Goal: Task Accomplishment & Management: Manage account settings

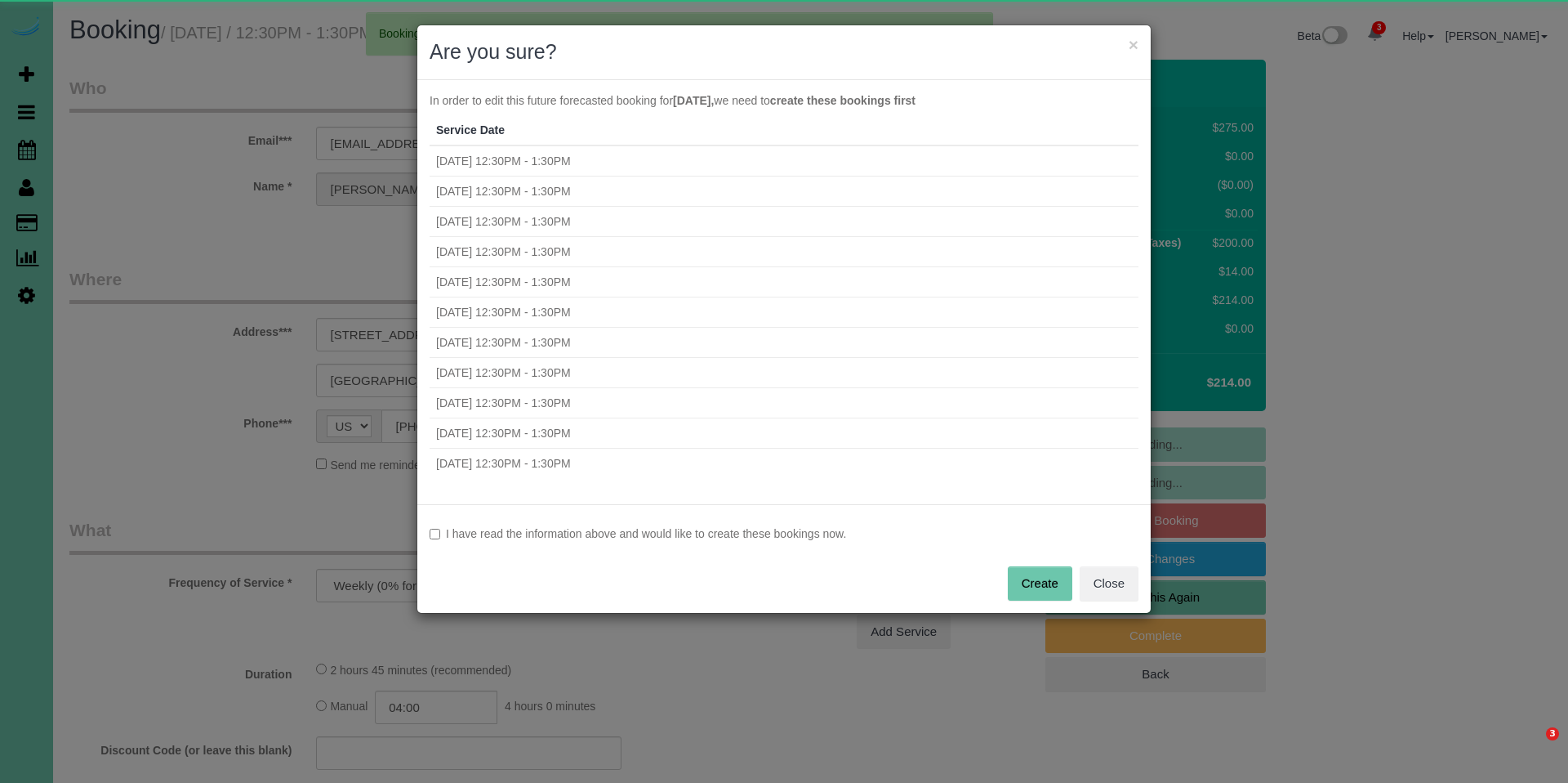
select select "NE"
select select "object:92818"
select select "number:38"
select select "number:42"
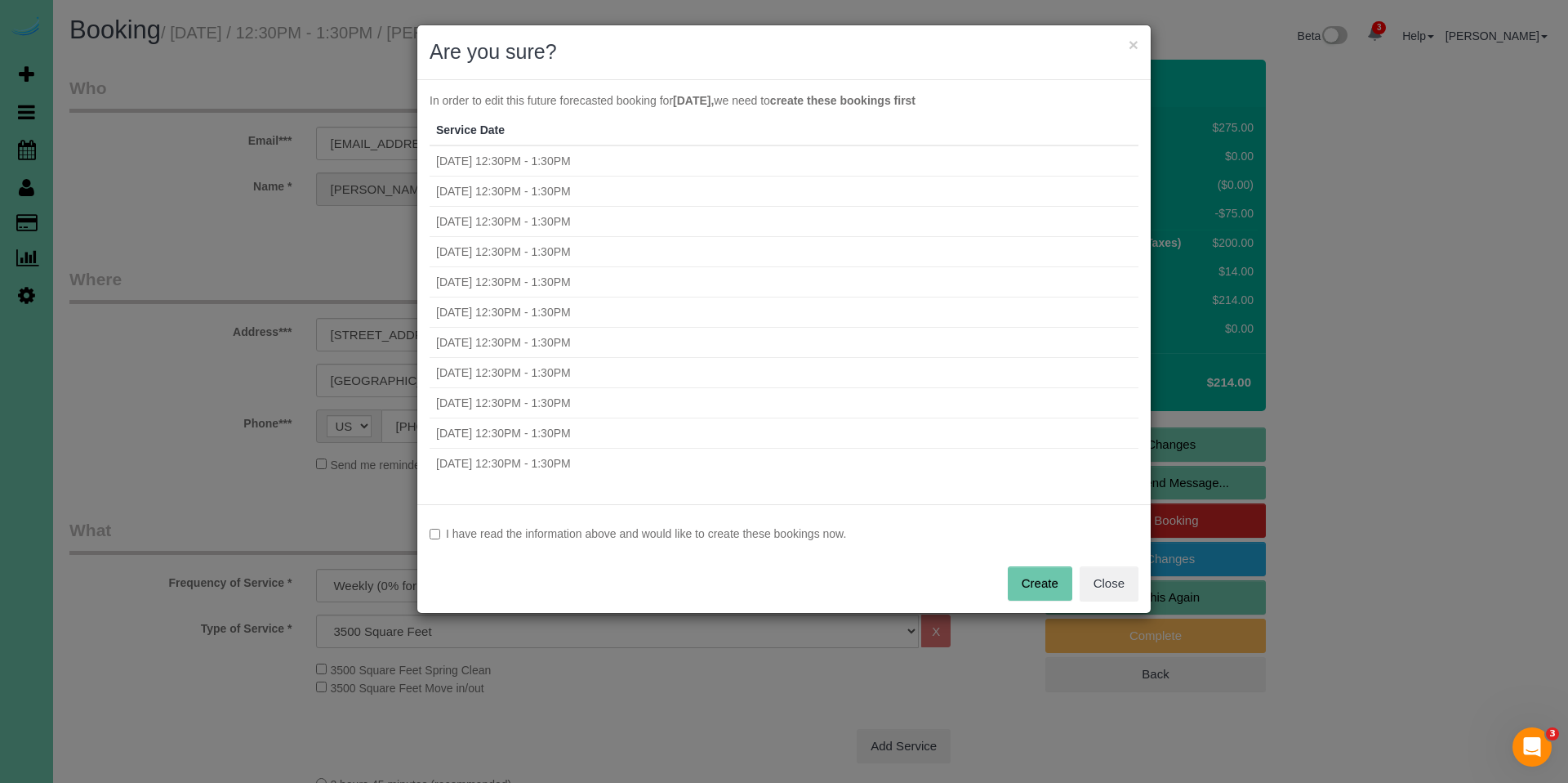
click at [583, 534] on label "I have read the information above and would like to create these bookings now." at bounding box center [784, 534] width 709 height 16
click at [1053, 583] on button "Create" at bounding box center [1040, 583] width 65 height 34
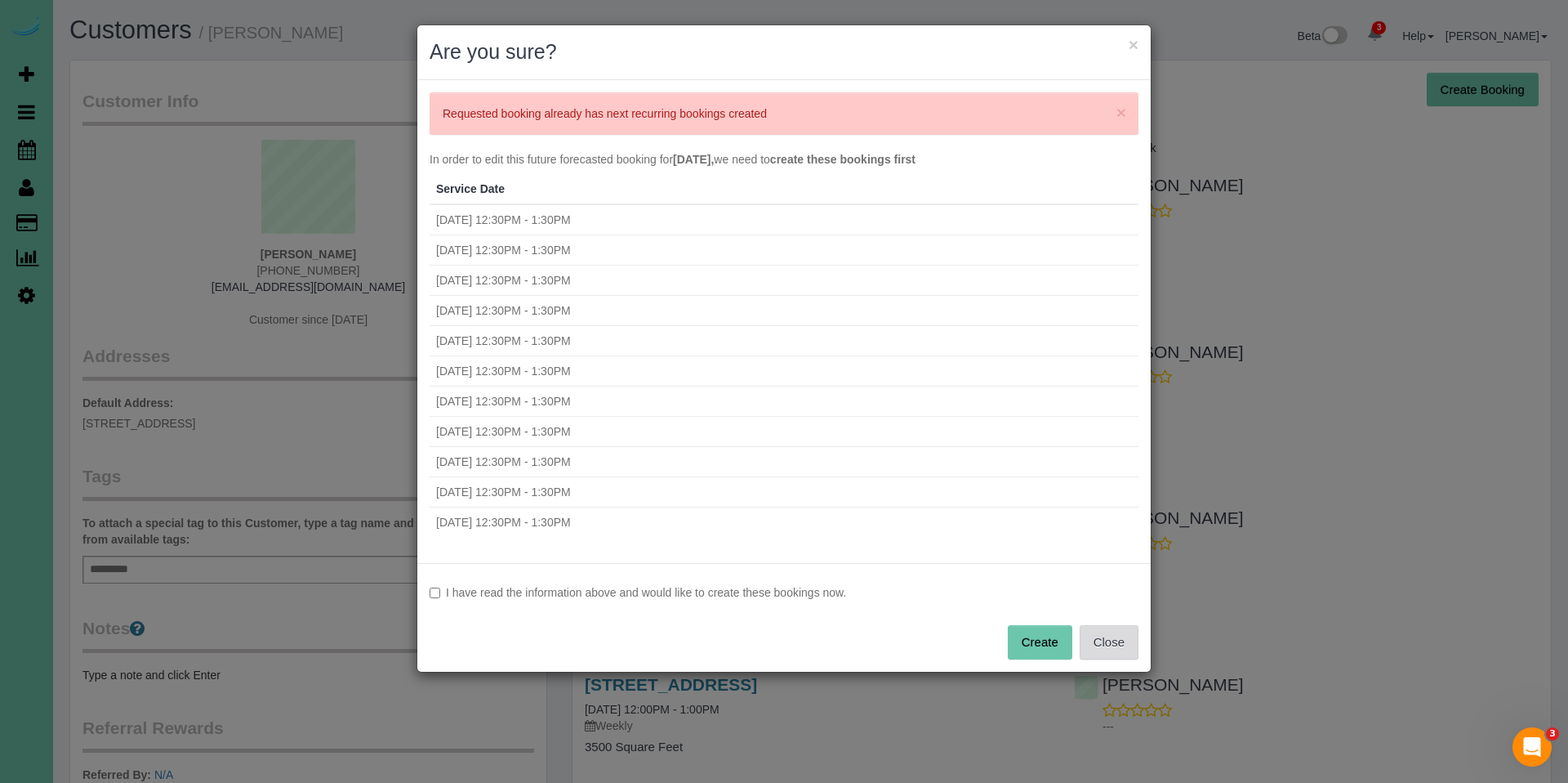
click at [1122, 643] on button "Close" at bounding box center [1109, 641] width 59 height 34
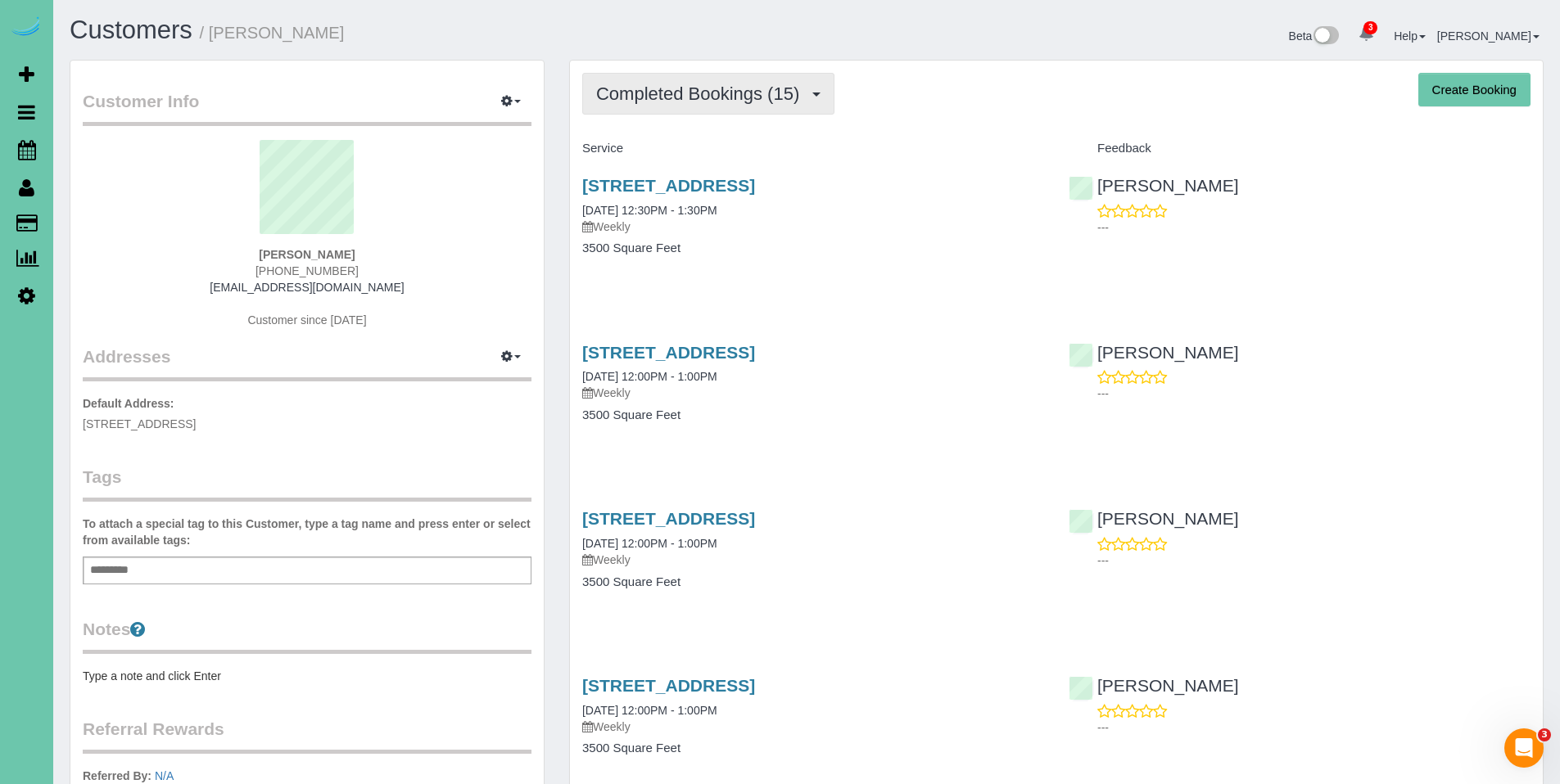
click at [712, 97] on span "Completed Bookings (15)" at bounding box center [701, 93] width 211 height 20
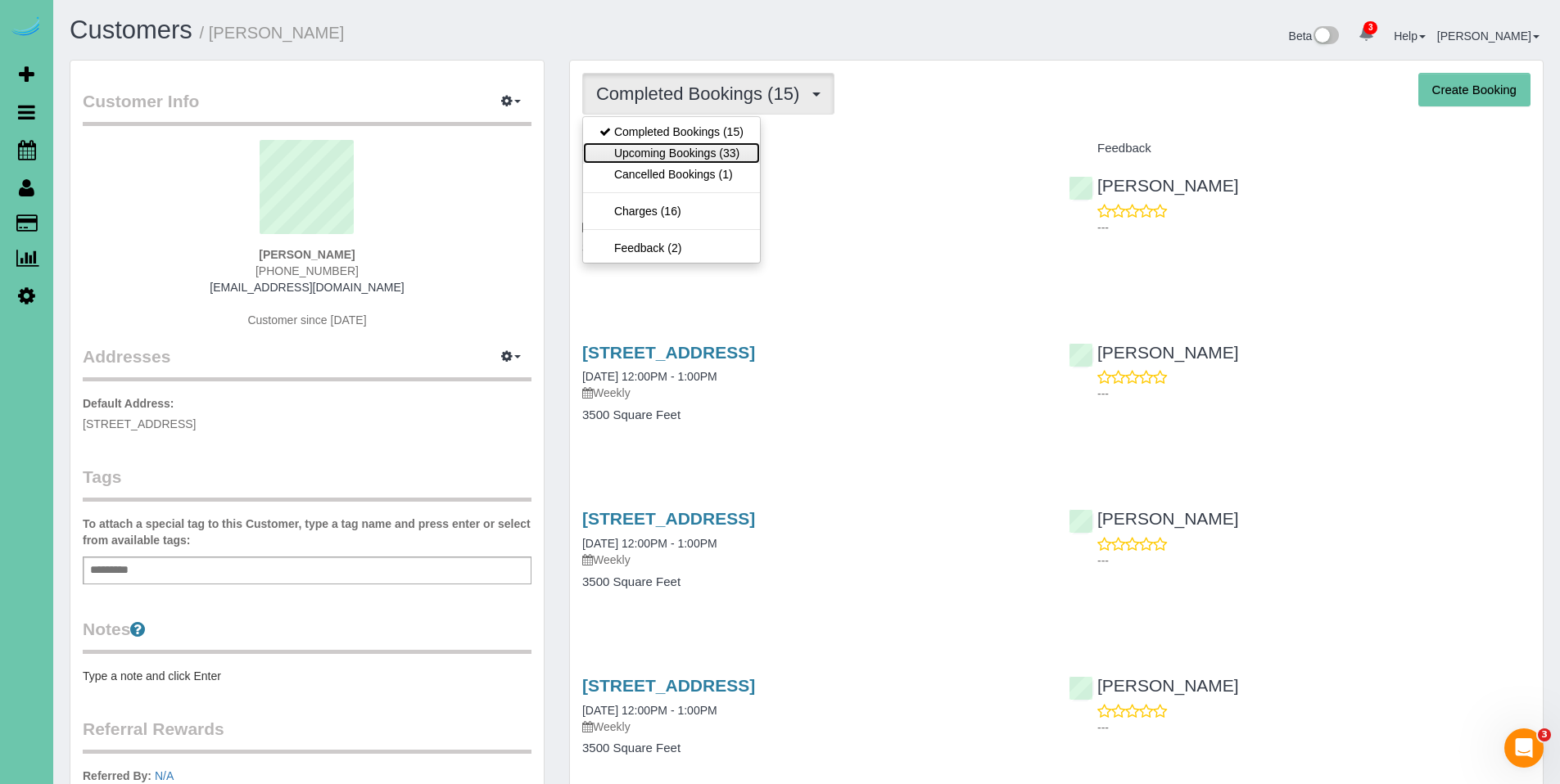
click at [689, 153] on link "Upcoming Bookings (33)" at bounding box center [672, 153] width 177 height 21
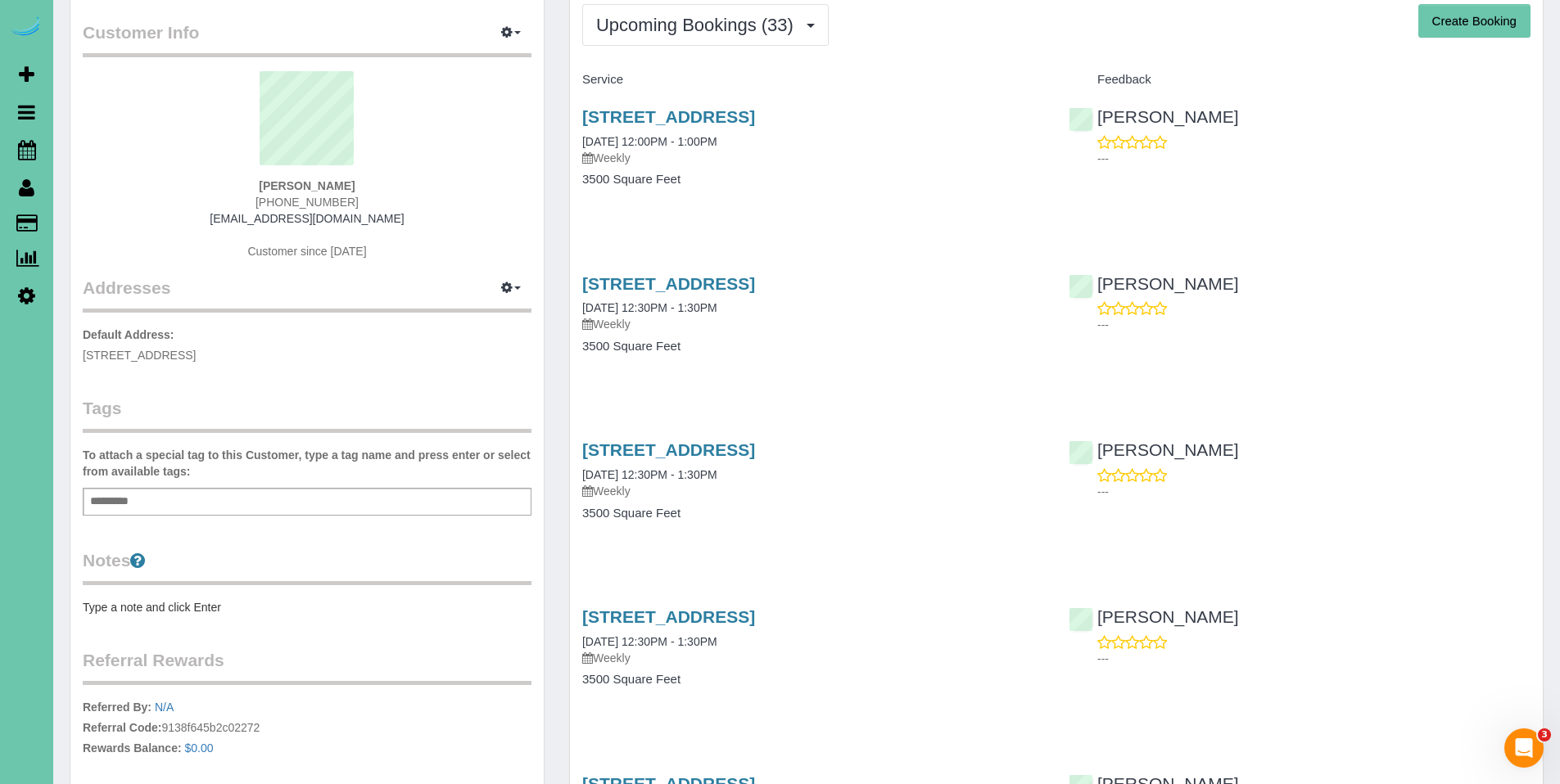
scroll to position [71, 0]
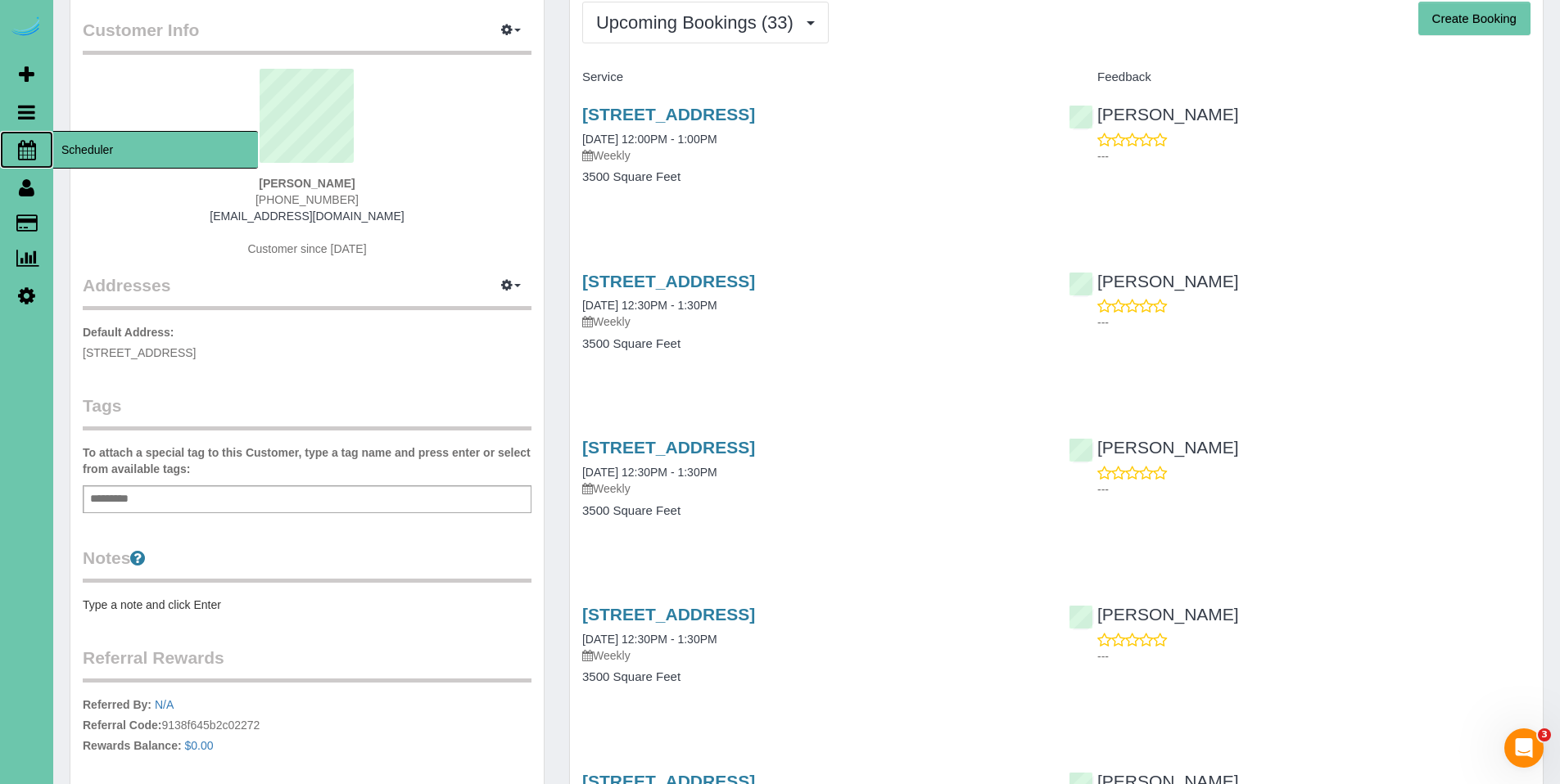
click at [26, 150] on icon at bounding box center [27, 150] width 18 height 19
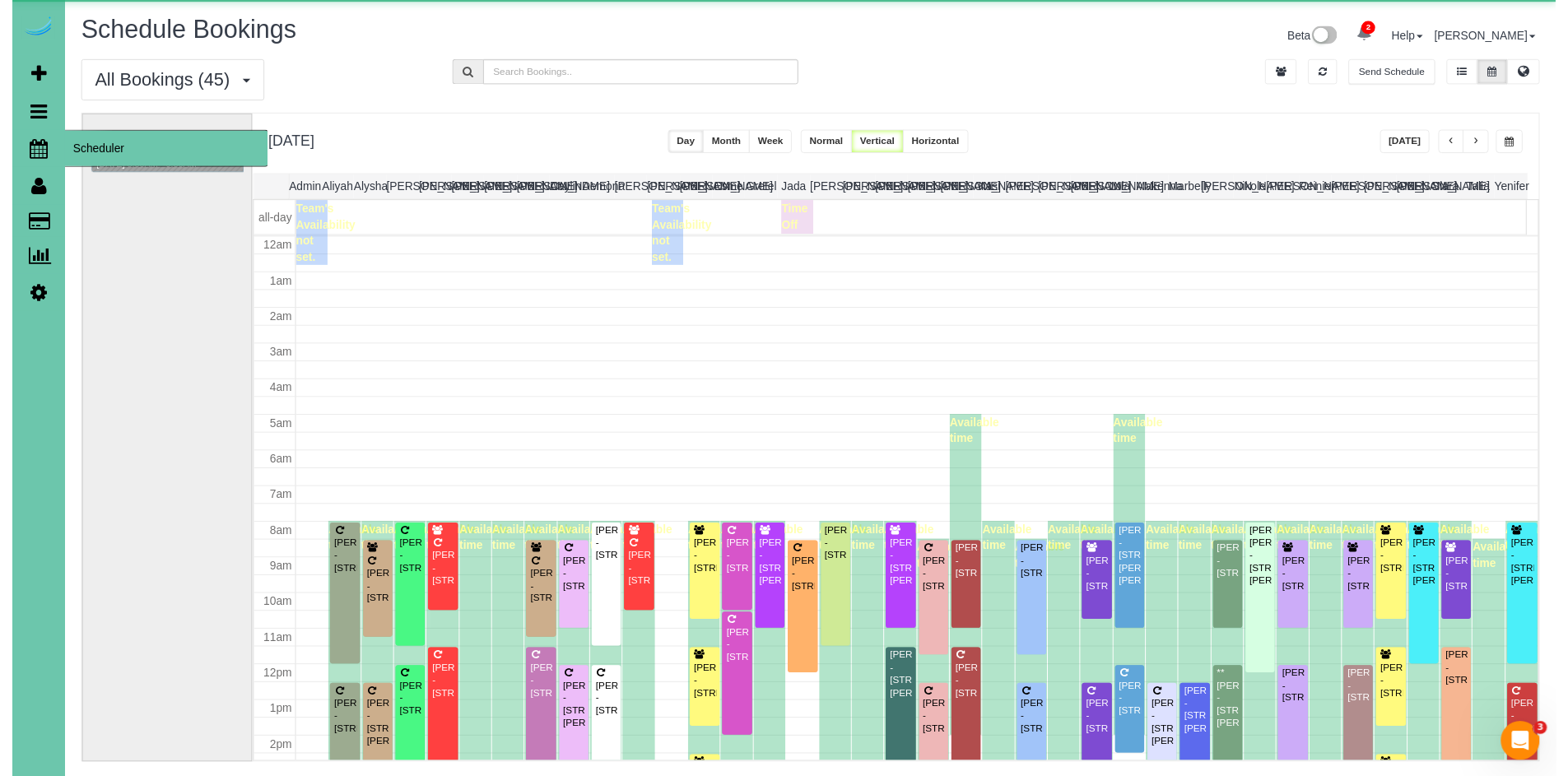
scroll to position [218, 0]
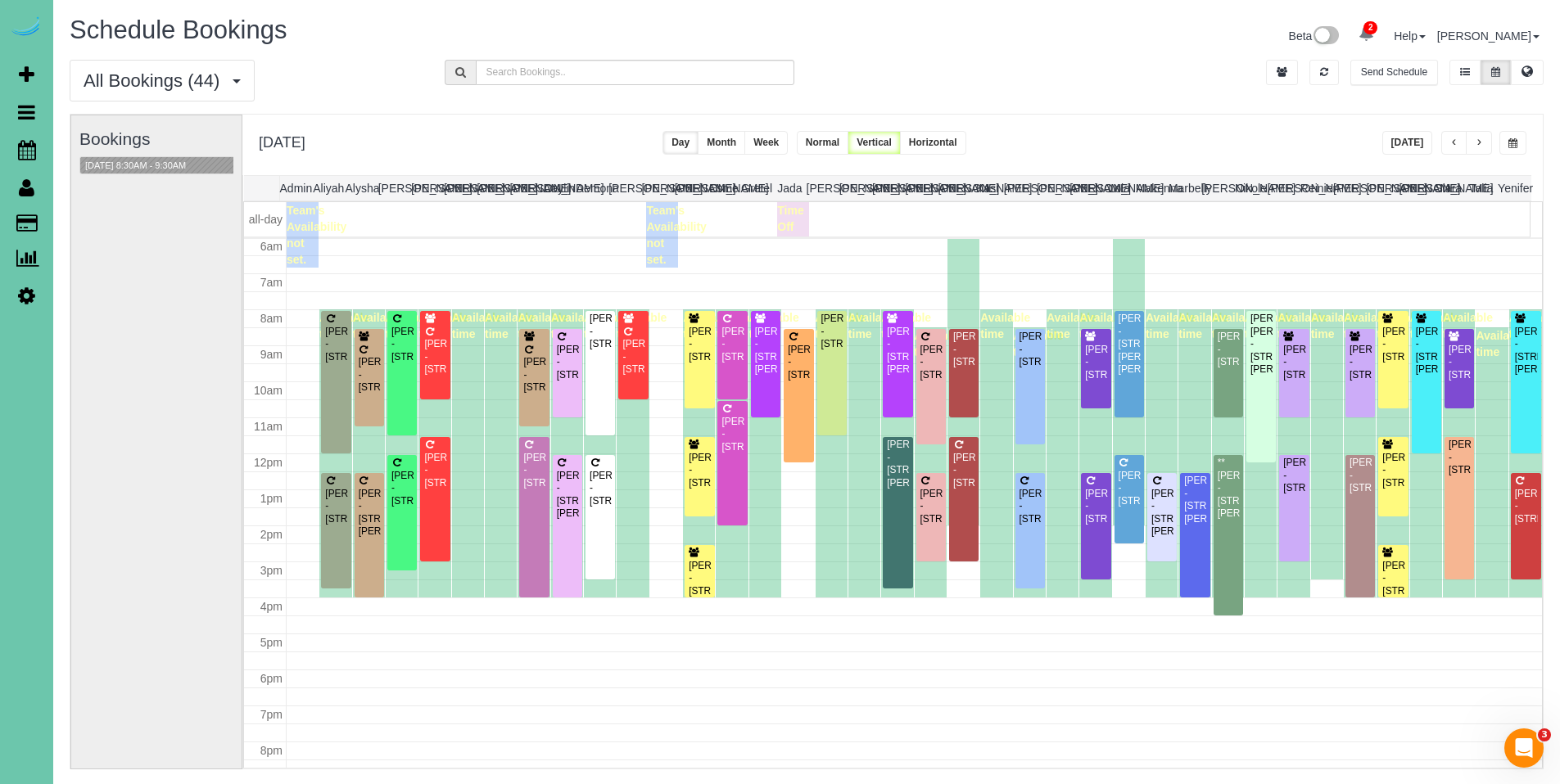
click at [1511, 144] on span "button" at bounding box center [1512, 143] width 9 height 10
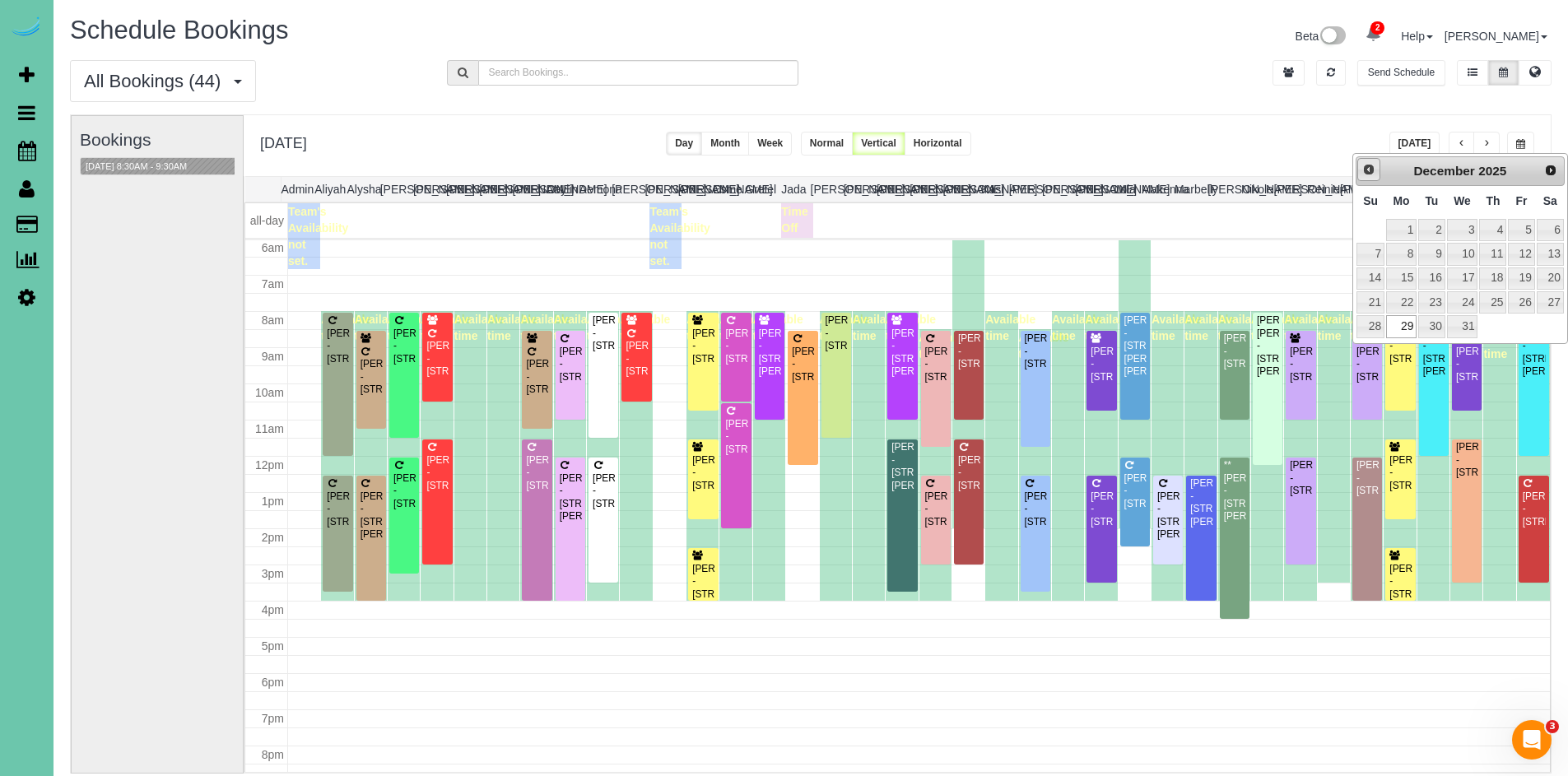
click at [1360, 166] on link "Prev" at bounding box center [1369, 170] width 23 height 23
click at [1363, 168] on span "Prev" at bounding box center [1368, 169] width 13 height 13
click at [1494, 326] on link "28" at bounding box center [1493, 326] width 27 height 22
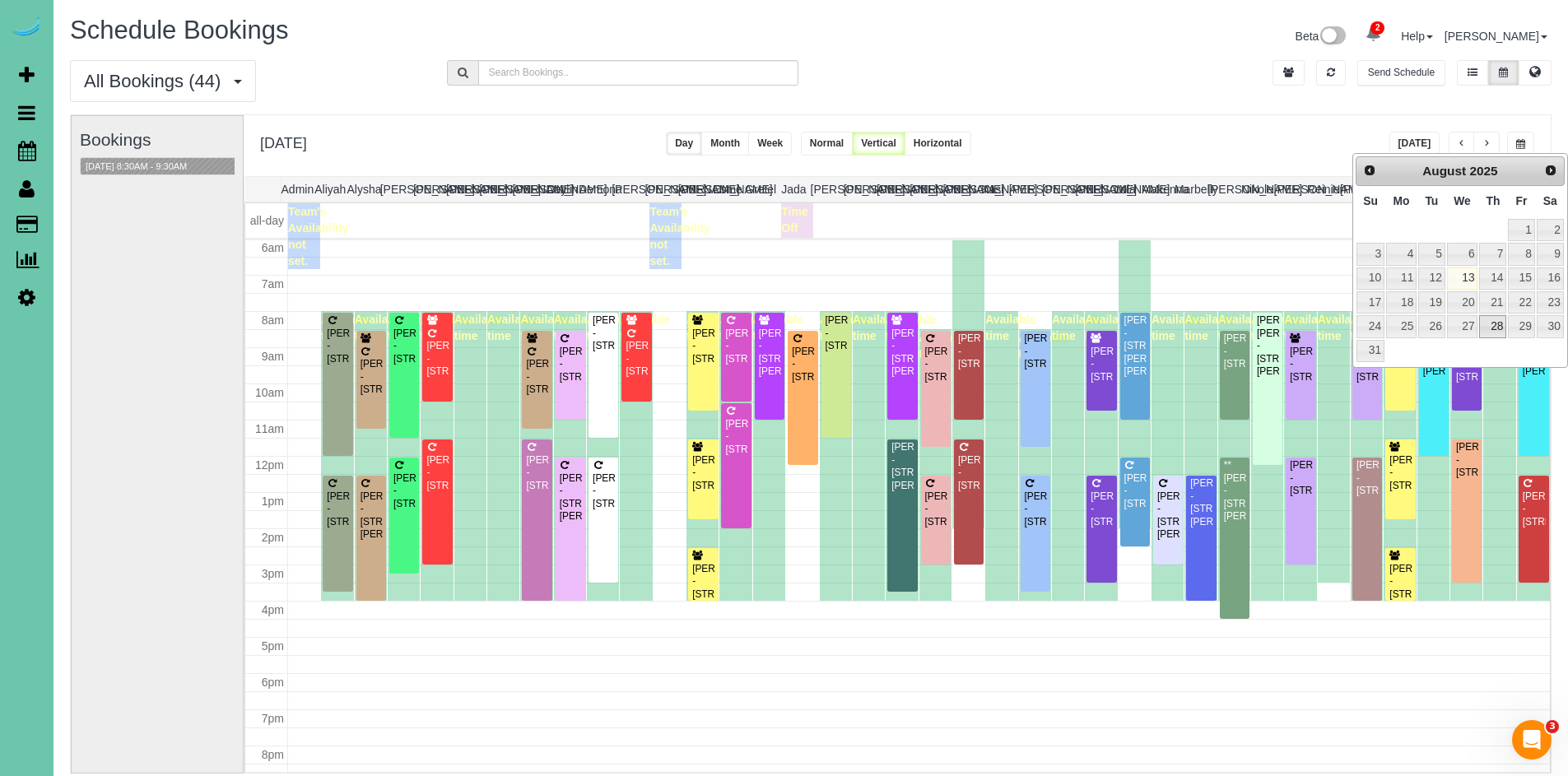
type input "**********"
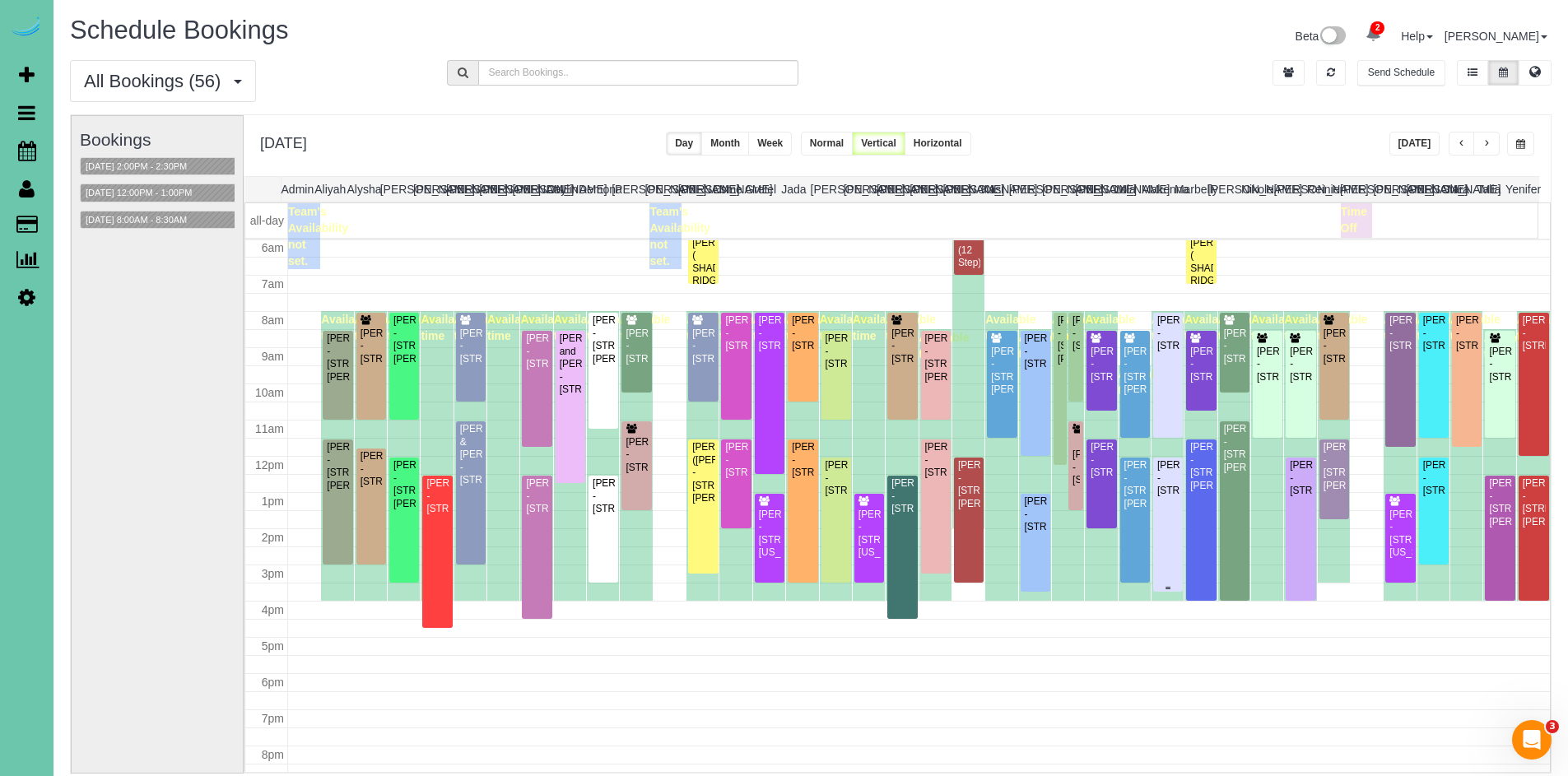
click at [1158, 497] on div "Jason Wallace - 6224 S 109th St, Omaha, NE 68137" at bounding box center [1168, 478] width 23 height 38
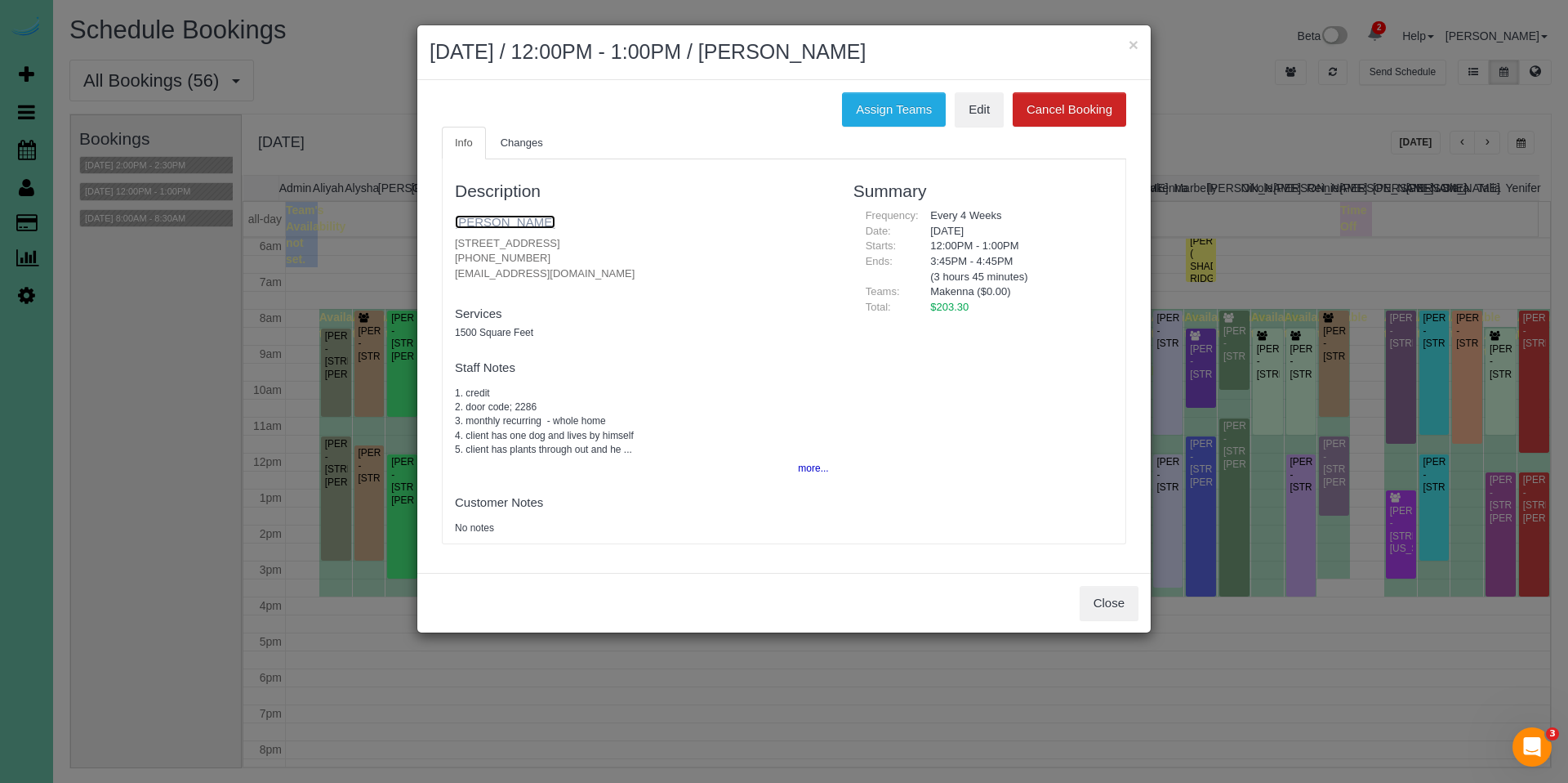
click at [521, 219] on link "Jason Wallace" at bounding box center [505, 222] width 101 height 14
click at [1136, 49] on button "×" at bounding box center [1134, 45] width 10 height 17
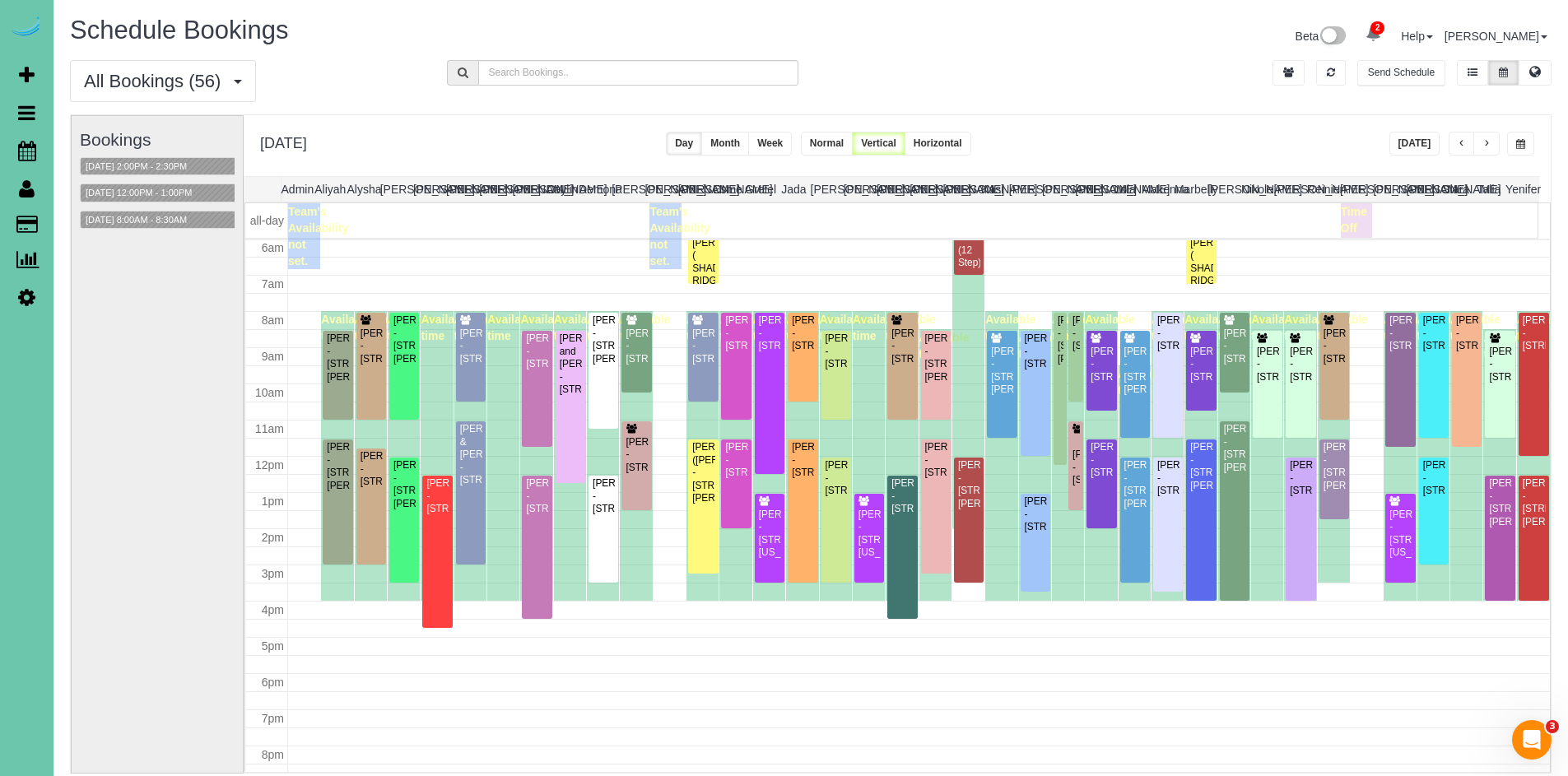
click at [794, 479] on div "Nancy Ponec - 6418 S 95th Street, Omaha, NE 68127" at bounding box center [803, 460] width 23 height 38
click at [794, 514] on body "2 Beta Your Notifications You have 0 alerts × You have 1 to charge for 08/12/20…" at bounding box center [784, 388] width 1568 height 776
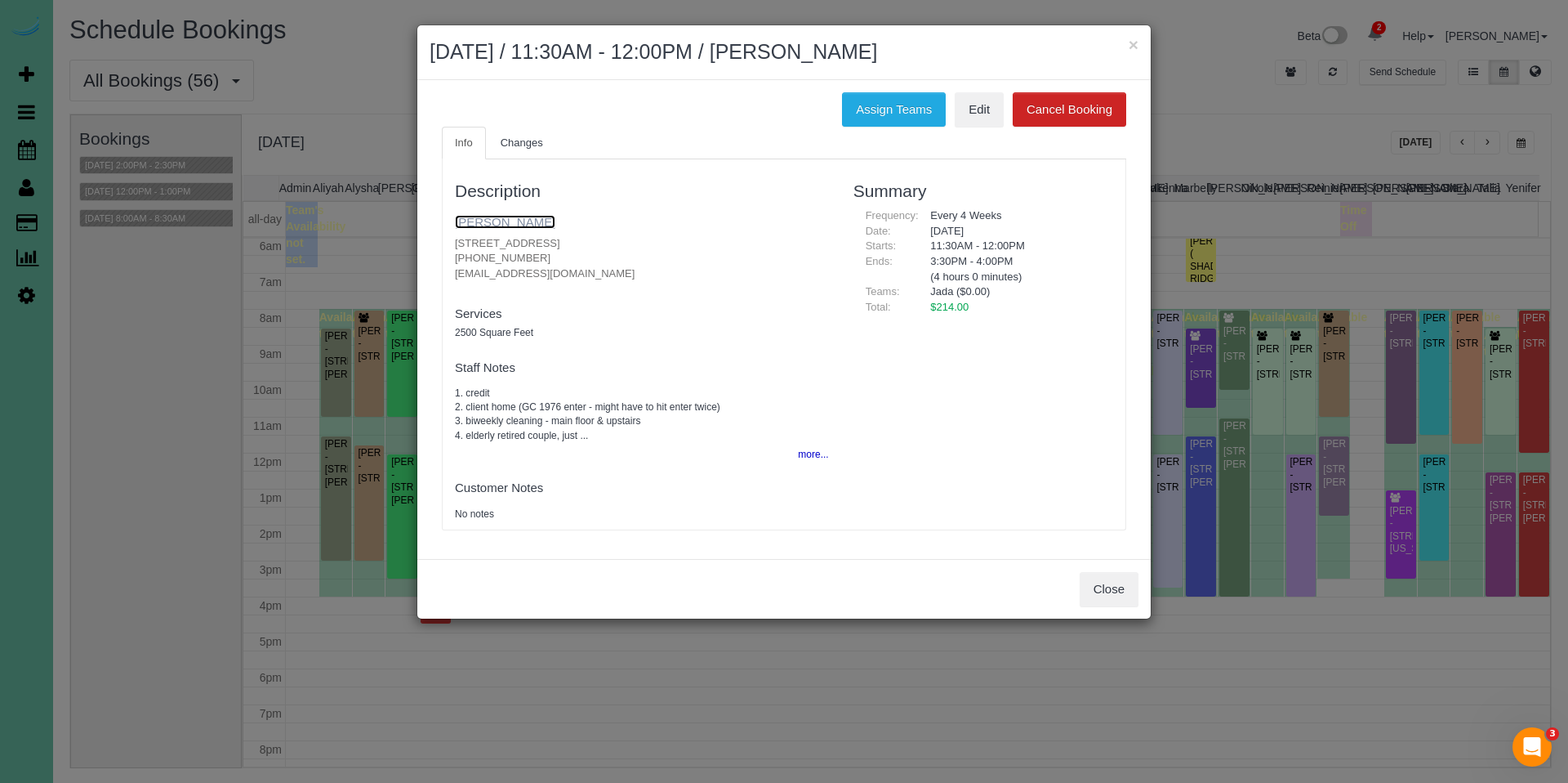
click at [508, 225] on link "Nancy Ponec" at bounding box center [505, 222] width 101 height 14
click at [1136, 46] on button "×" at bounding box center [1134, 45] width 10 height 17
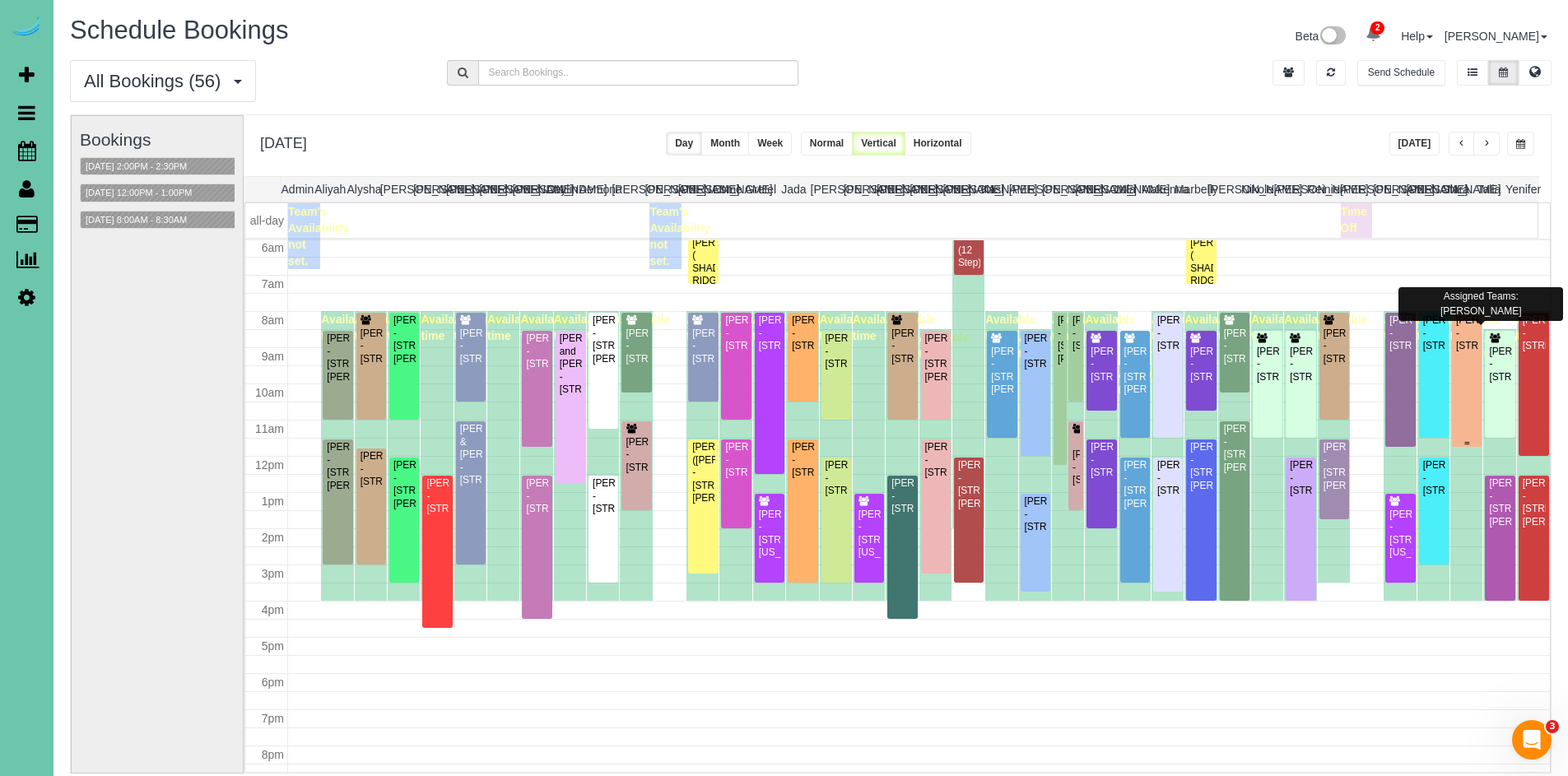
click at [1455, 353] on div "Scott Bierman - 5623 Jackston Street, Omaha, NE 68106" at bounding box center [1466, 333] width 23 height 38
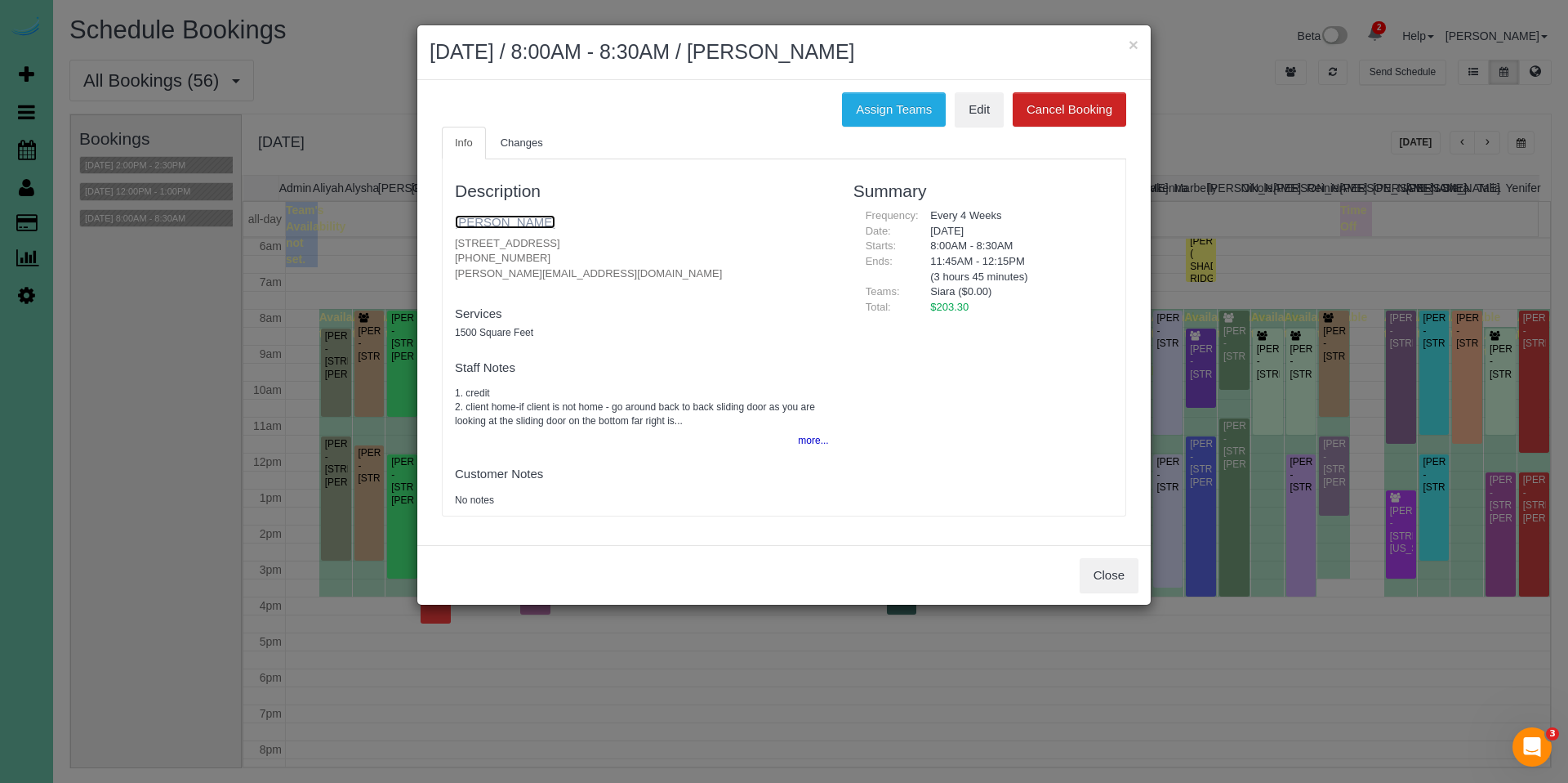
click at [499, 224] on link "Scott Bierman" at bounding box center [505, 222] width 101 height 14
click at [1133, 48] on button "×" at bounding box center [1134, 45] width 10 height 17
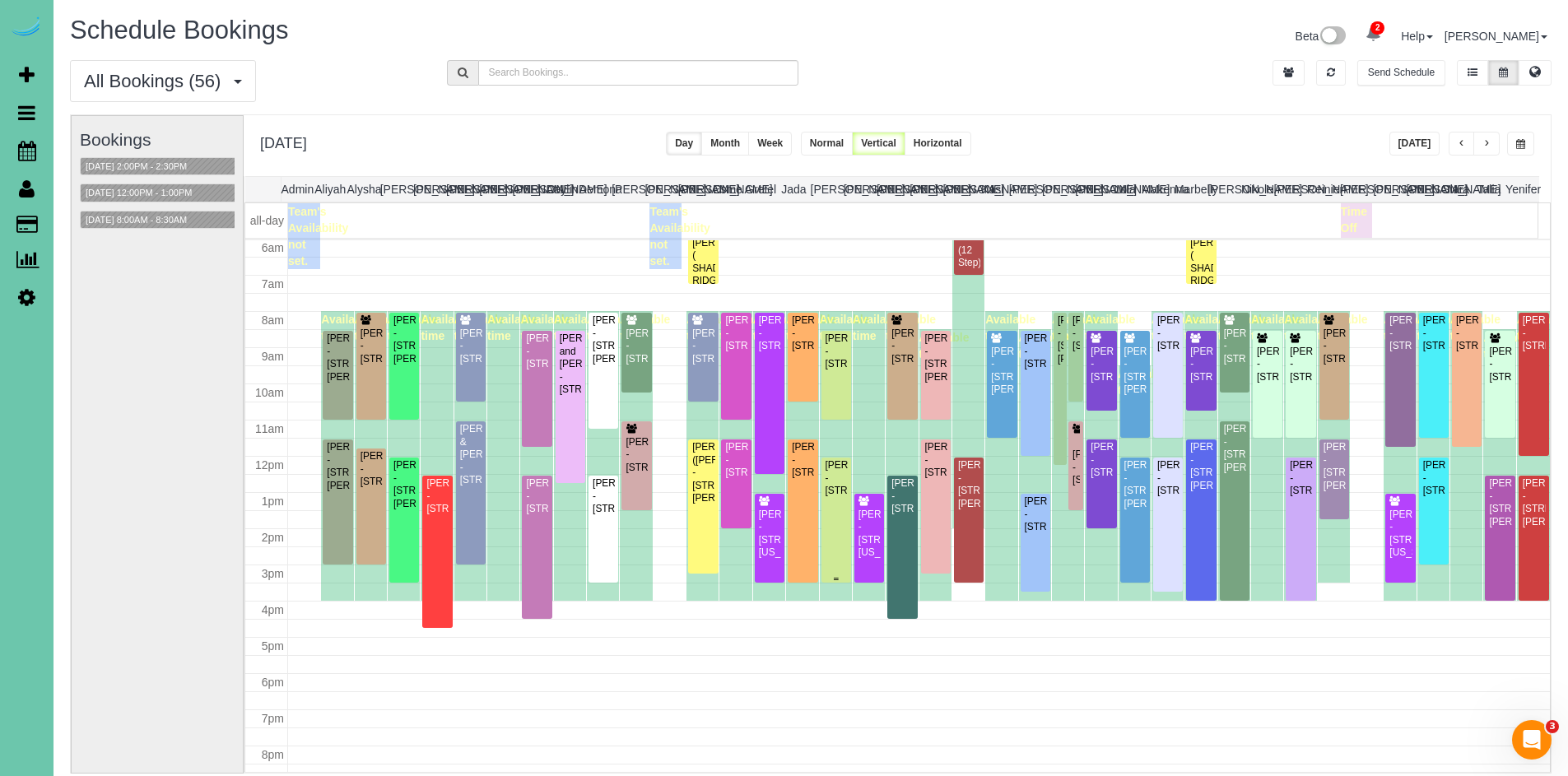
click at [836, 497] on div "Sarah Murphy - 3020 Paddock Road Unit 219 D, Omaha, NE 68124" at bounding box center [836, 478] width 23 height 38
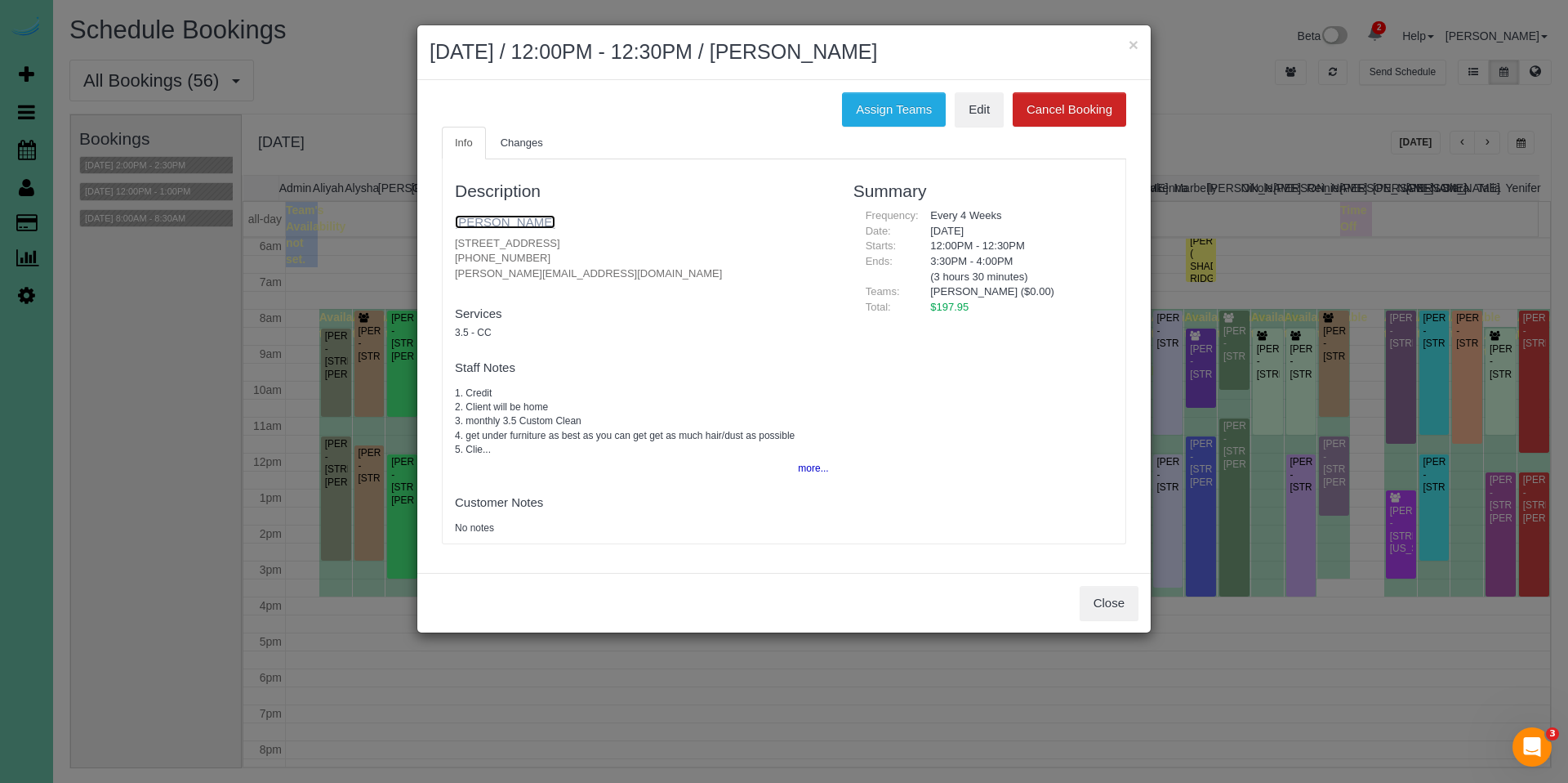
click at [492, 225] on link "Sarah Murphy" at bounding box center [505, 222] width 101 height 14
click at [1136, 49] on button "×" at bounding box center [1134, 45] width 10 height 17
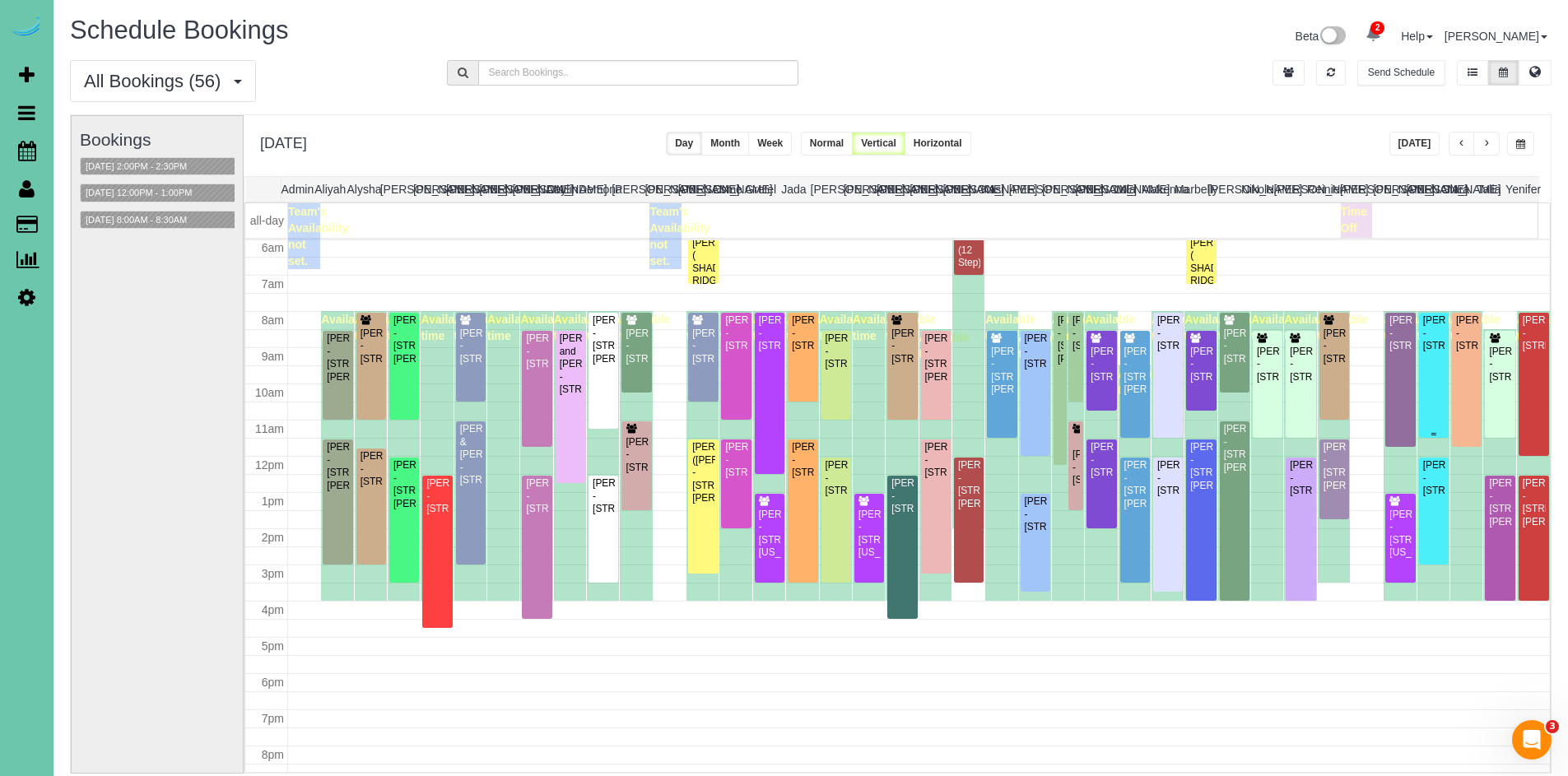
click at [1422, 353] on div "Rachel Huggins - 2502 N 81st Street, Omaha, NE 68134" at bounding box center [1434, 333] width 23 height 38
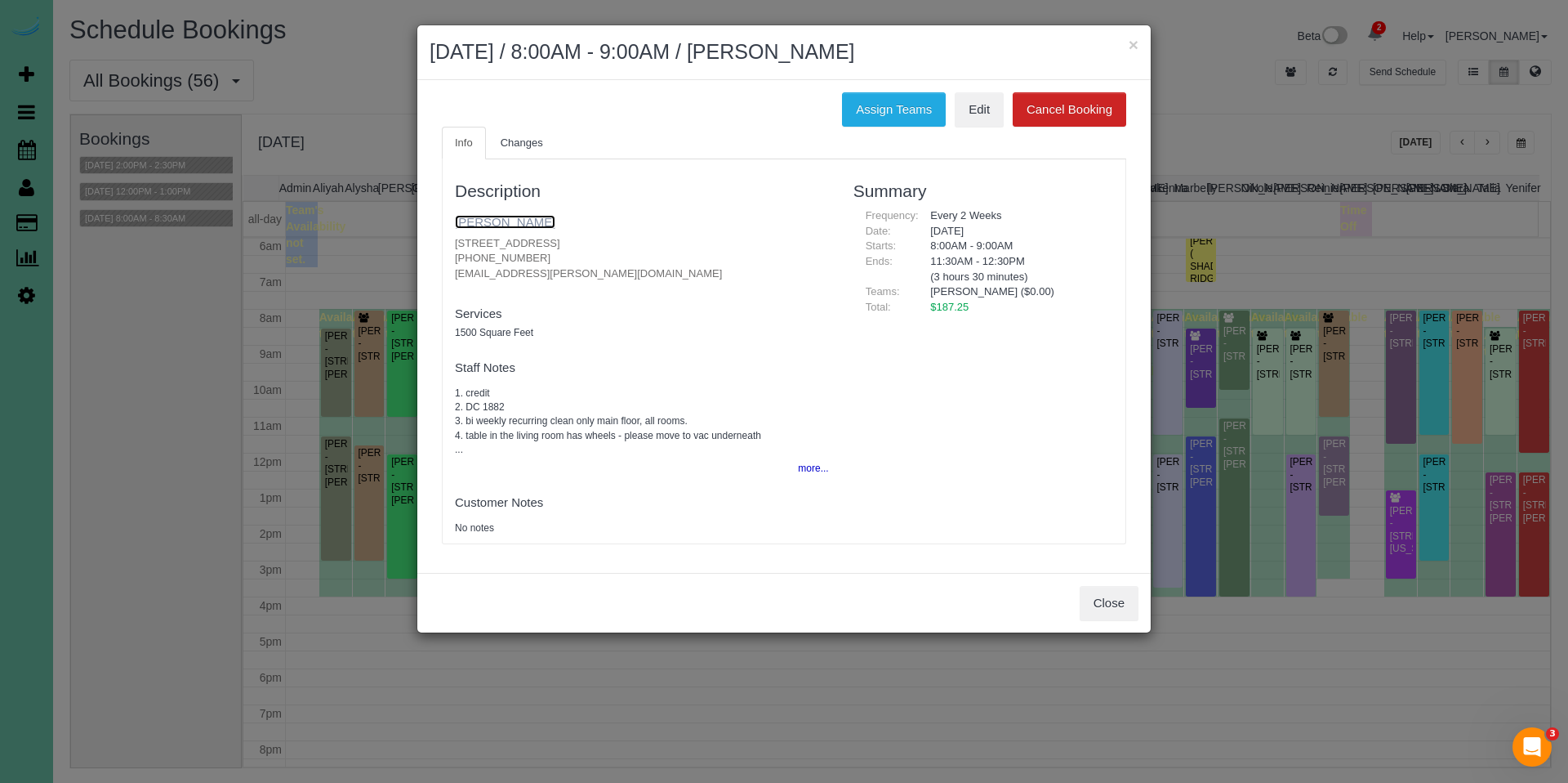
click at [500, 220] on link "[PERSON_NAME]" at bounding box center [505, 222] width 101 height 14
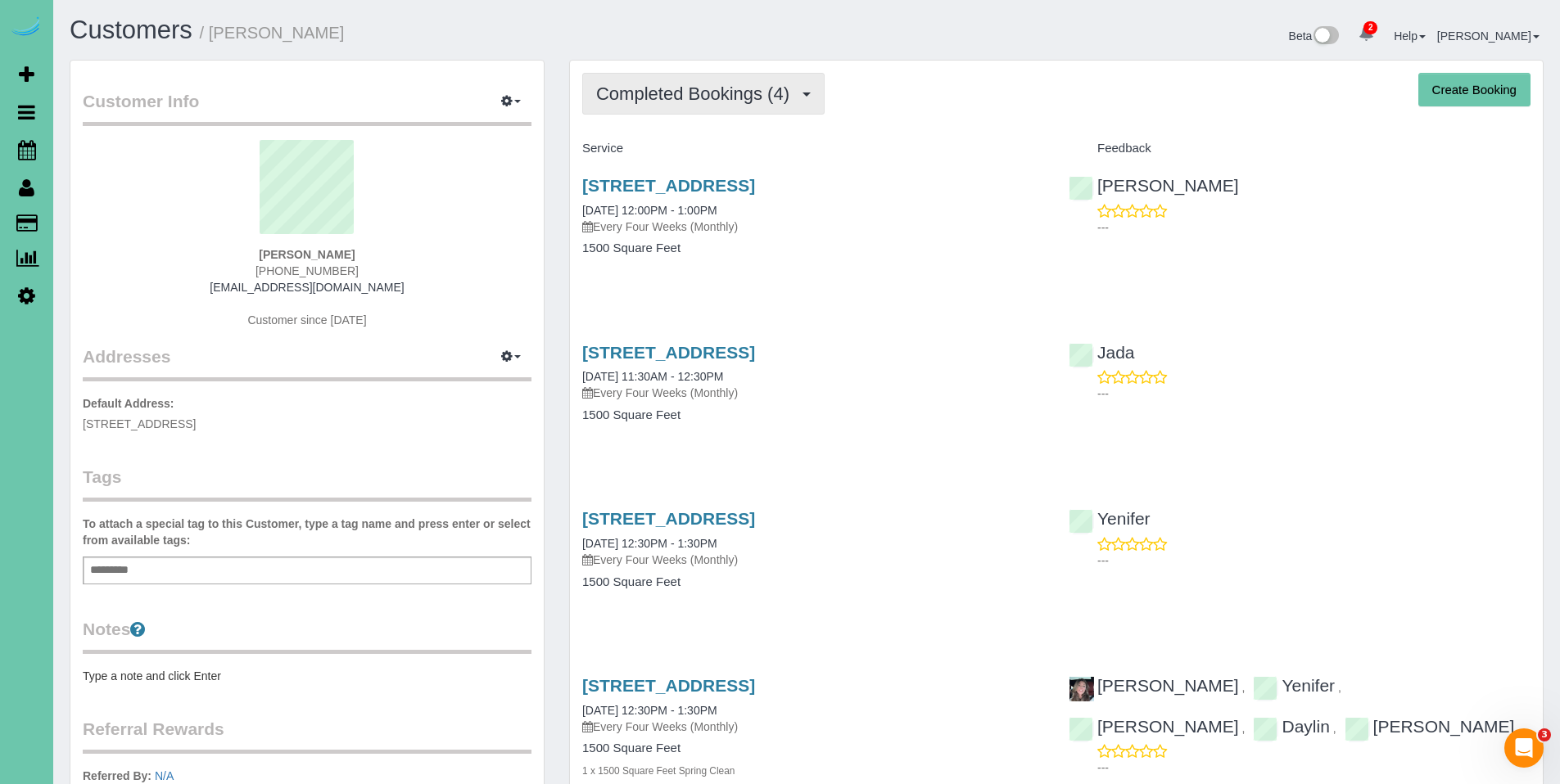
click at [693, 102] on span "Completed Bookings (4)" at bounding box center [696, 93] width 201 height 20
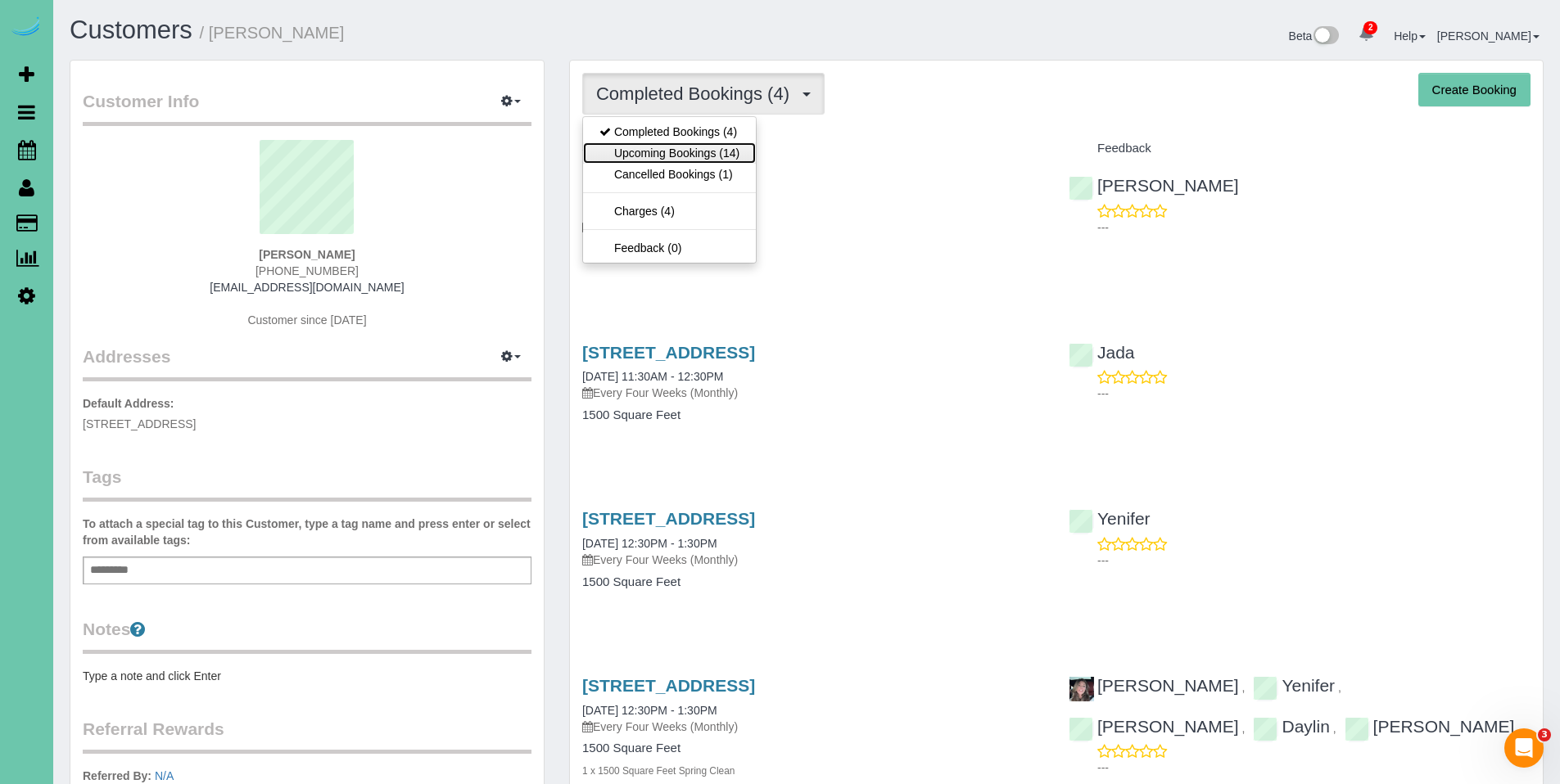
click at [688, 145] on link "Upcoming Bookings (14)" at bounding box center [670, 153] width 173 height 21
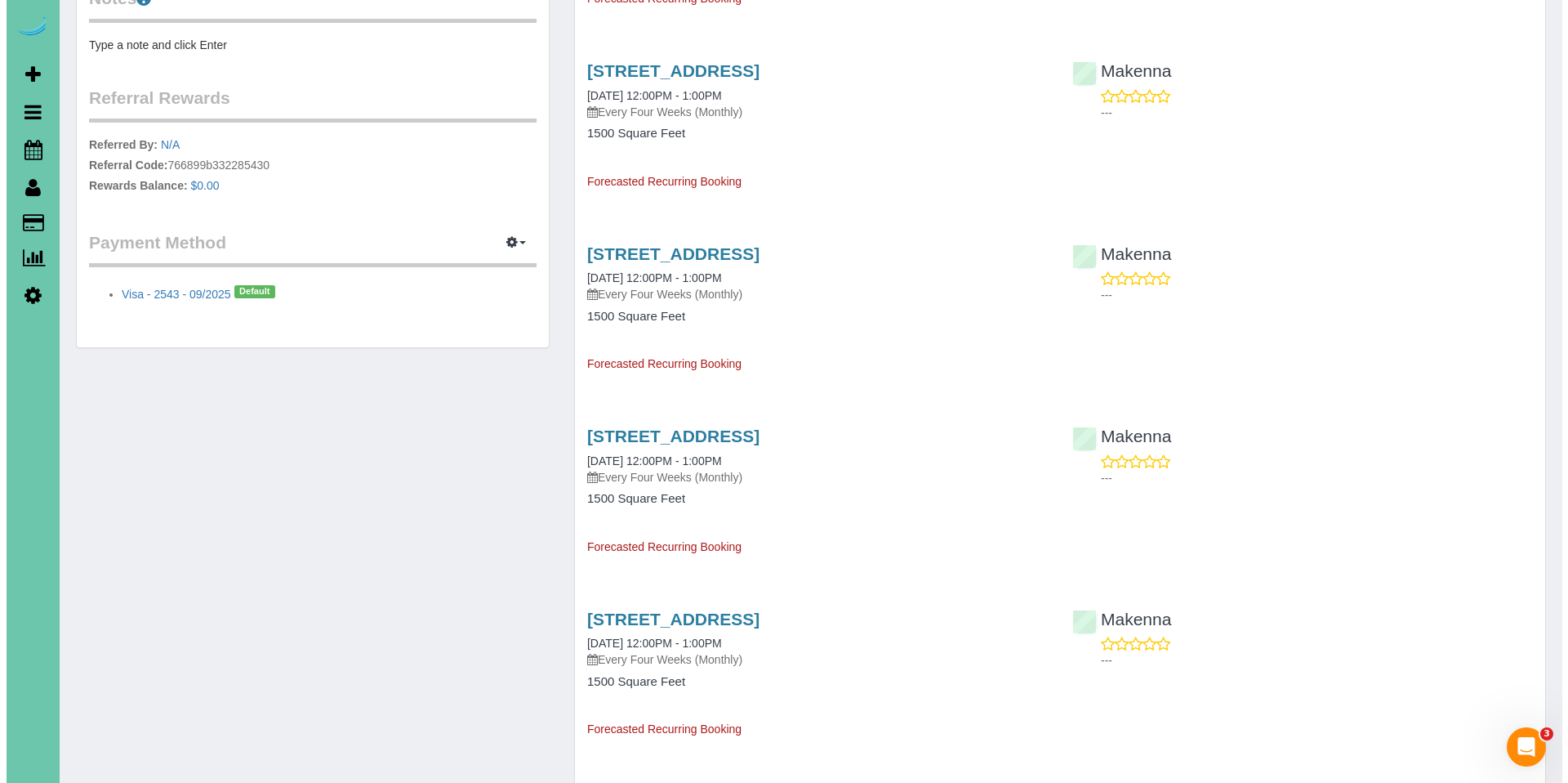
scroll to position [629, 0]
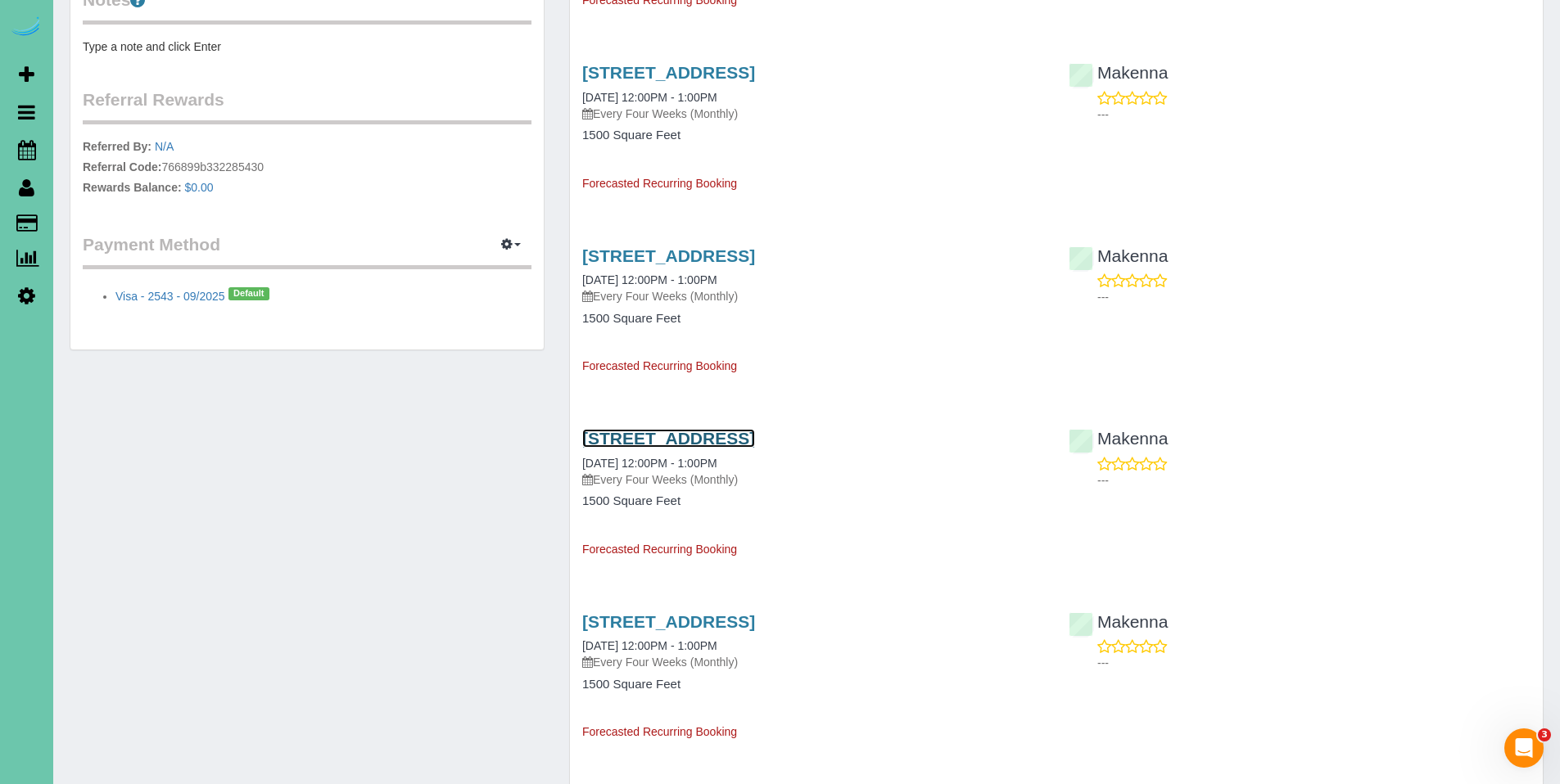
click at [699, 432] on link "6224 S 109th St, Omaha, NE 68137" at bounding box center [669, 437] width 173 height 18
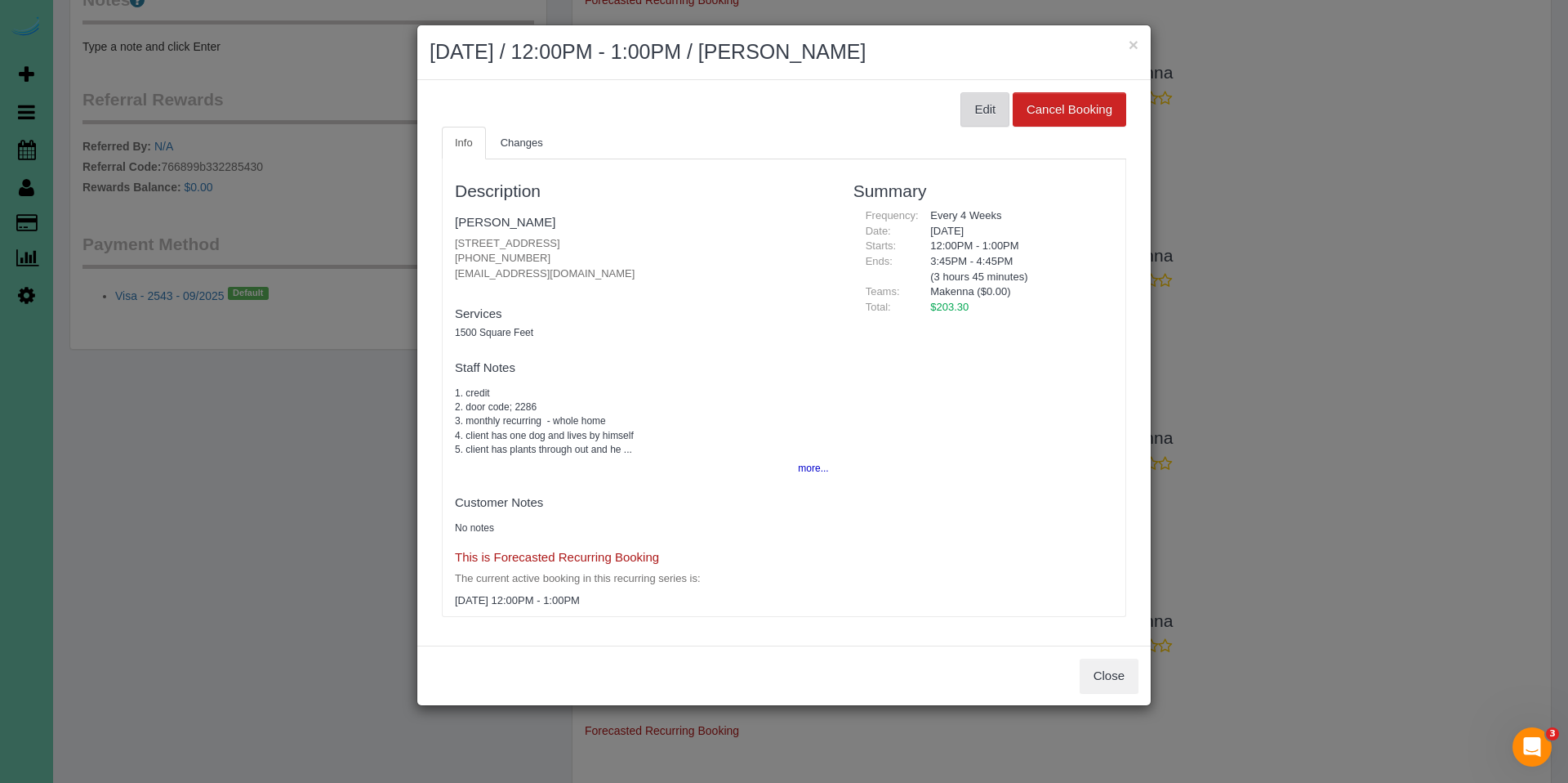
click at [970, 109] on button "Edit" at bounding box center [985, 109] width 49 height 34
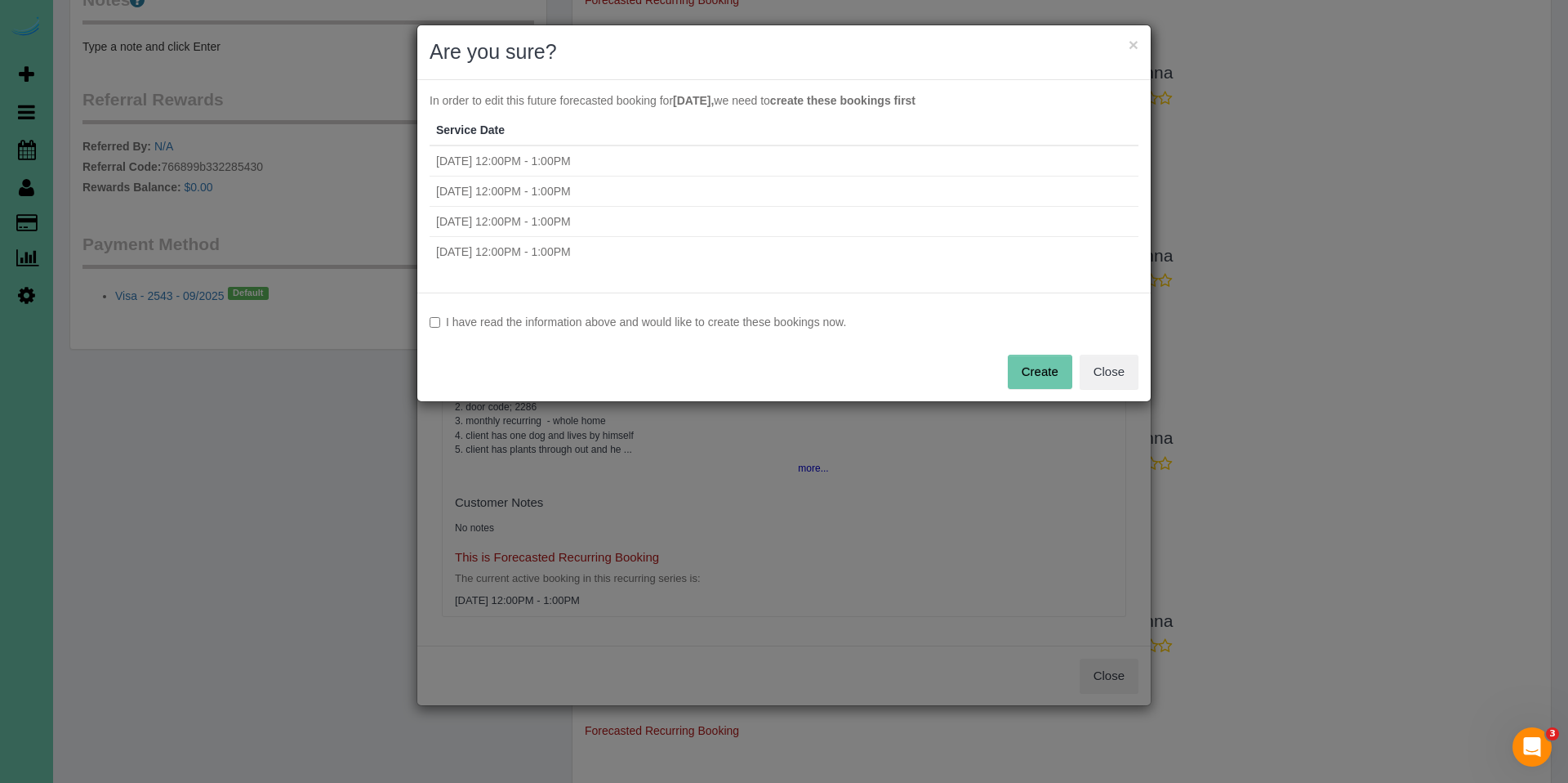
click at [620, 319] on label "I have read the information above and would like to create these bookings now." at bounding box center [784, 321] width 709 height 16
click at [1031, 369] on button "Create" at bounding box center [1040, 372] width 65 height 34
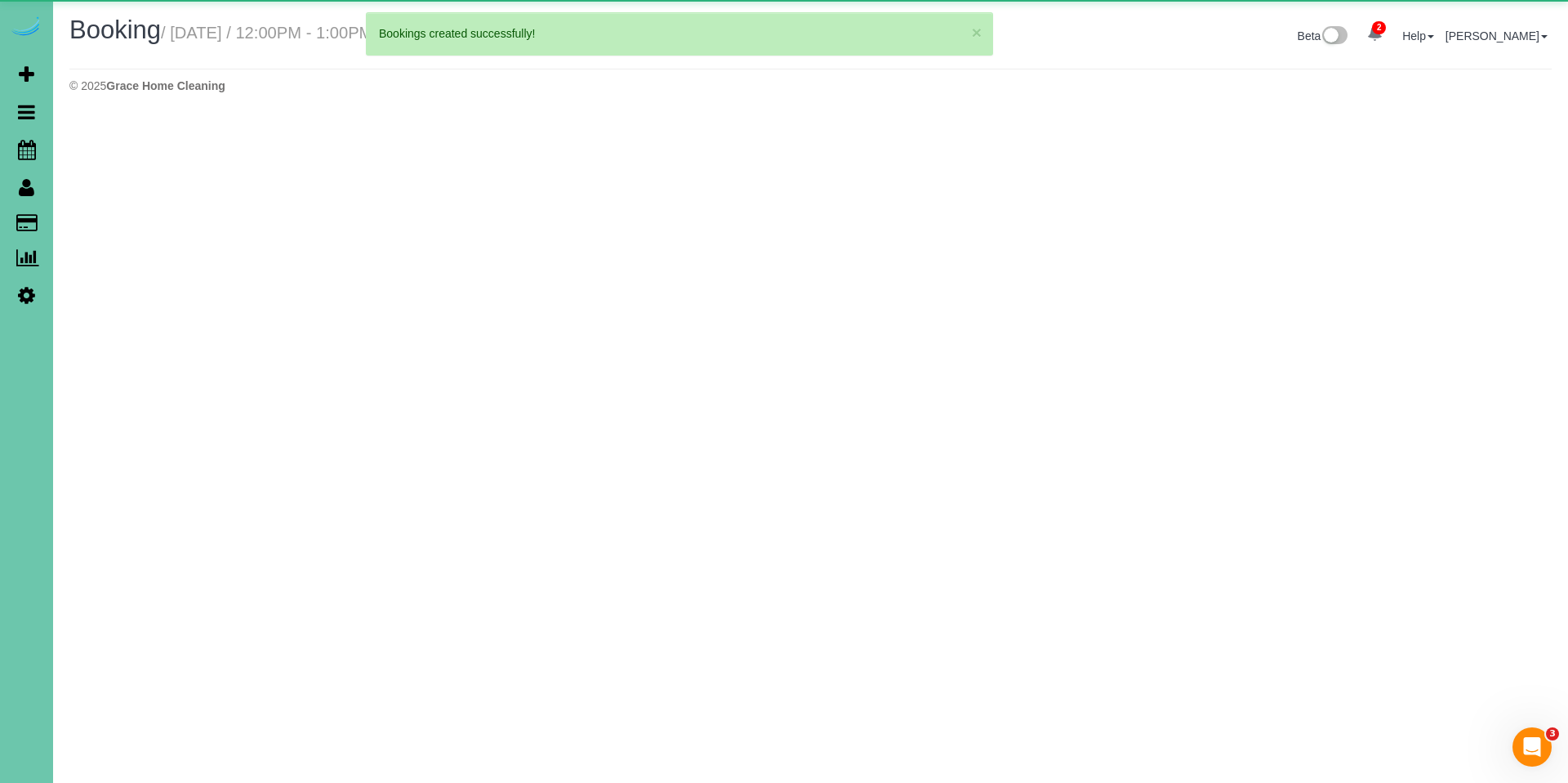
select select "NE"
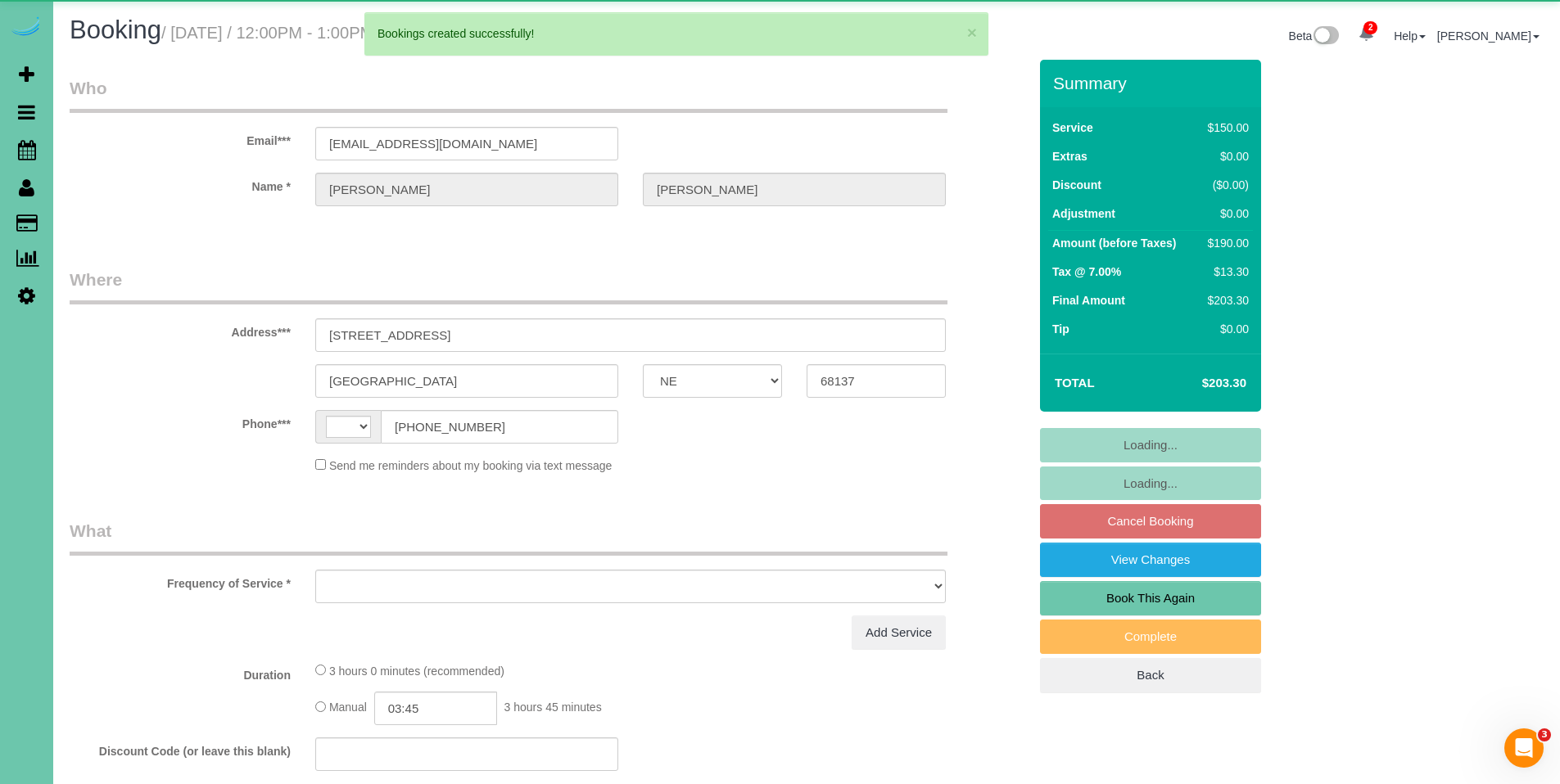
select select "string:[GEOGRAPHIC_DATA]"
select select "object:1570"
select select "string:fspay-9811f11e-4f6a-4317-a148-cb1eace50373"
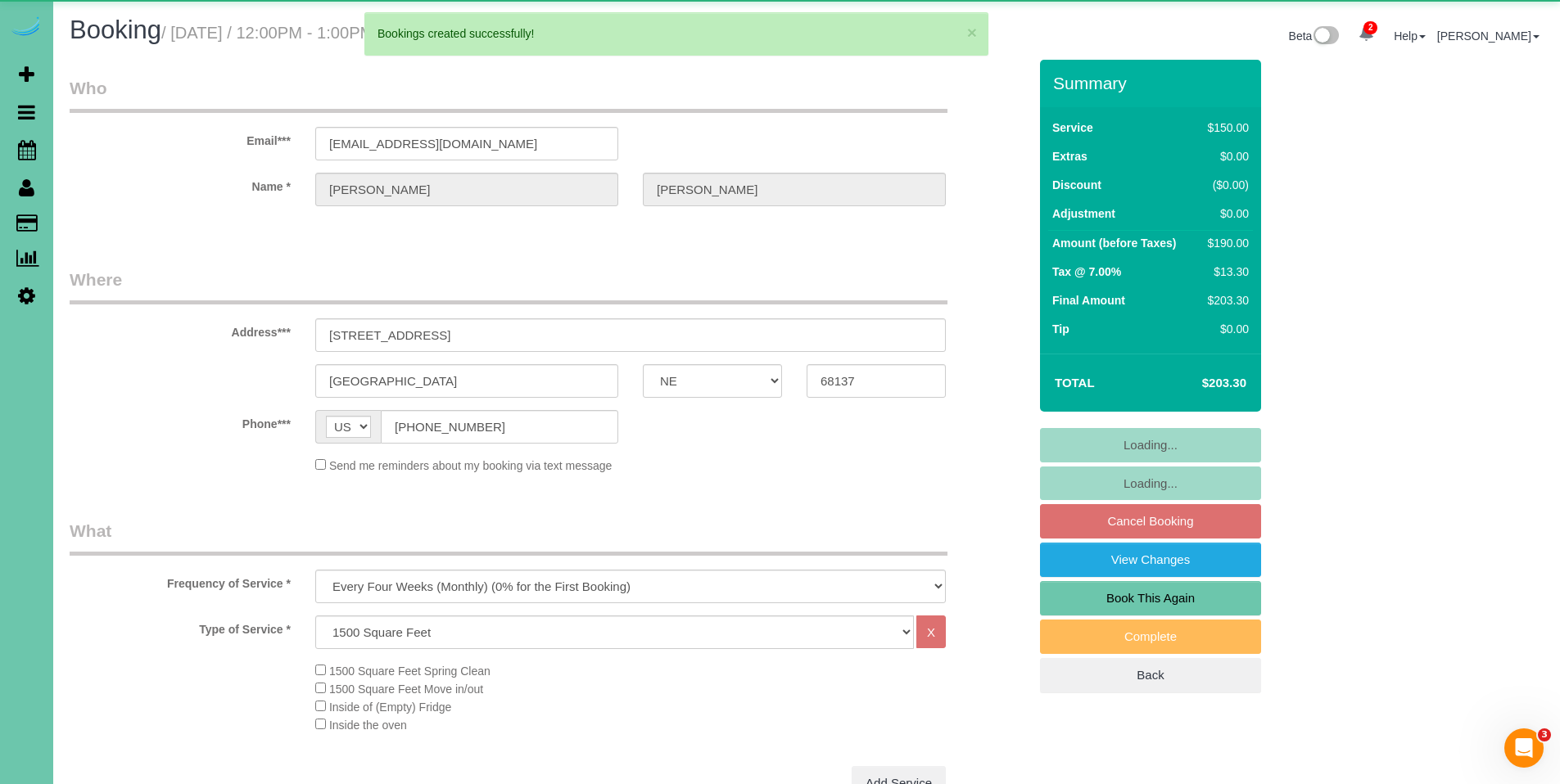
select select "object:1603"
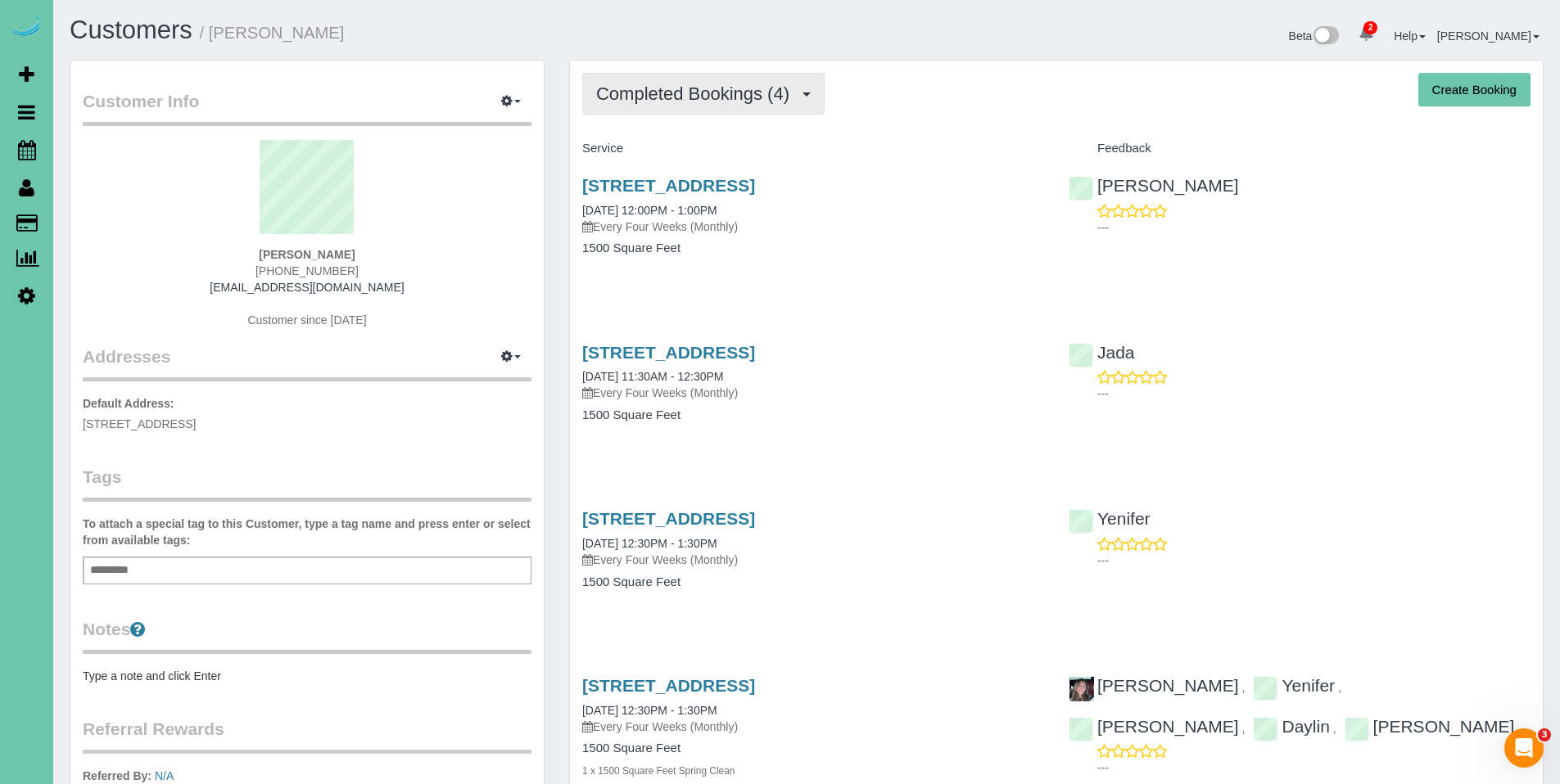
click at [680, 107] on button "Completed Bookings (4)" at bounding box center [703, 93] width 242 height 42
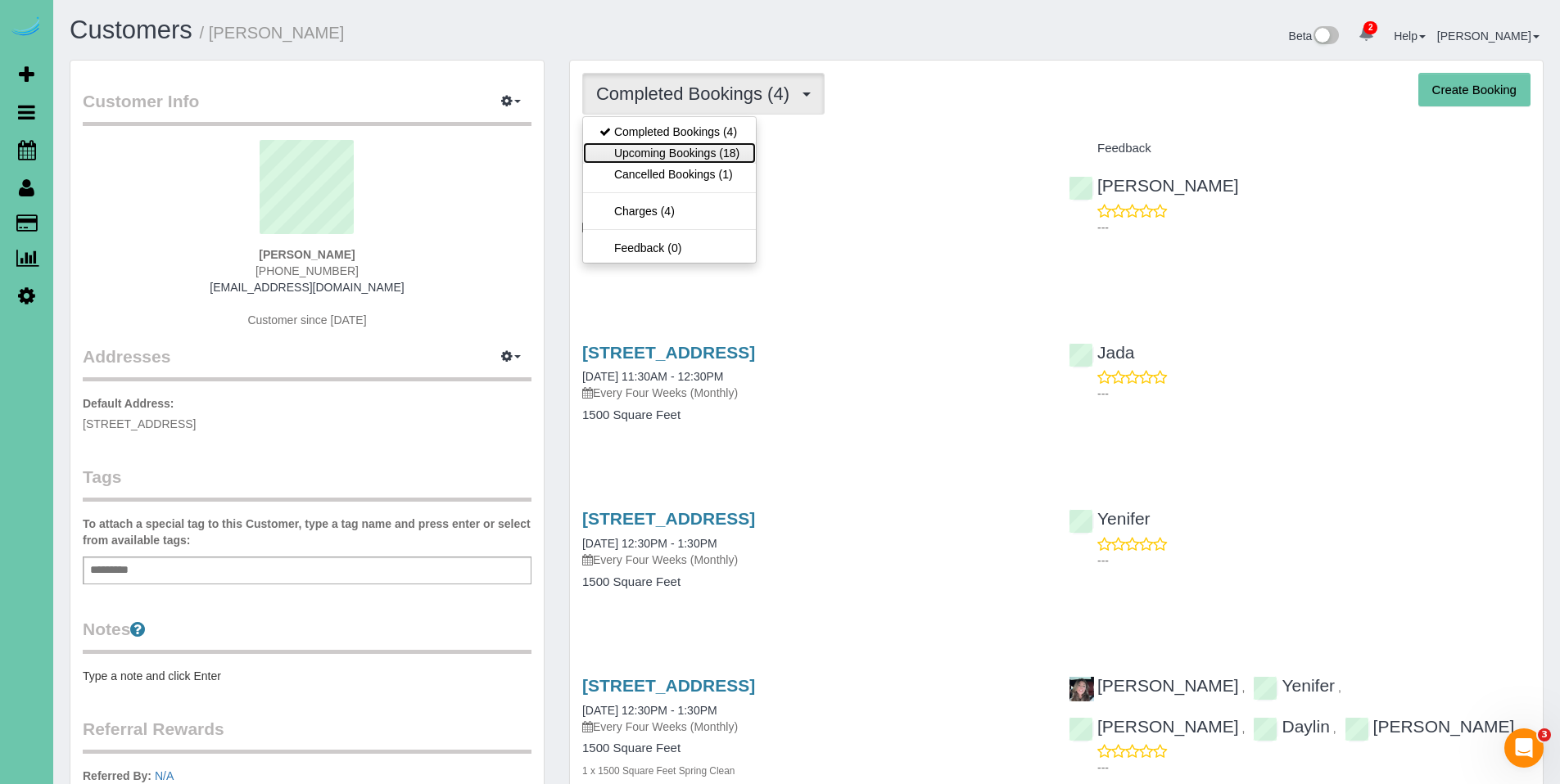
click at [674, 147] on link "Upcoming Bookings (18)" at bounding box center [670, 153] width 173 height 21
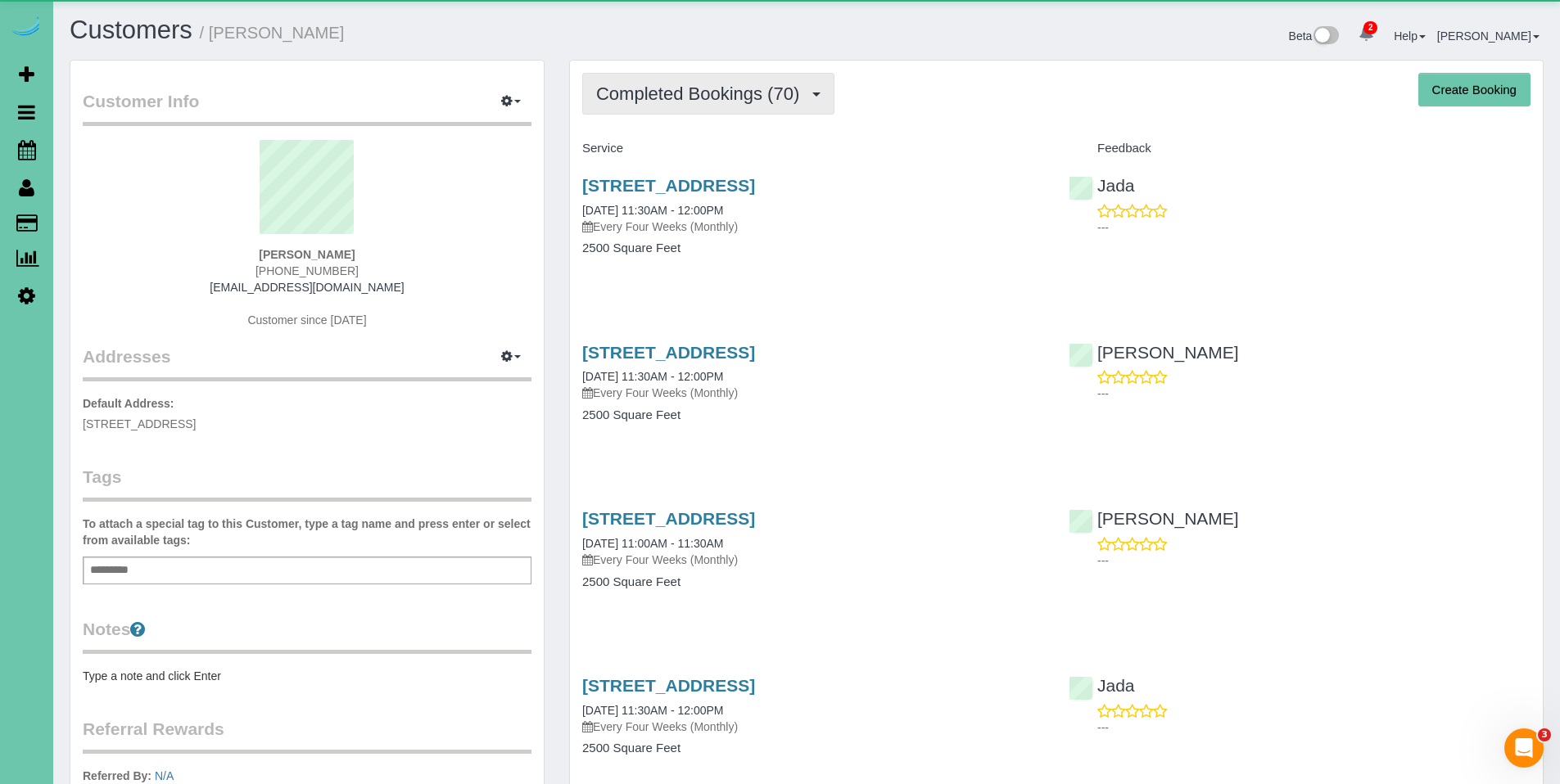
click at [726, 92] on span "Completed Bookings (70)" at bounding box center [701, 93] width 211 height 20
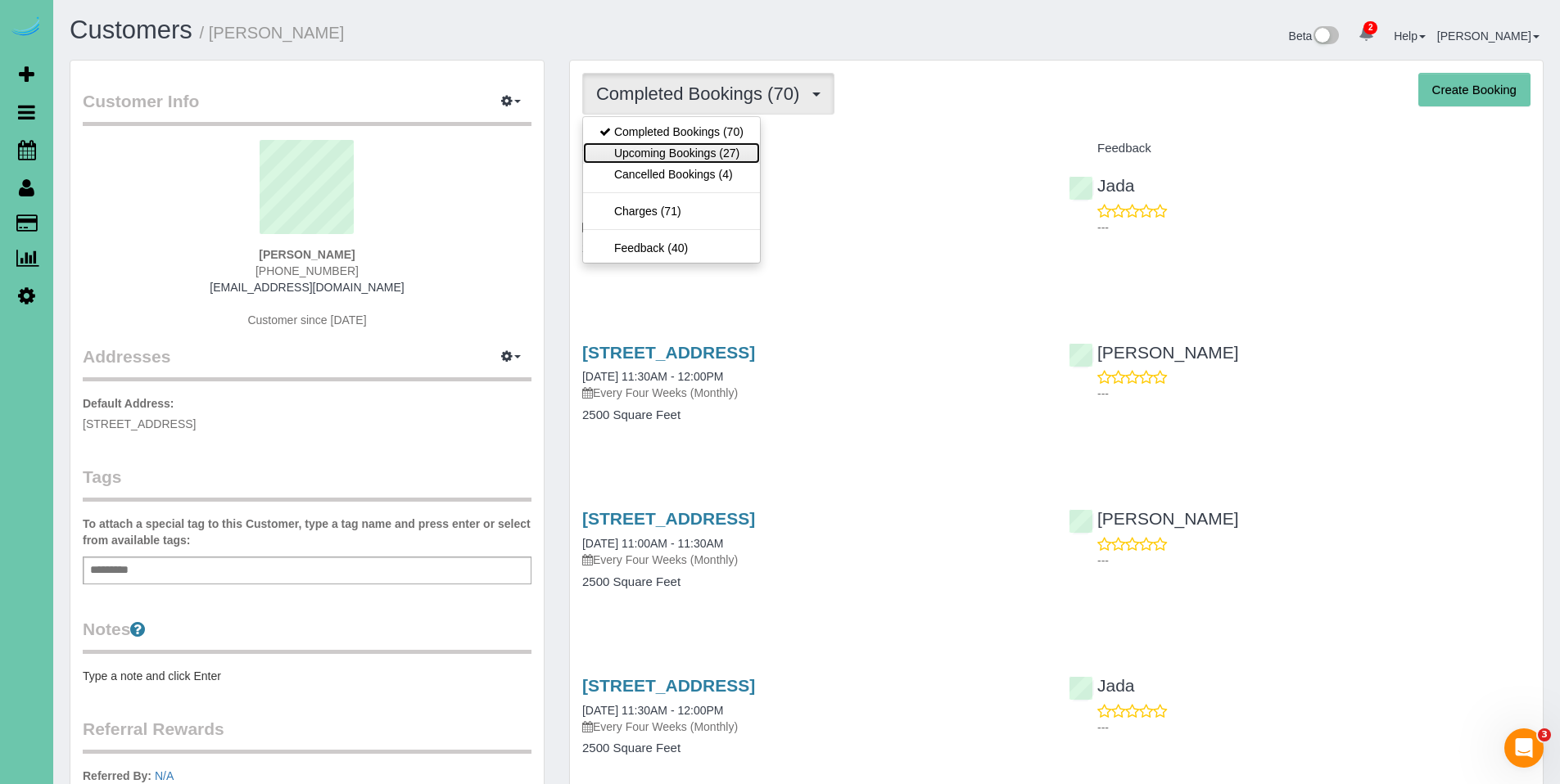
click at [713, 152] on link "Upcoming Bookings (27)" at bounding box center [672, 153] width 177 height 21
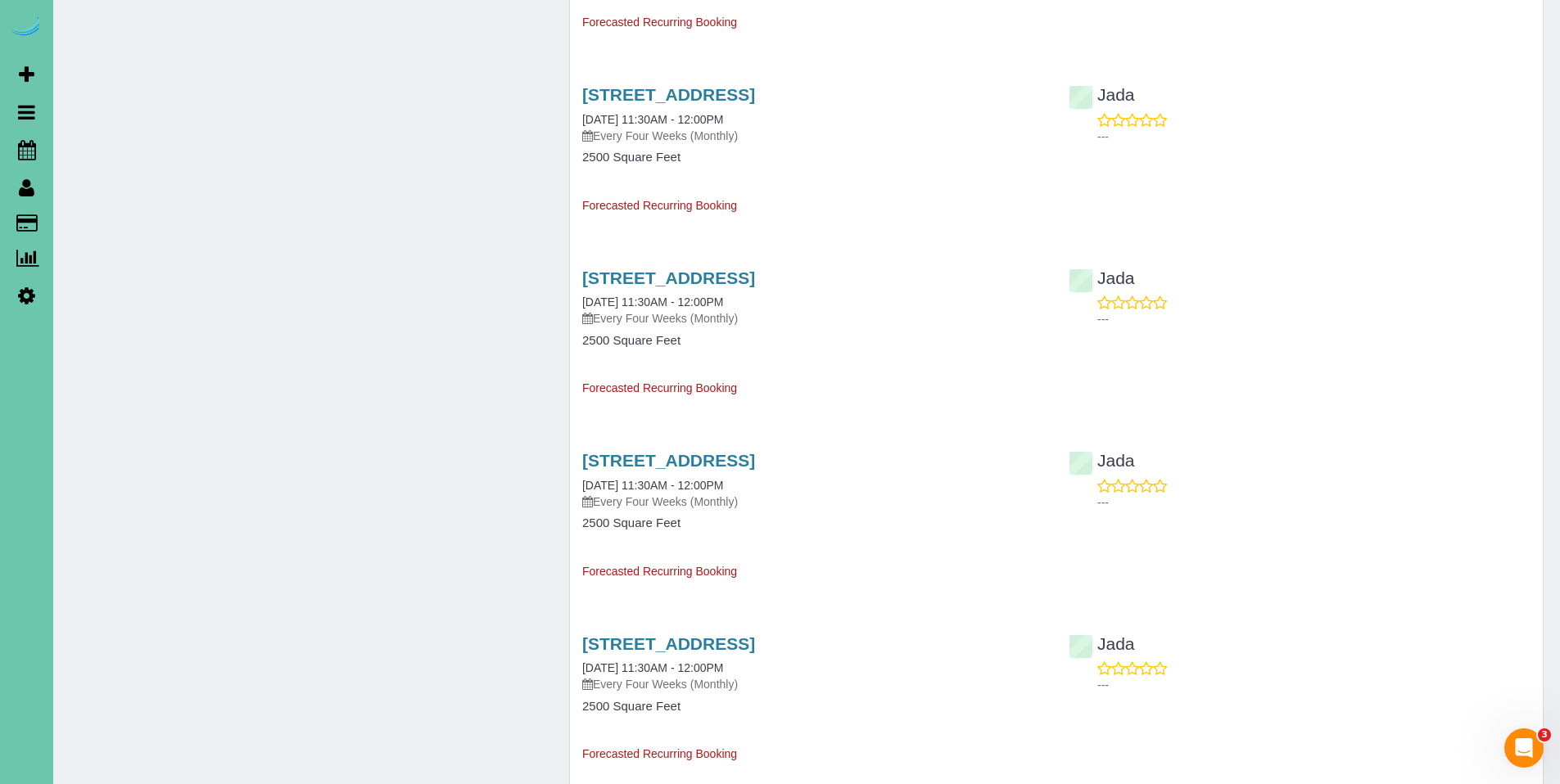
scroll to position [1517, 0]
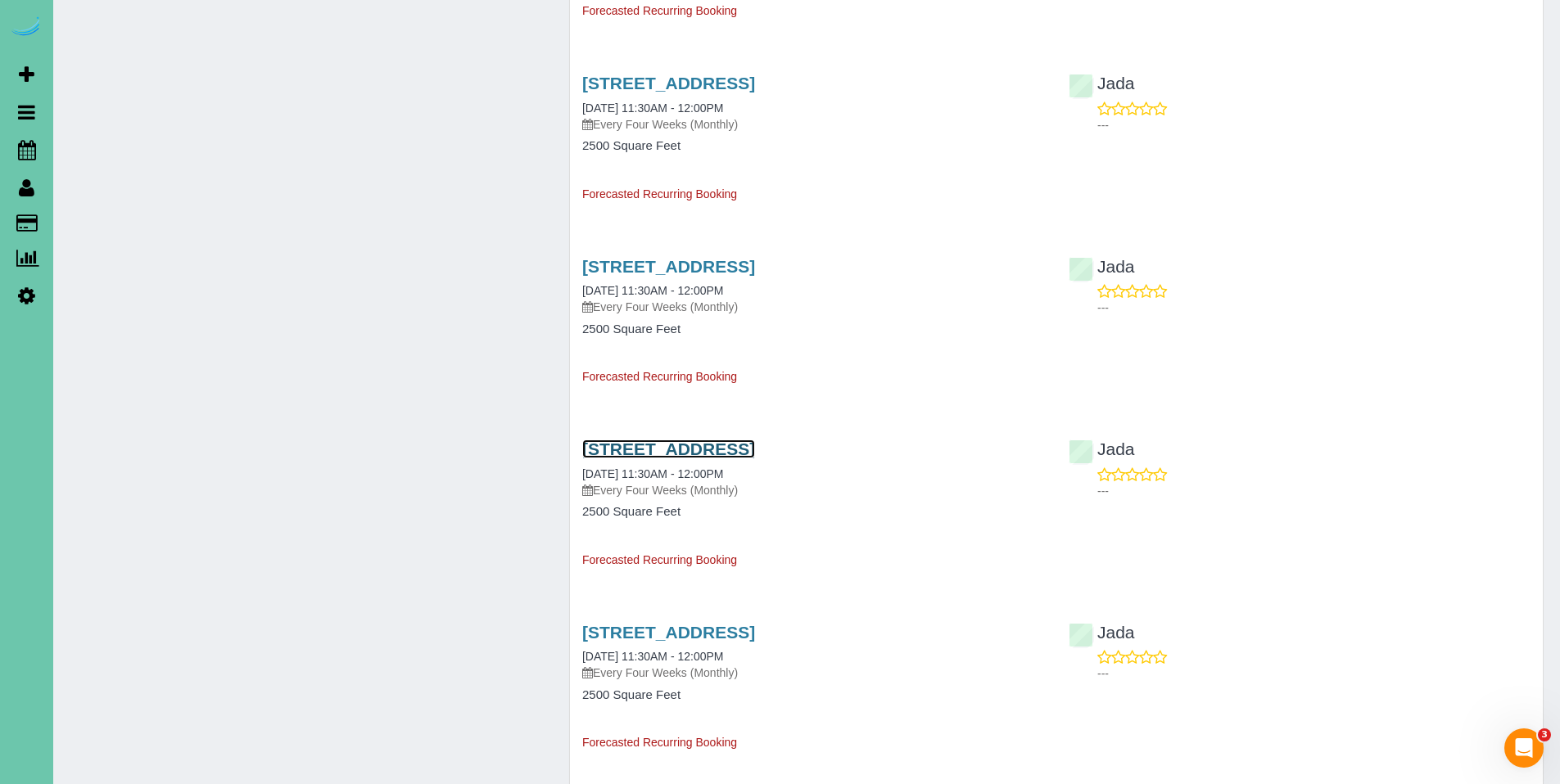
click at [753, 453] on link "6418 S 95th Street, Omaha, NE 68127" at bounding box center [669, 448] width 173 height 18
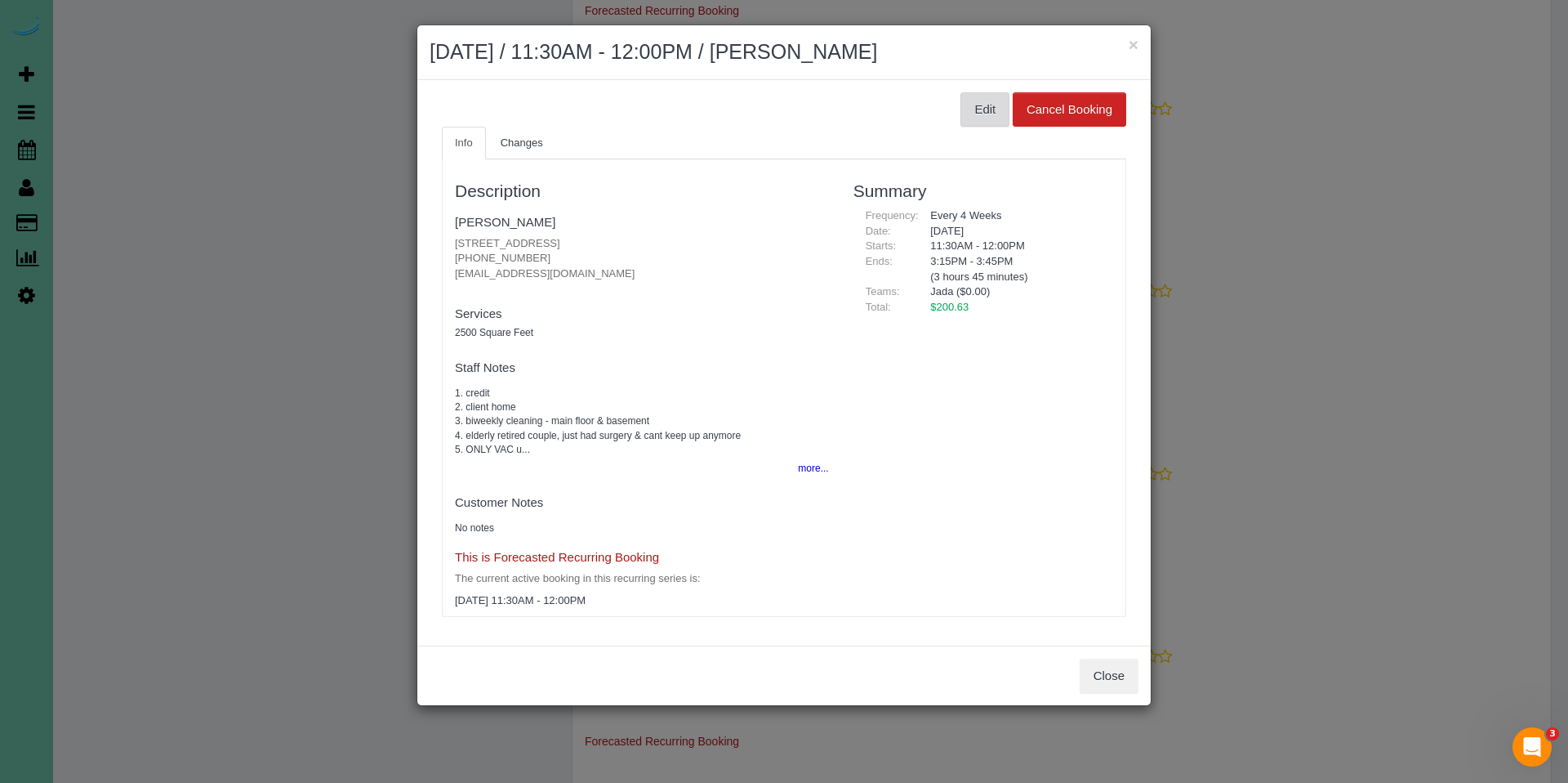
click at [972, 106] on button "Edit" at bounding box center [985, 109] width 49 height 34
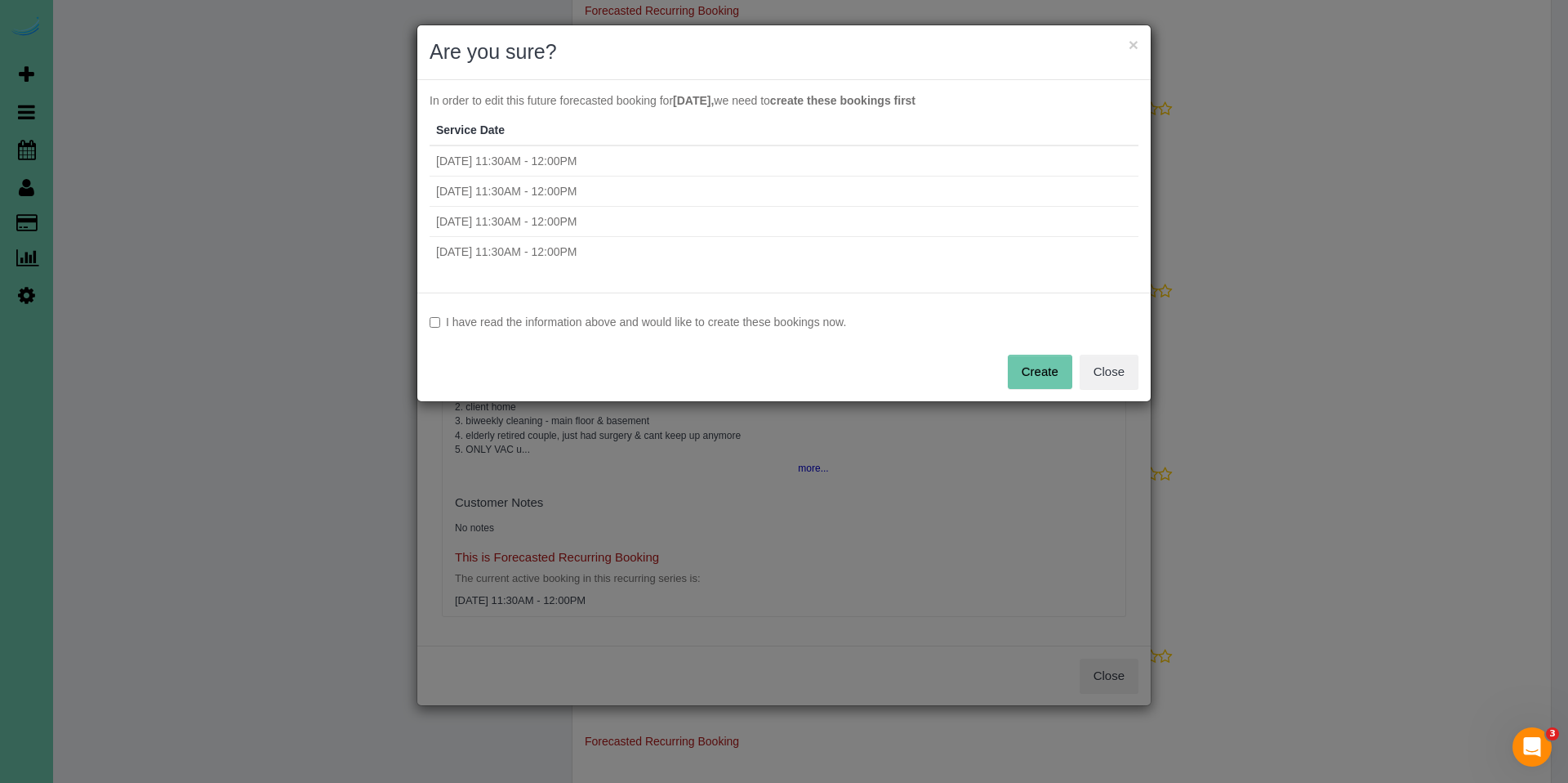
click at [659, 324] on label "I have read the information above and would like to create these bookings now." at bounding box center [784, 321] width 709 height 16
click at [1052, 374] on button "Create" at bounding box center [1040, 372] width 65 height 34
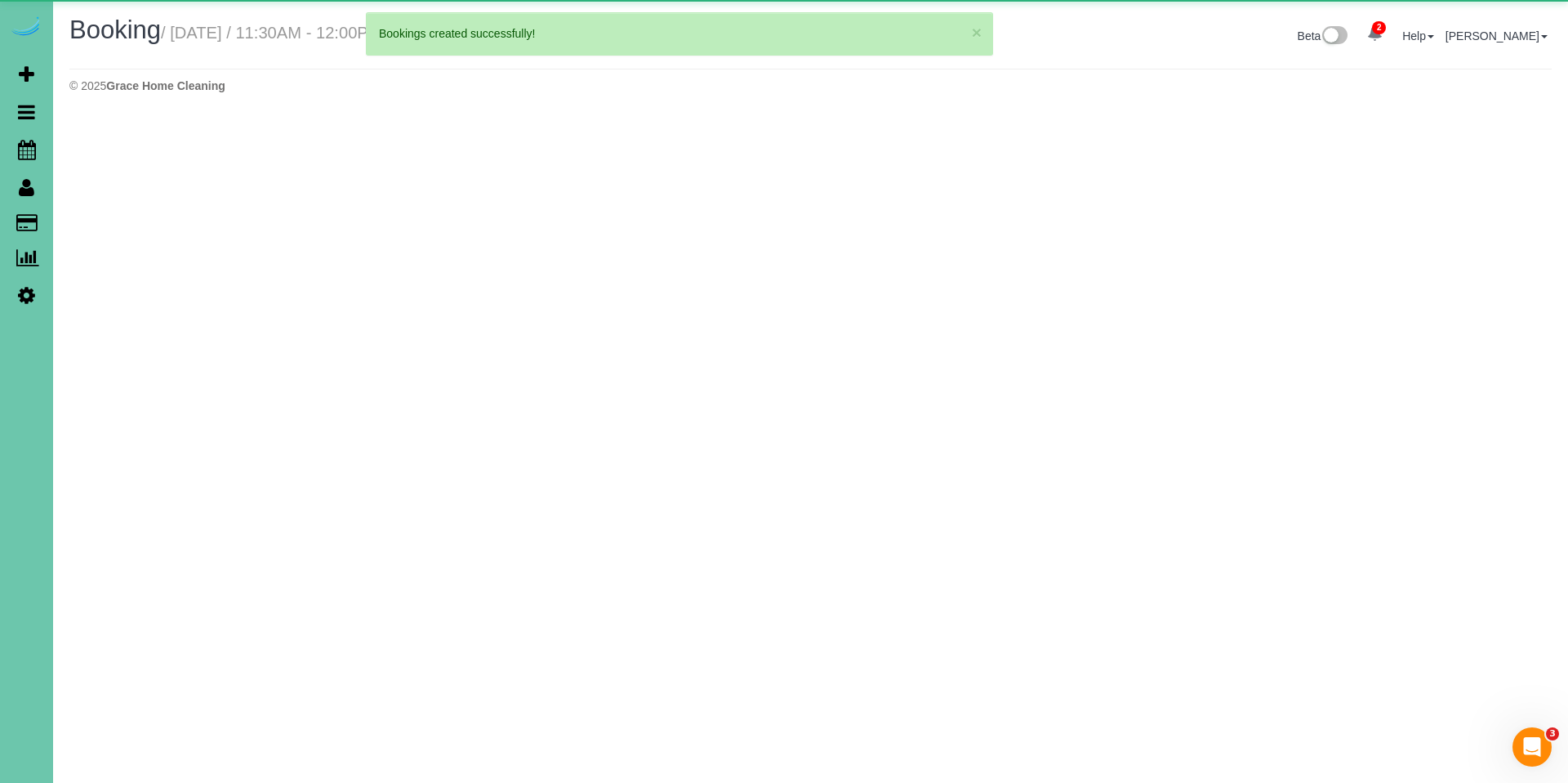
select select "NE"
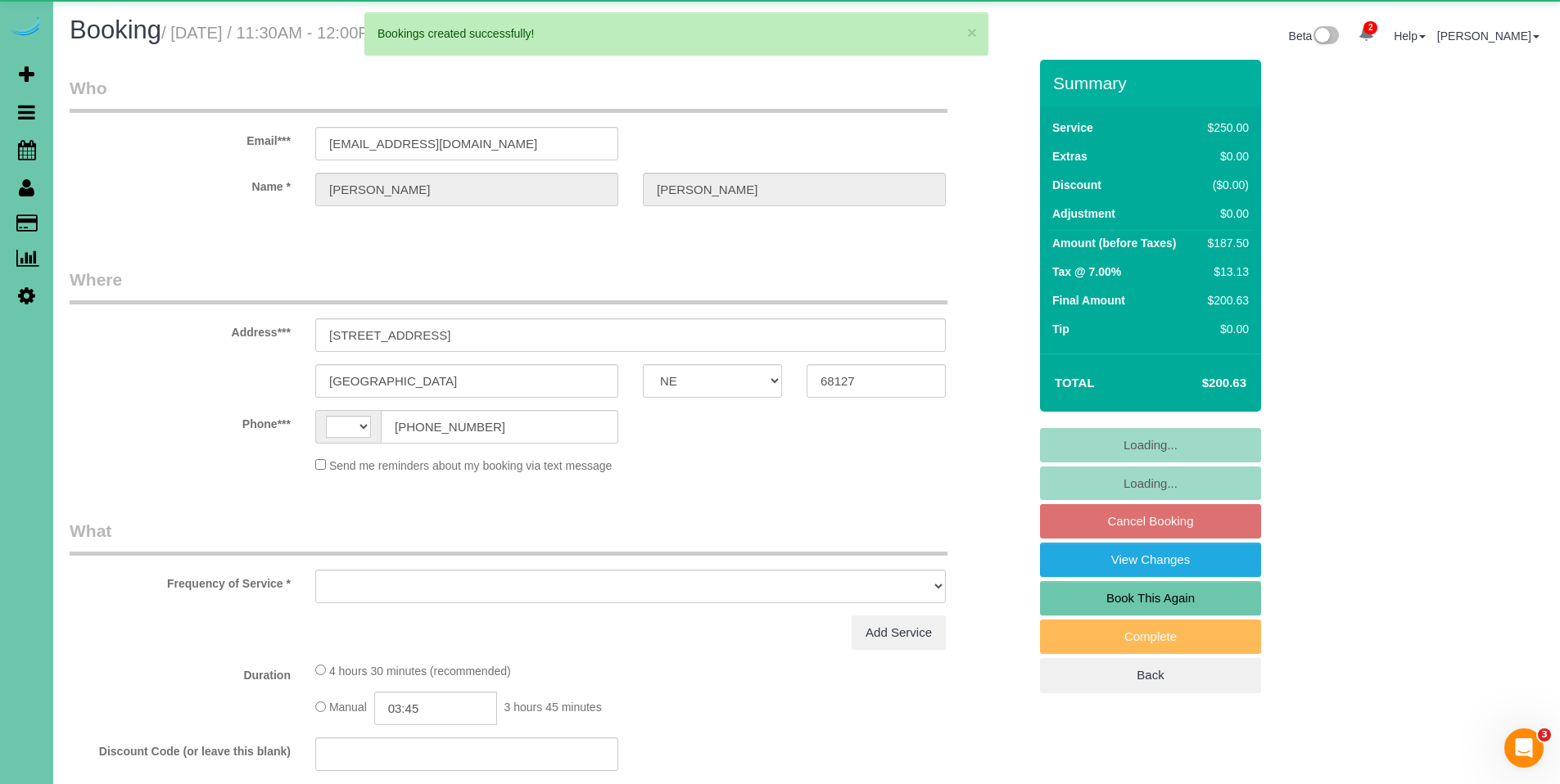
select select "string:[GEOGRAPHIC_DATA]"
select select "object:2710"
select select "string:fspay-ecf39cc2-3d69-45f9-ac02-f6b22f373b63"
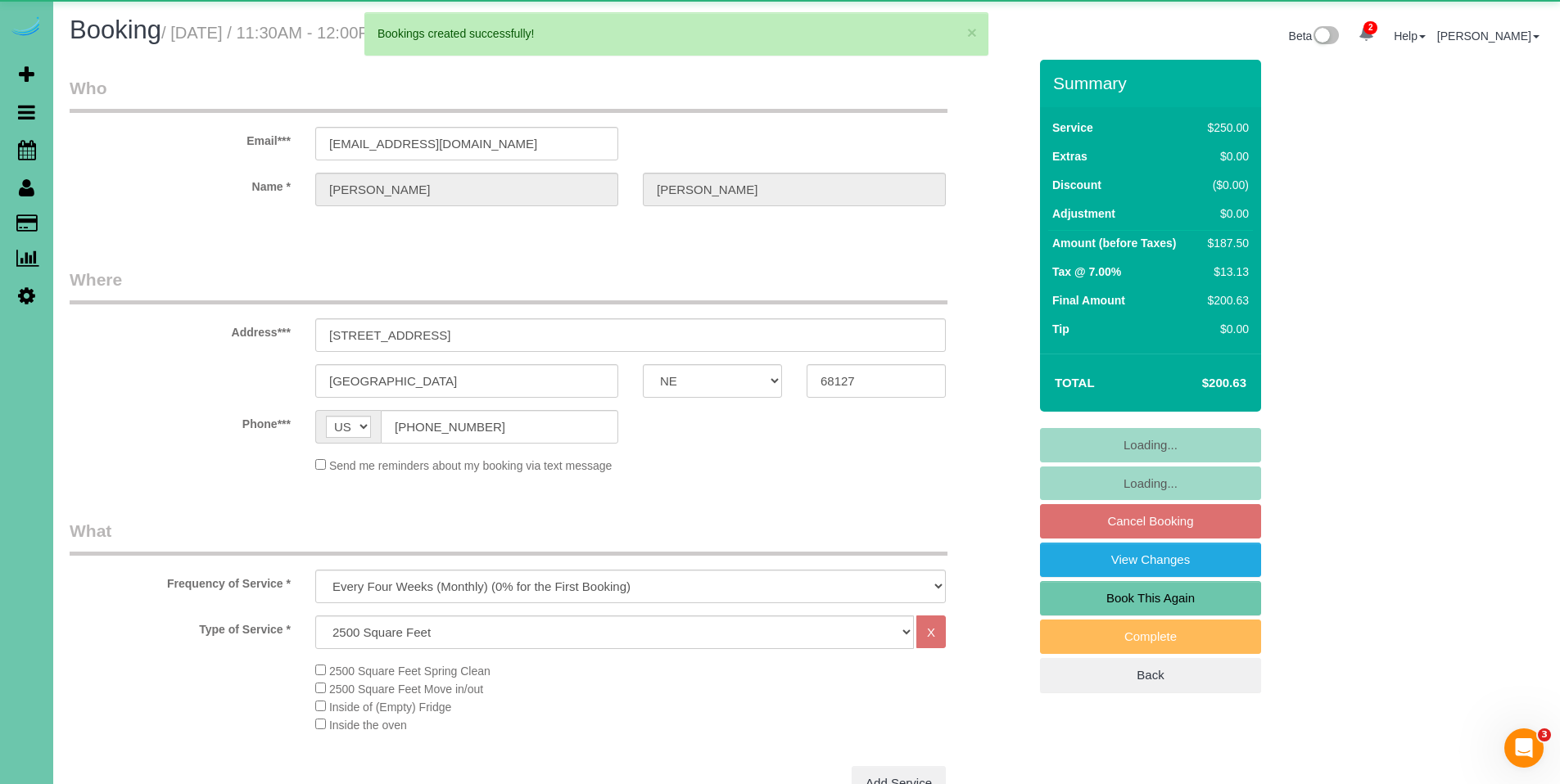
select select "object:2743"
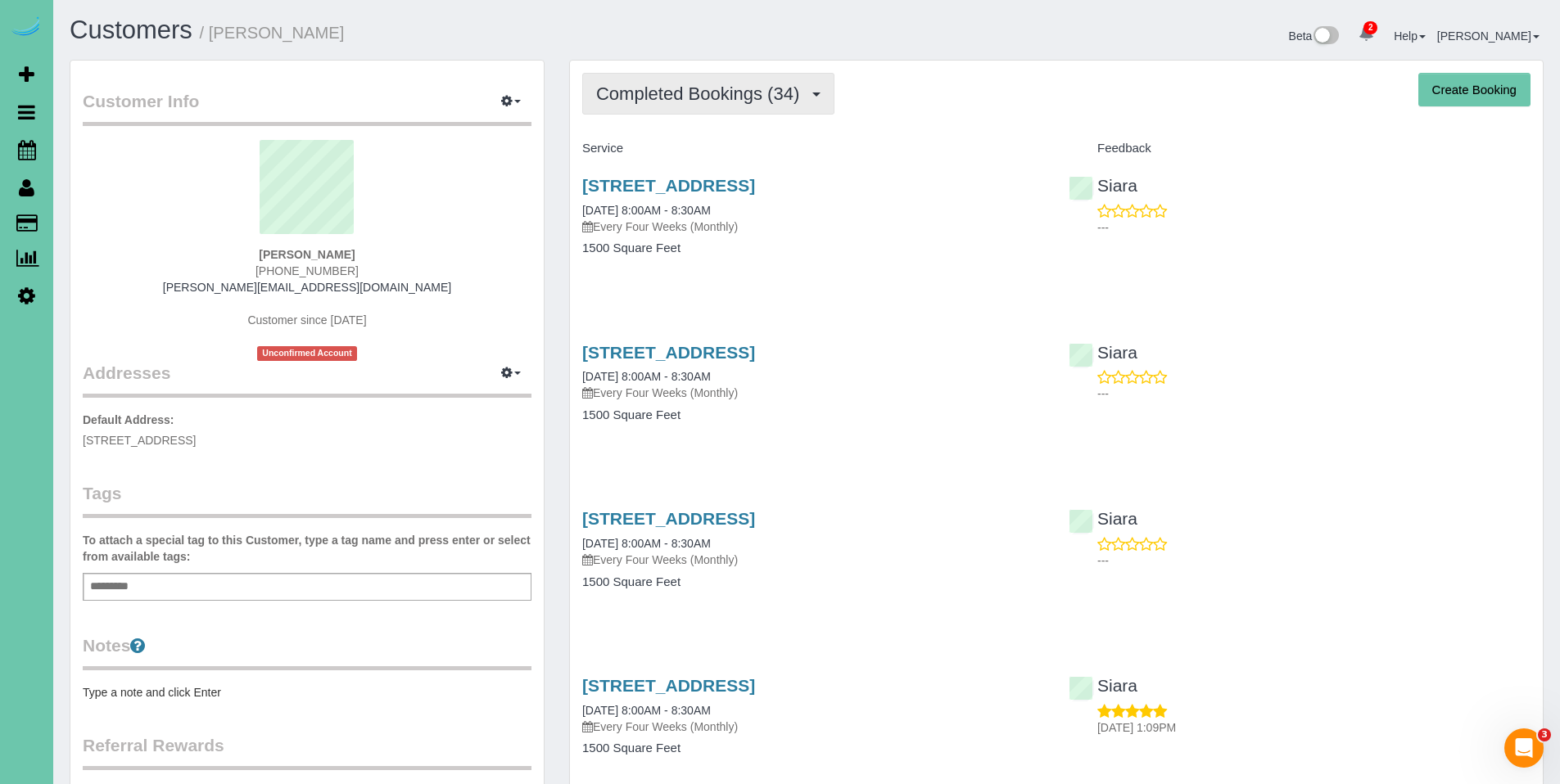
click at [711, 112] on button "Completed Bookings (34)" at bounding box center [708, 93] width 252 height 42
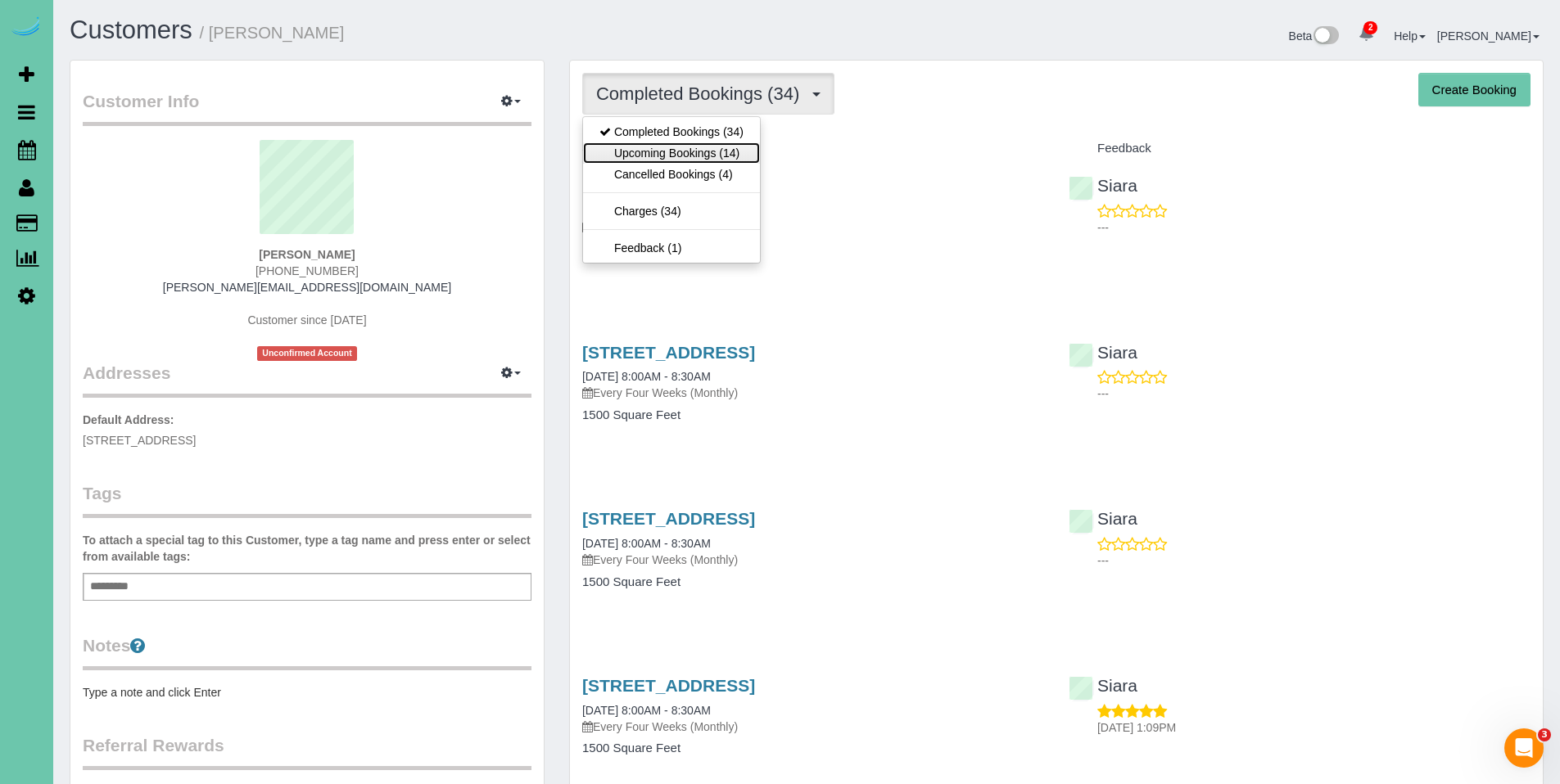
click at [709, 153] on link "Upcoming Bookings (14)" at bounding box center [672, 153] width 177 height 21
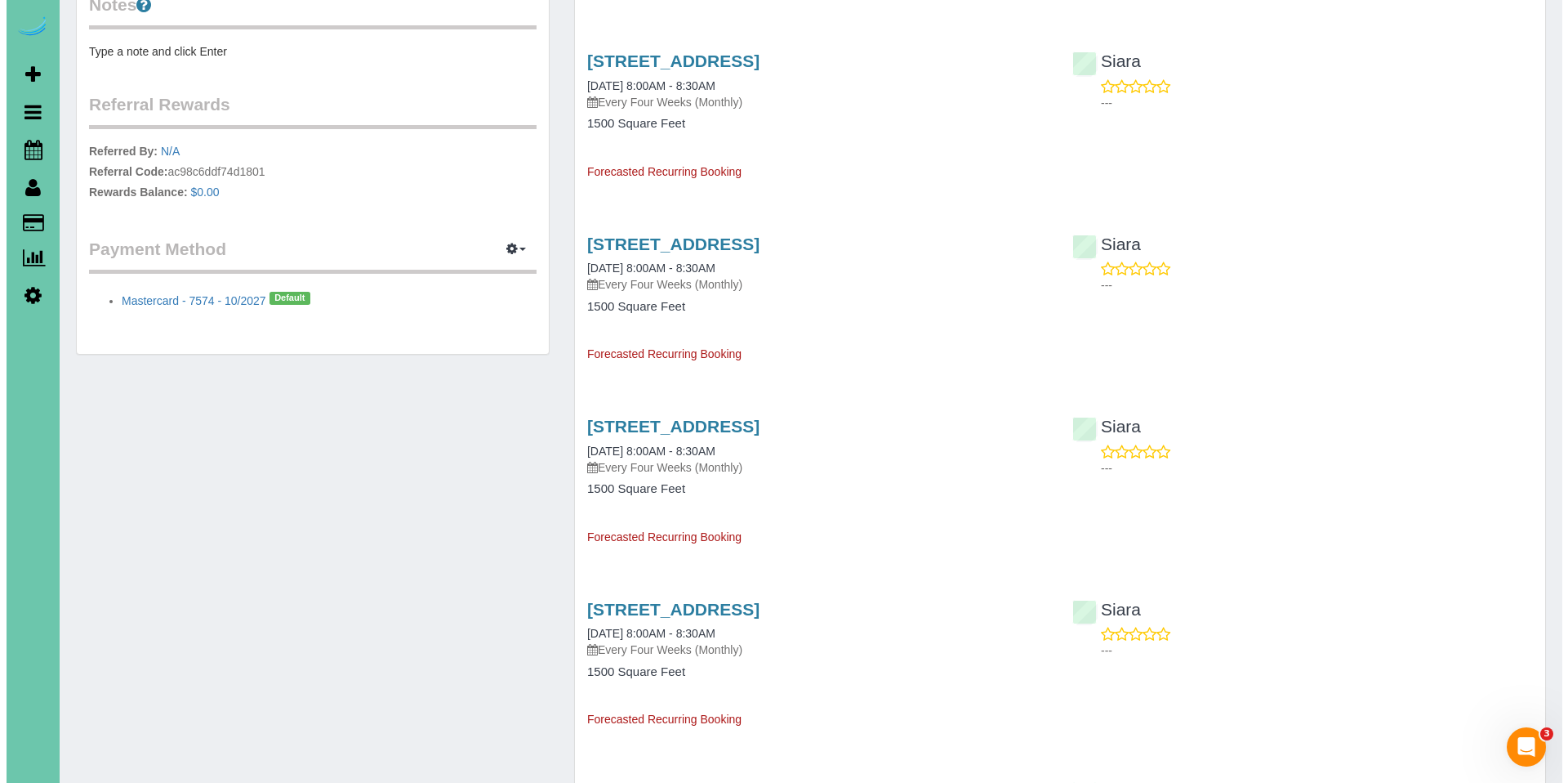
scroll to position [652, 0]
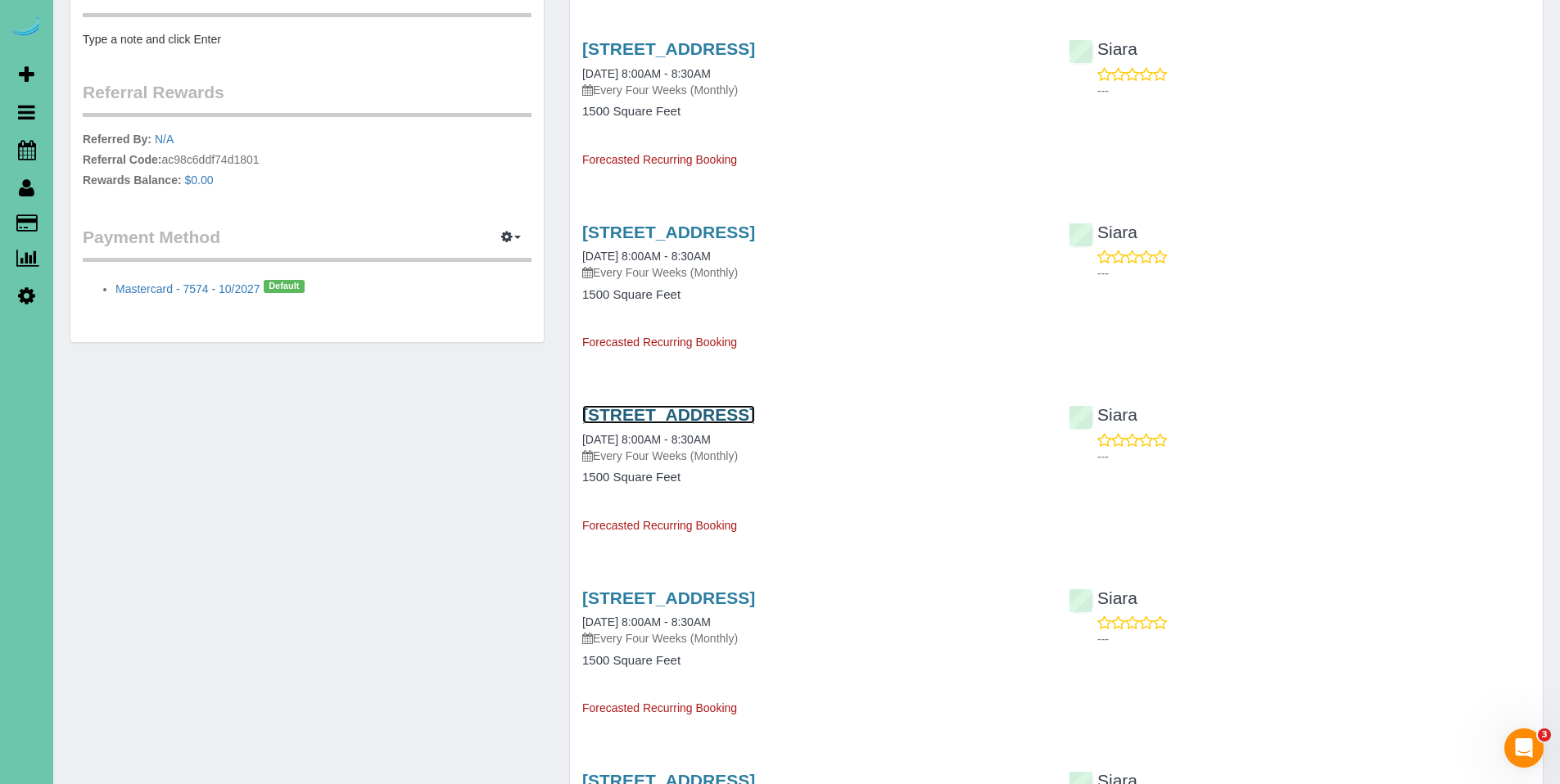
click at [653, 415] on link "5623 Jackston Street, Omaha, NE 68106" at bounding box center [669, 414] width 173 height 18
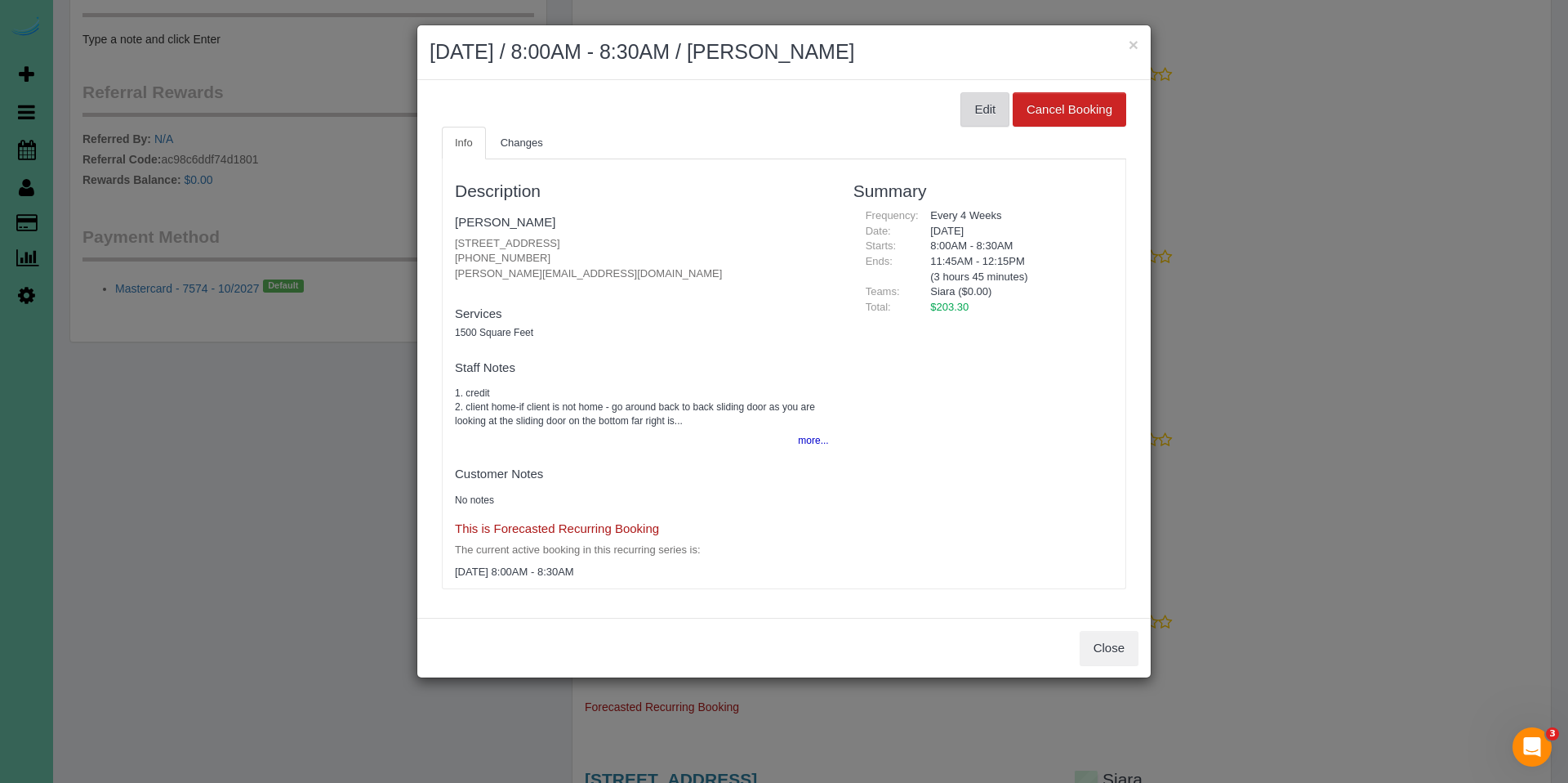
click at [976, 114] on button "Edit" at bounding box center [985, 109] width 49 height 34
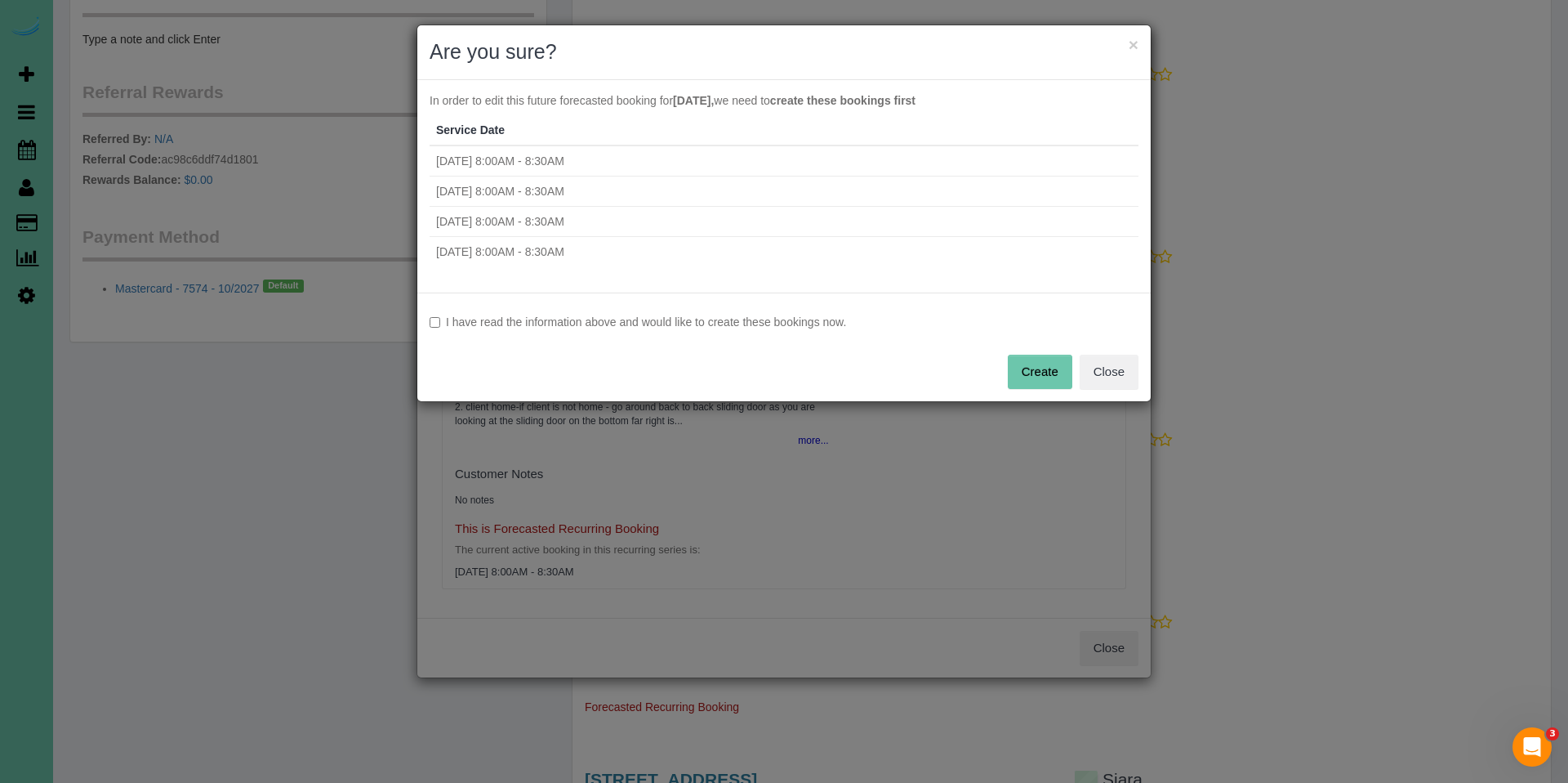
click at [688, 328] on label "I have read the information above and would like to create these bookings now." at bounding box center [784, 321] width 709 height 16
click at [1043, 374] on button "Create" at bounding box center [1040, 372] width 65 height 34
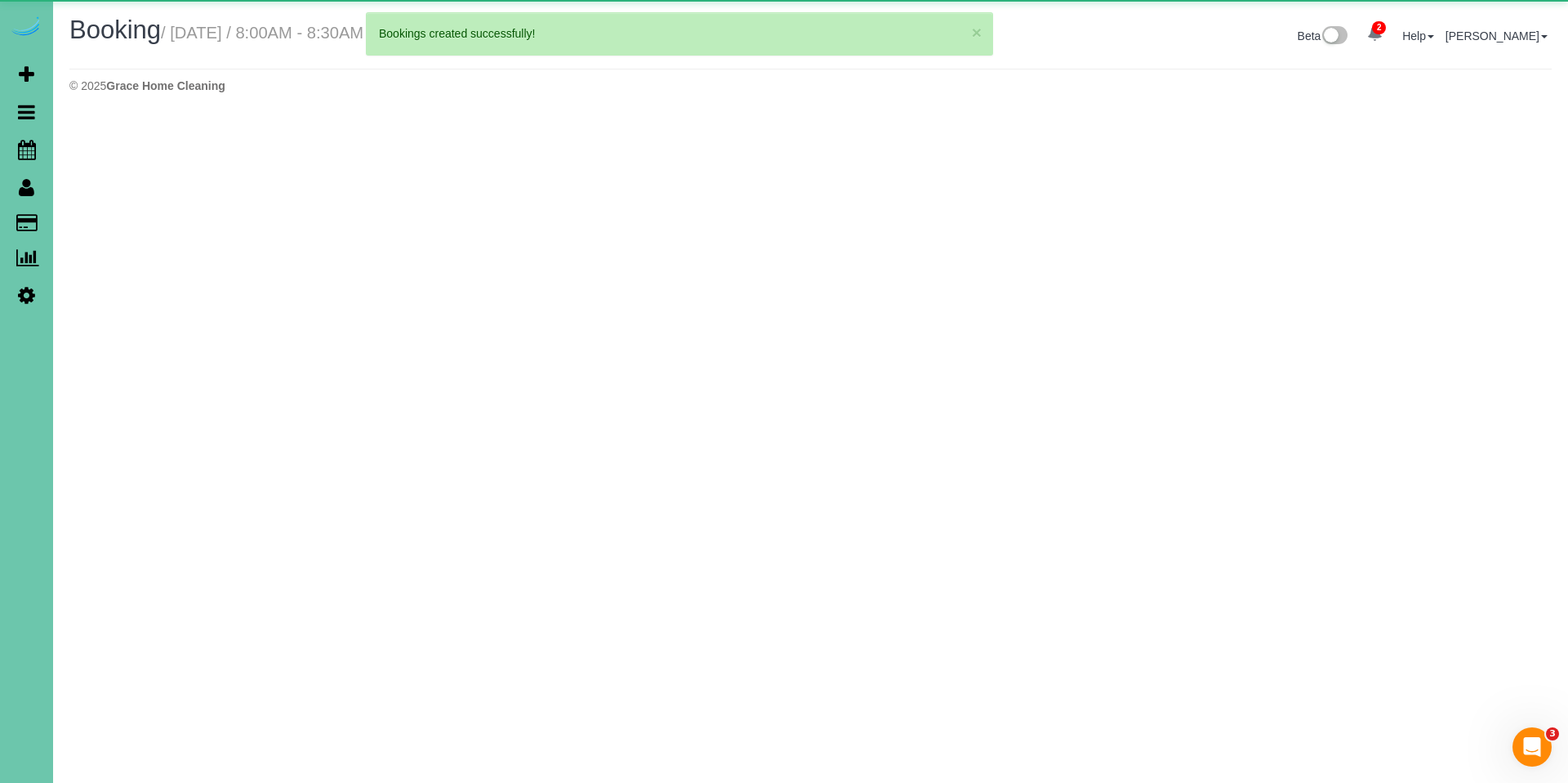
select select "NE"
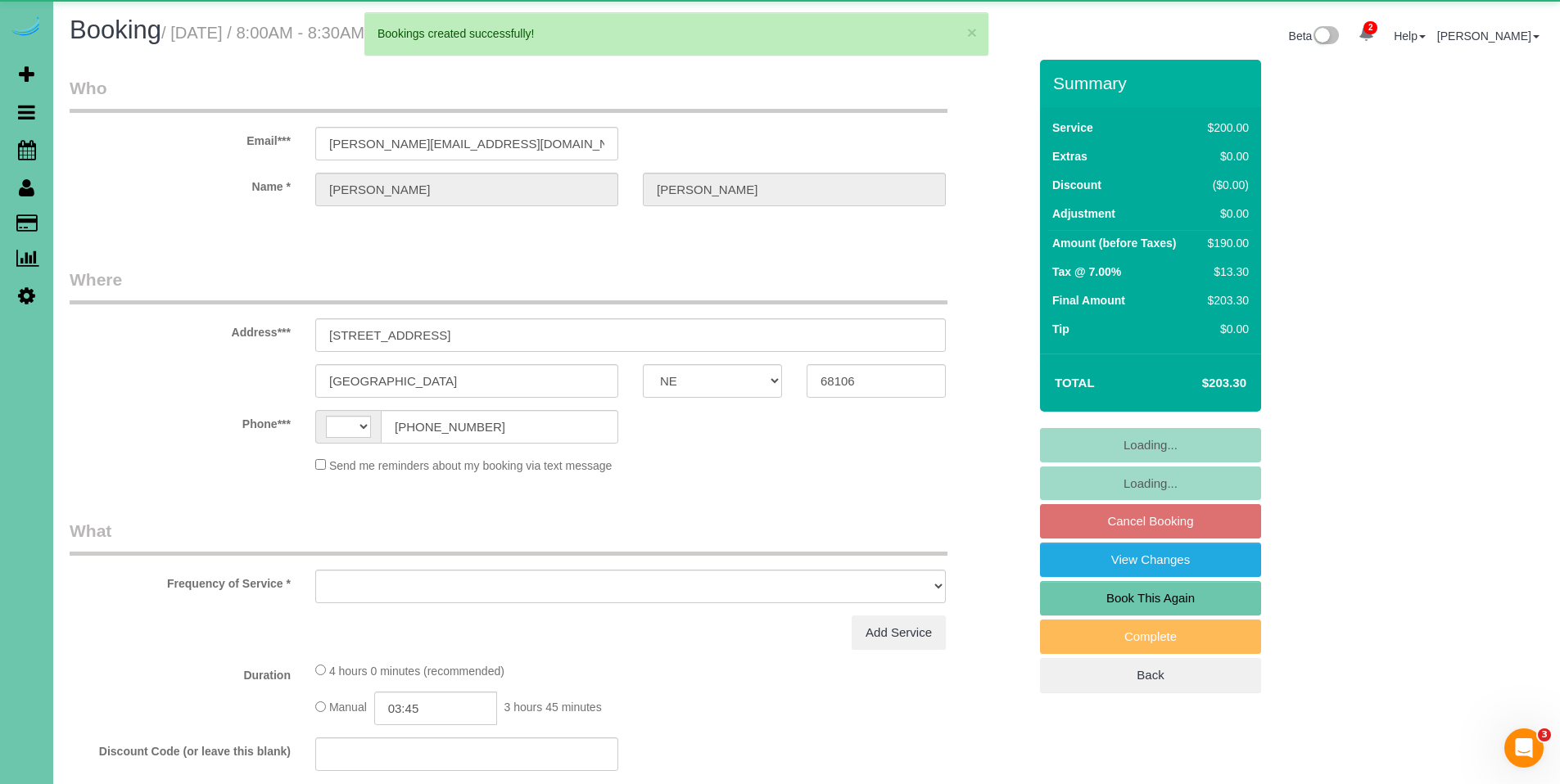
select select "string:[GEOGRAPHIC_DATA]"
select select "object:2283"
select select "string:fspay-405721f4-90ad-401f-93d7-51da7826c2ec"
select select "object:2316"
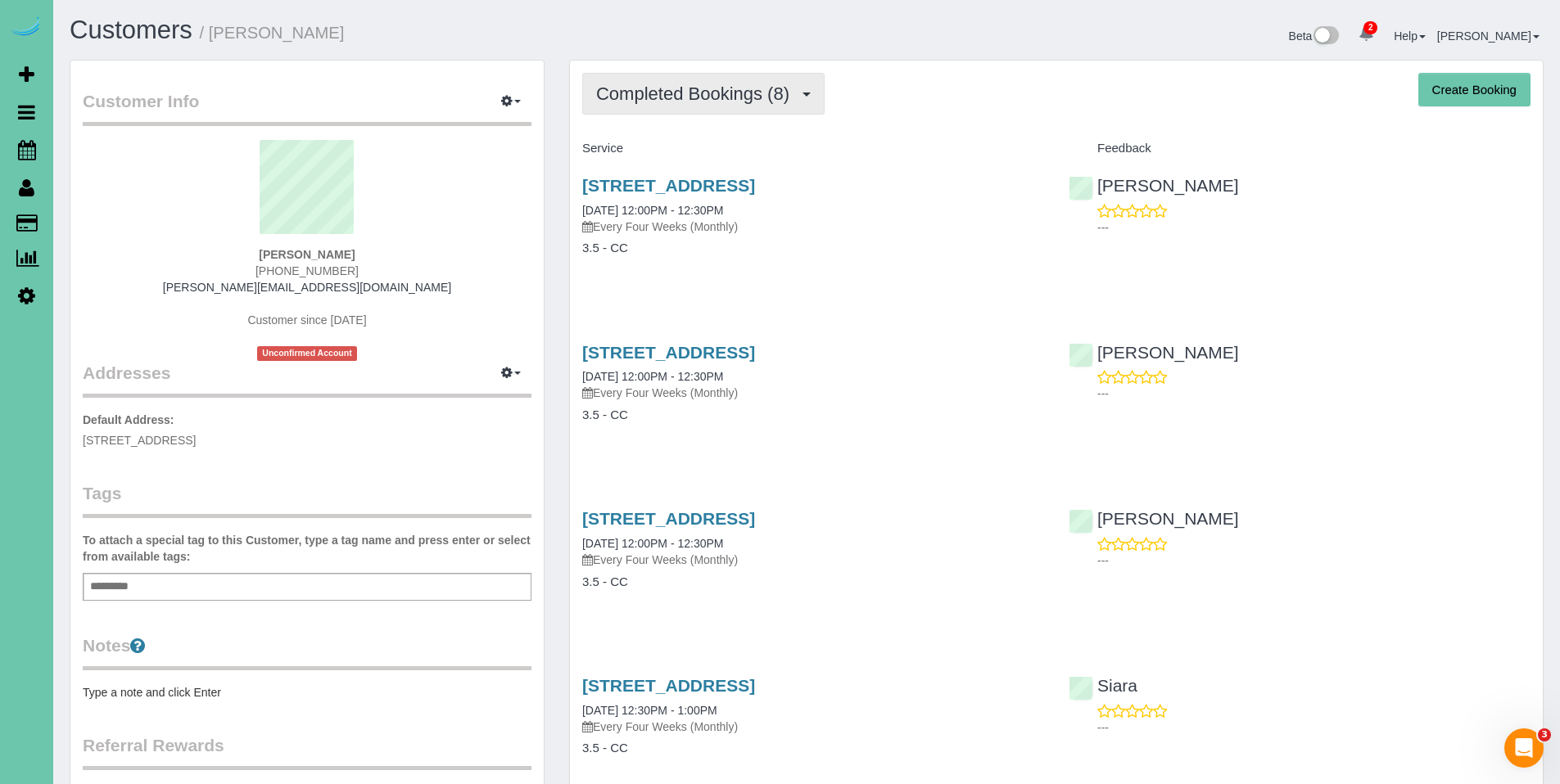
click at [724, 84] on span "Completed Bookings (8)" at bounding box center [696, 93] width 201 height 20
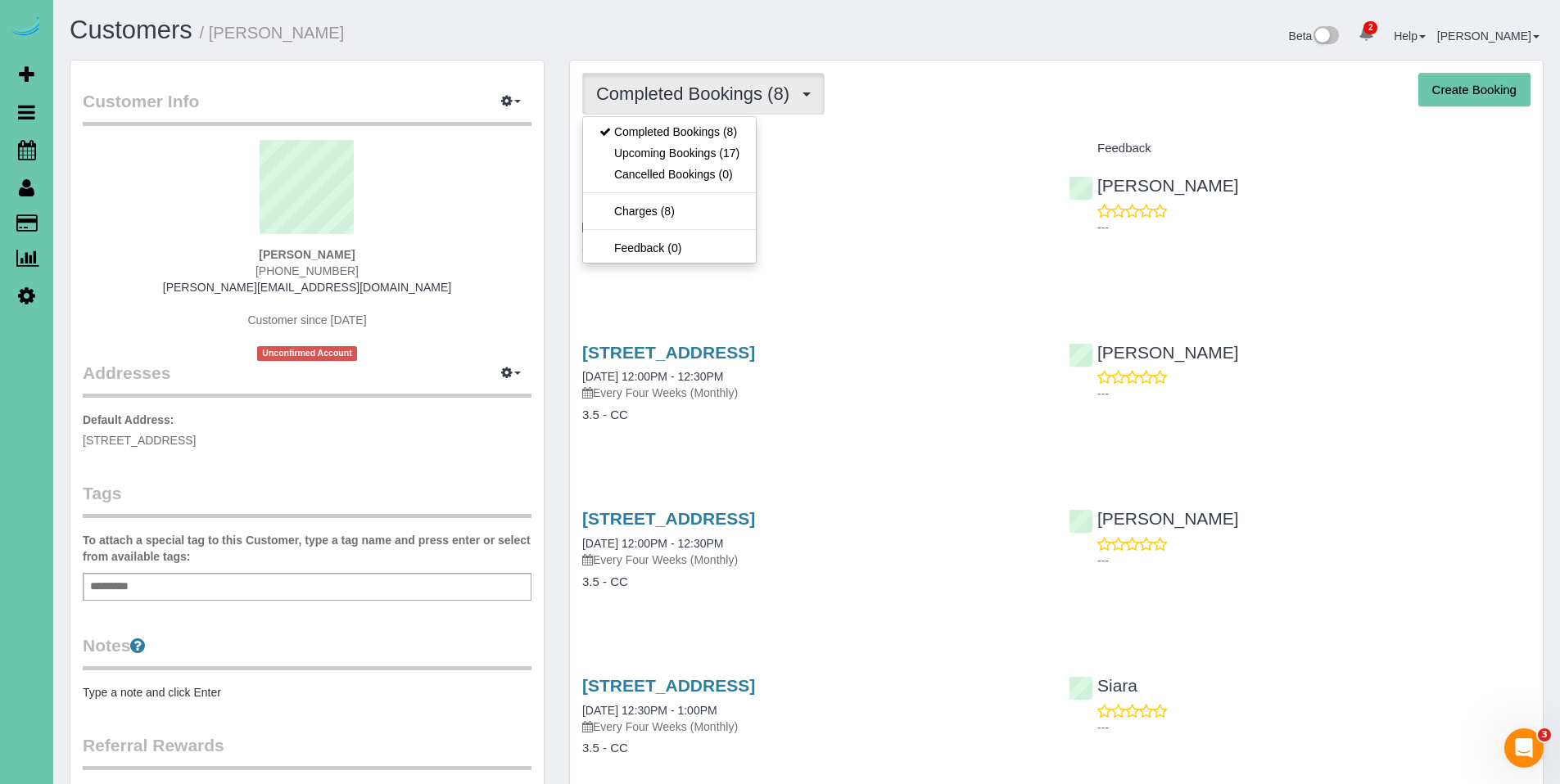
click at [922, 110] on div "Completed Bookings (8) Completed Bookings (8) Upcoming Bookings (17) Cancelled …" at bounding box center [1056, 93] width 948 height 42
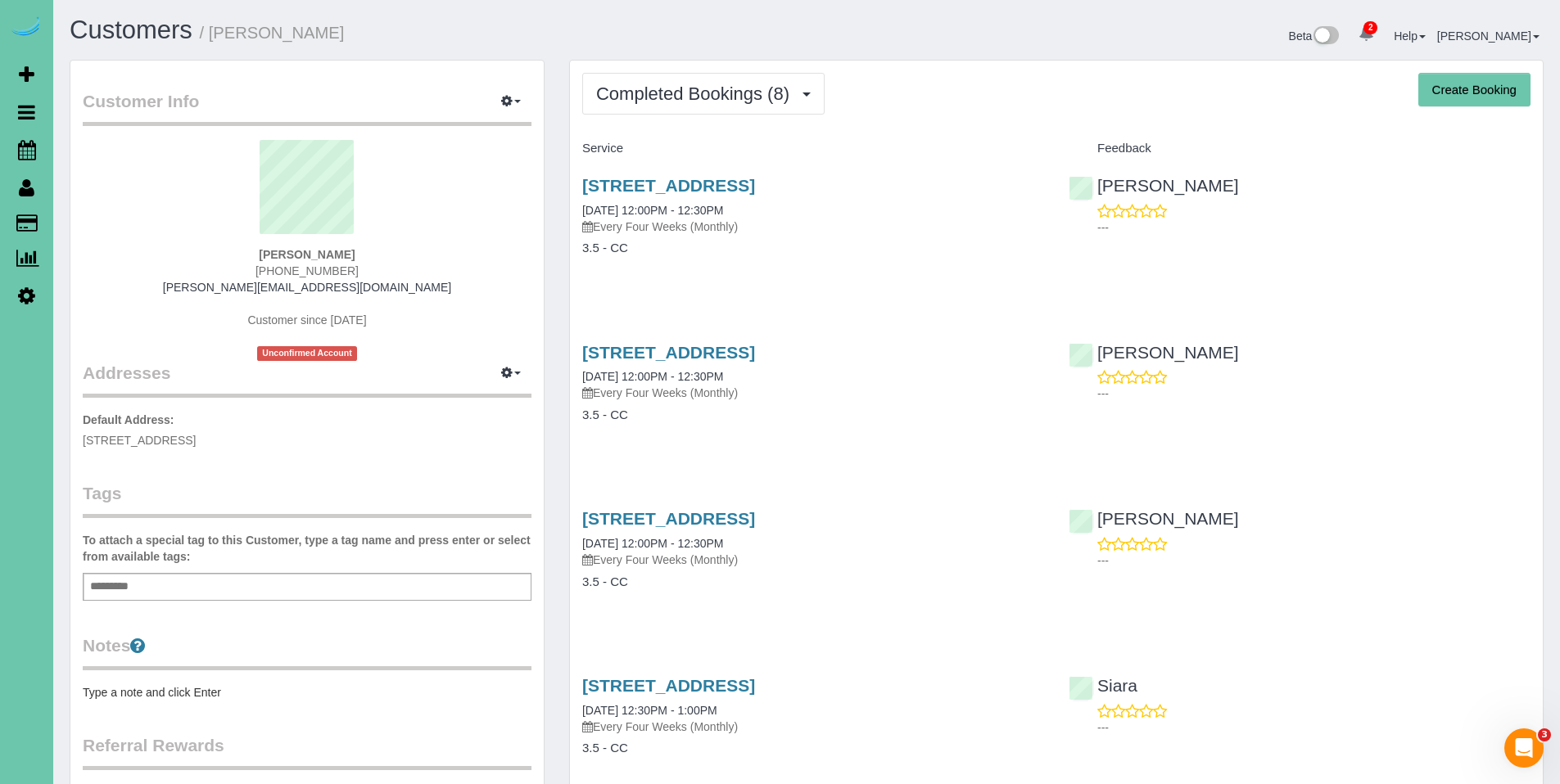
click at [684, 114] on div "Completed Bookings (8) Completed Bookings (8) Upcoming Bookings (17) Cancelled …" at bounding box center [1056, 784] width 973 height 1448
click at [681, 100] on span "Completed Bookings (8)" at bounding box center [696, 93] width 201 height 20
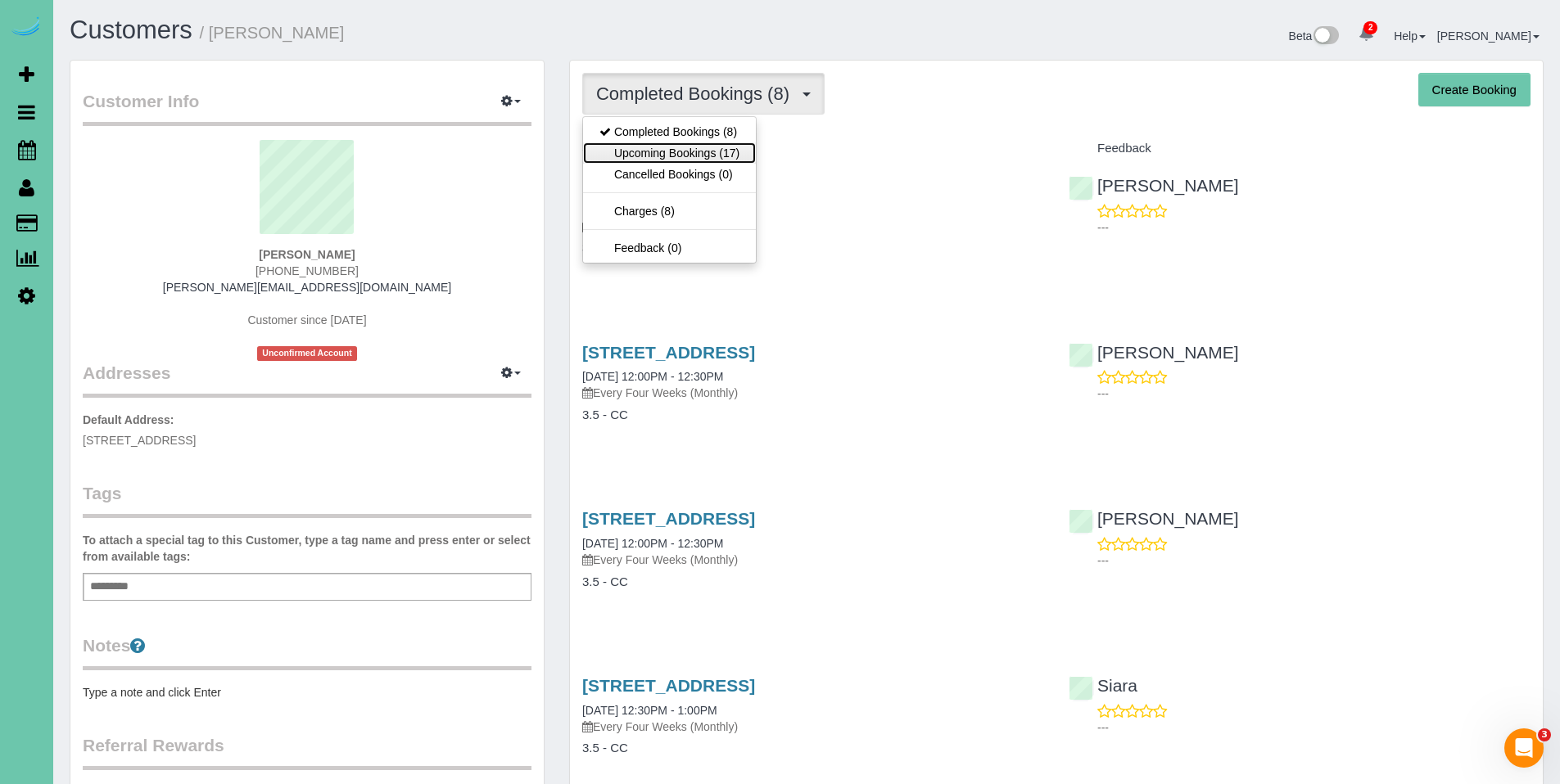
click at [672, 149] on link "Upcoming Bookings (17)" at bounding box center [670, 153] width 173 height 21
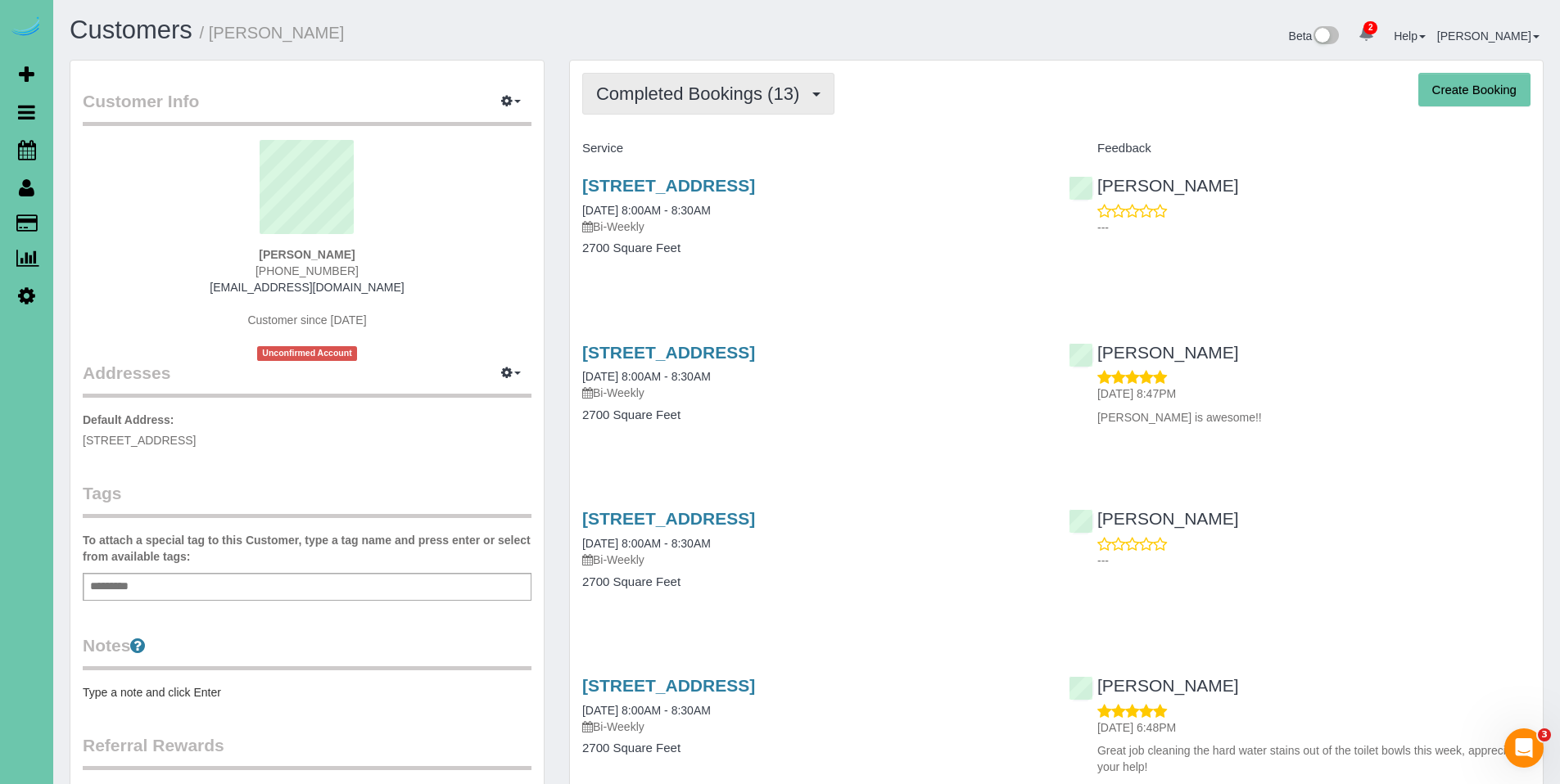
click at [693, 85] on span "Completed Bookings (13)" at bounding box center [701, 93] width 211 height 20
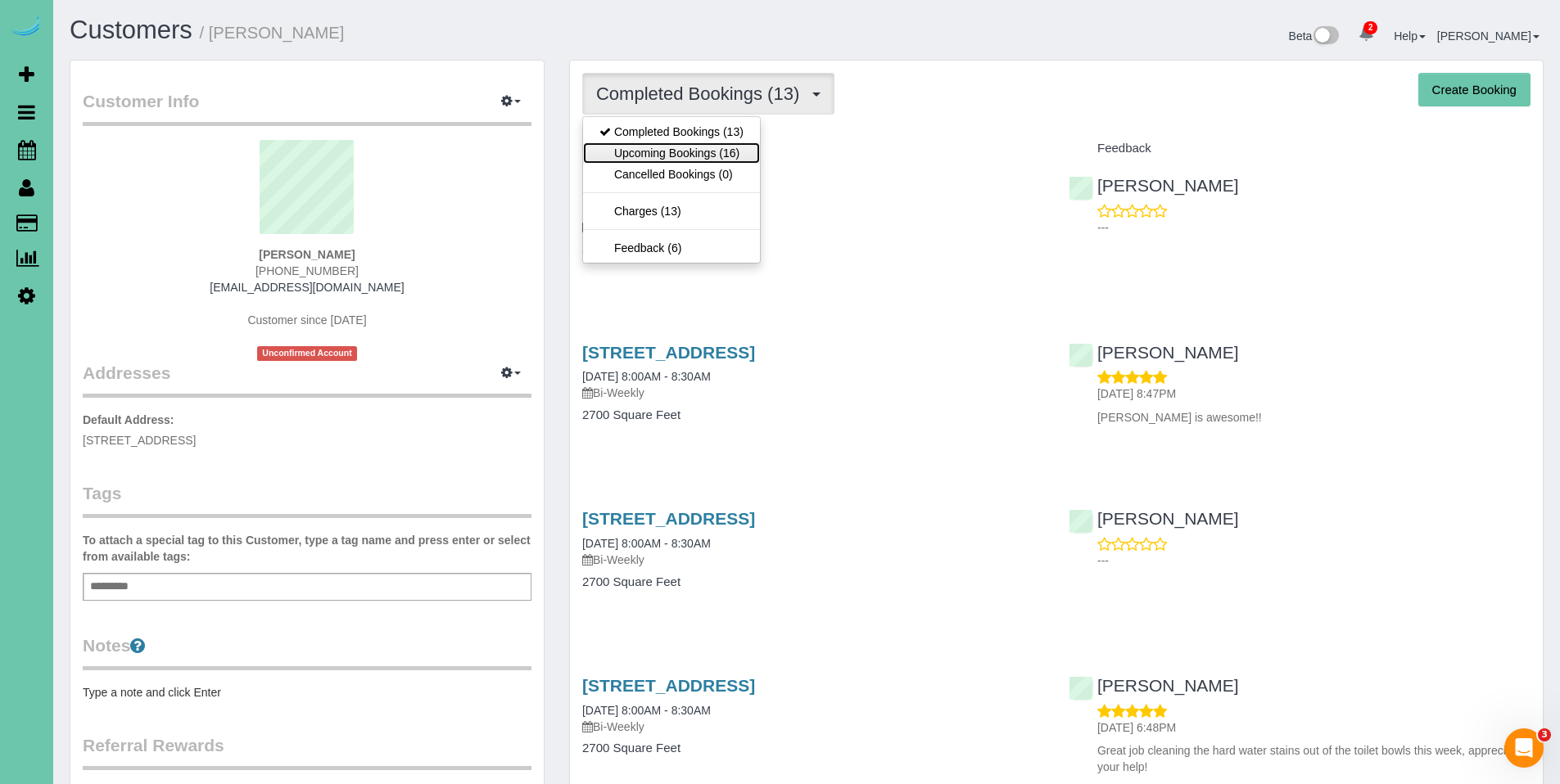
click at [665, 144] on link "Upcoming Bookings (16)" at bounding box center [672, 153] width 177 height 21
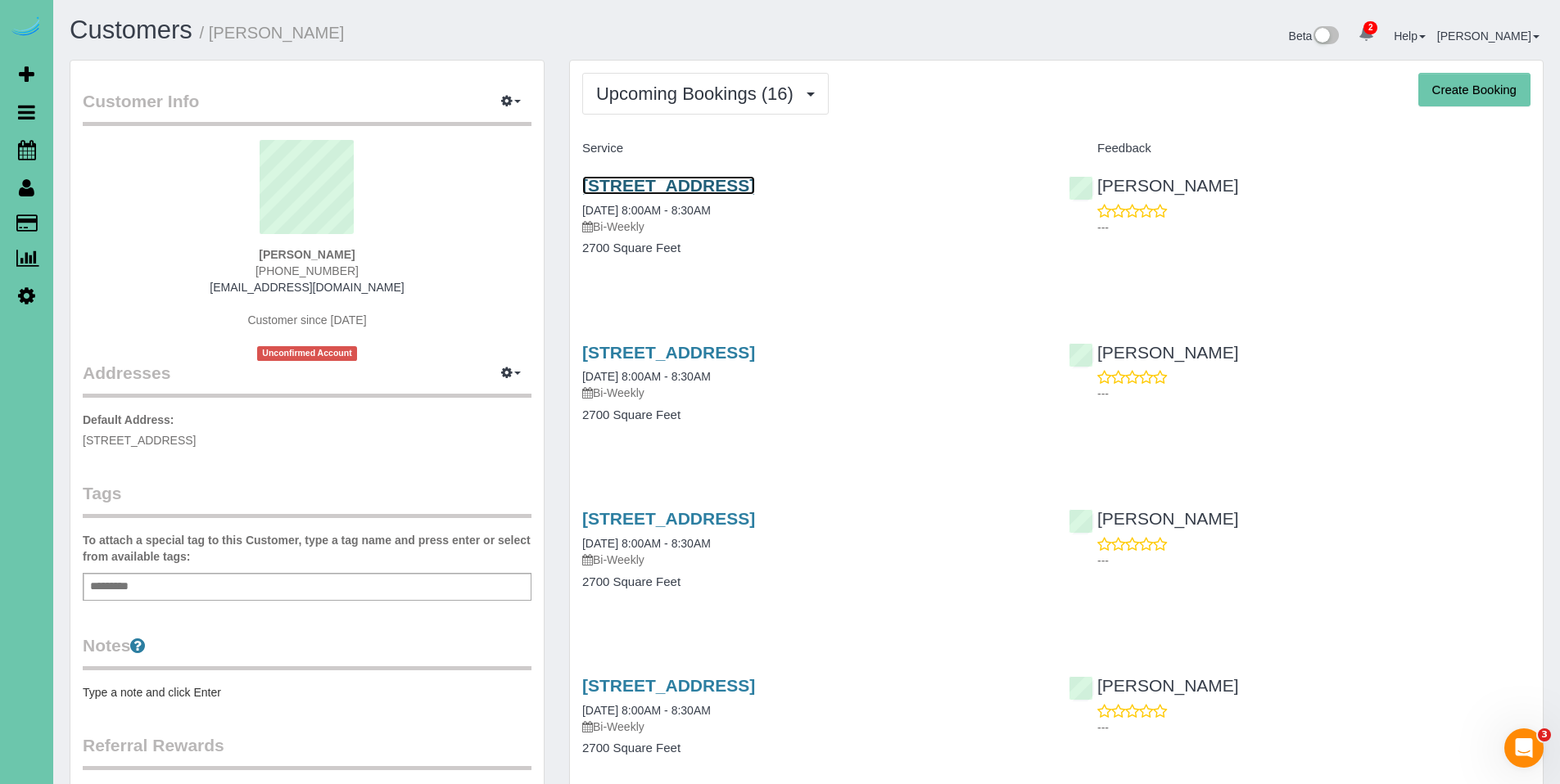
click at [668, 184] on link "[STREET_ADDRESS]" at bounding box center [669, 185] width 173 height 18
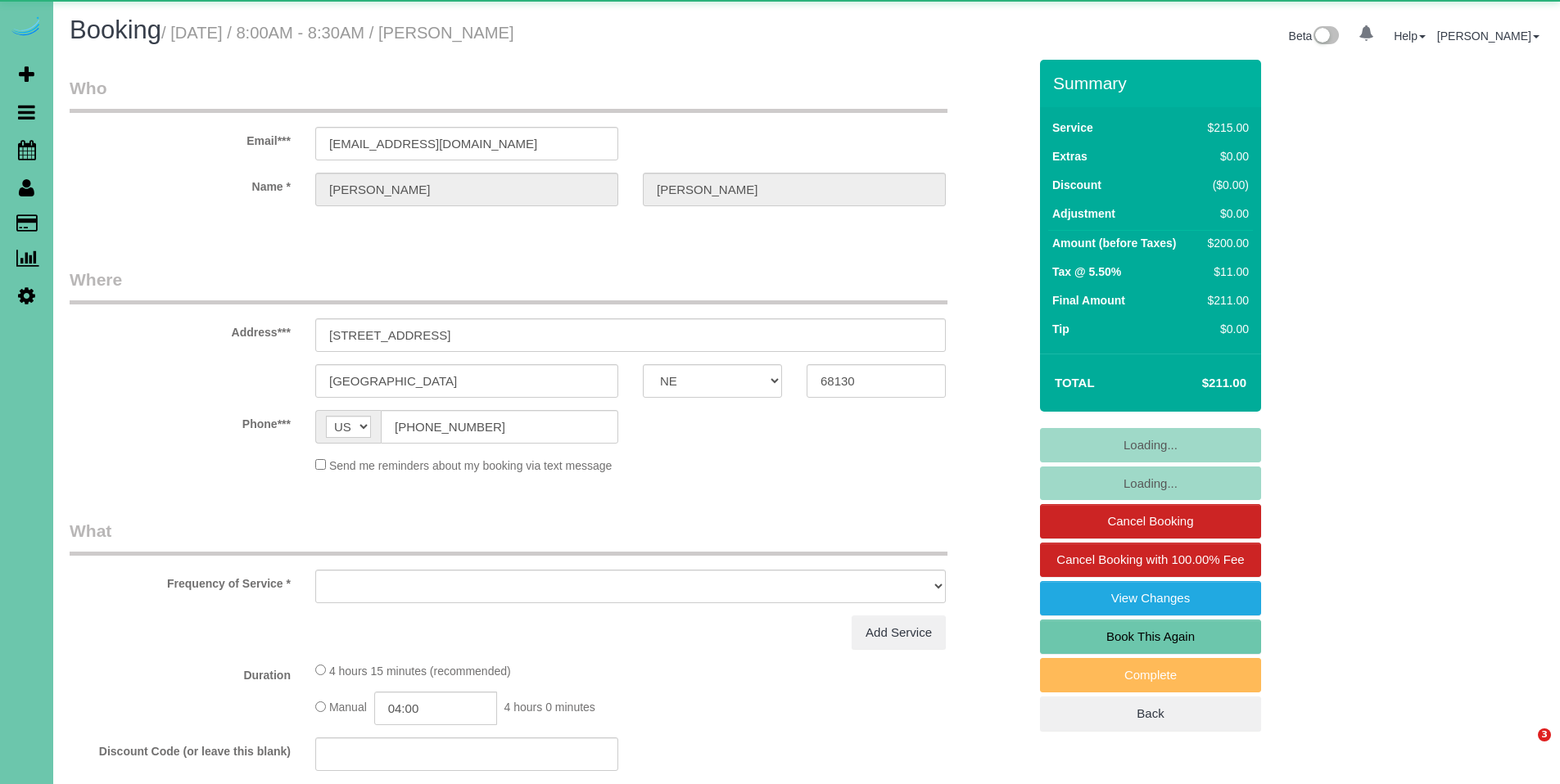
select select "NE"
select select "object:639"
select select "string:fspay-1806e26f-2286-4c74-ba7a-ce745aea9d01"
select select "object:672"
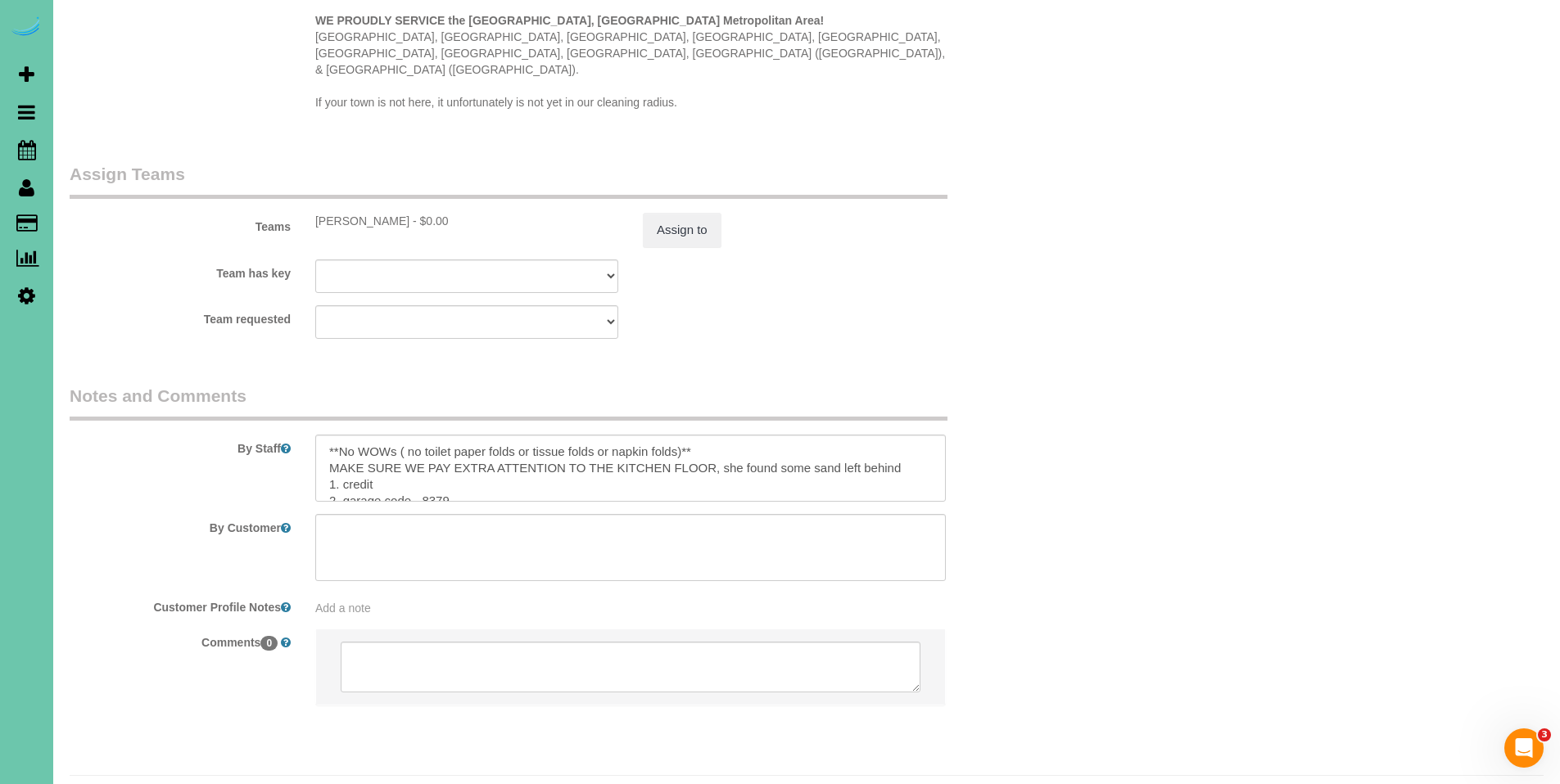
scroll to position [1680, 0]
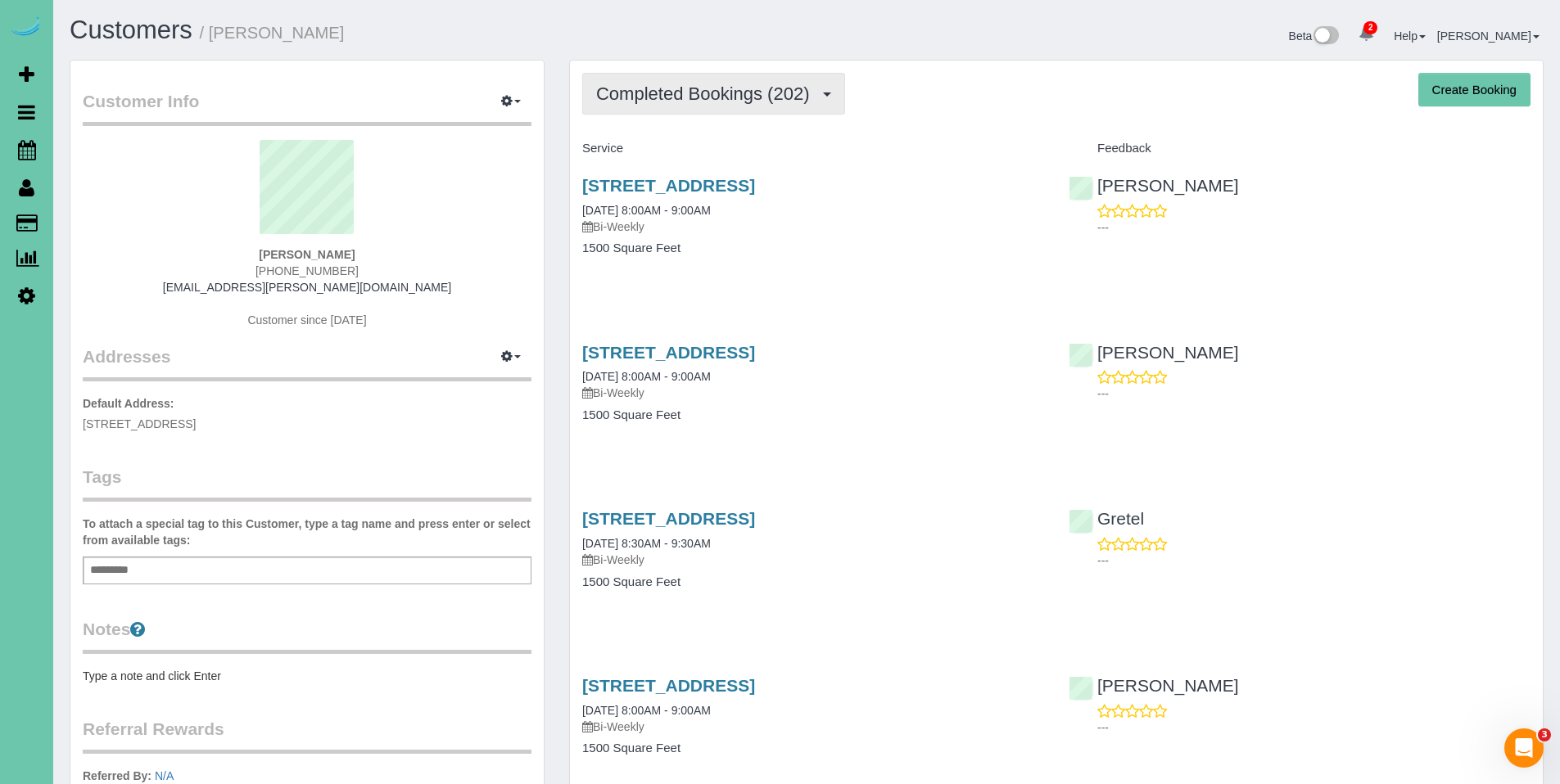
click at [688, 98] on span "Completed Bookings (202)" at bounding box center [706, 93] width 221 height 20
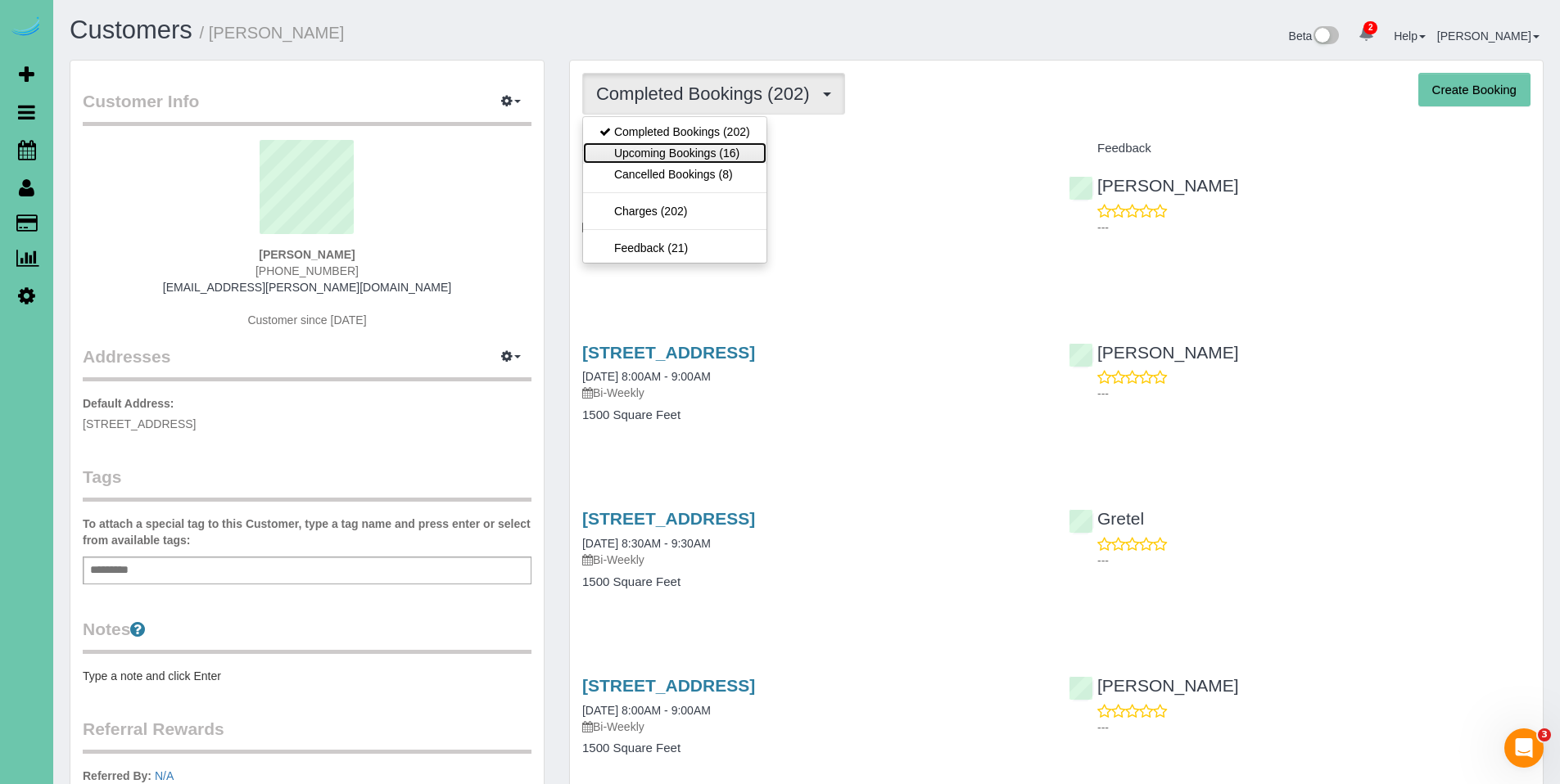
click at [674, 153] on link "Upcoming Bookings (16)" at bounding box center [675, 153] width 184 height 21
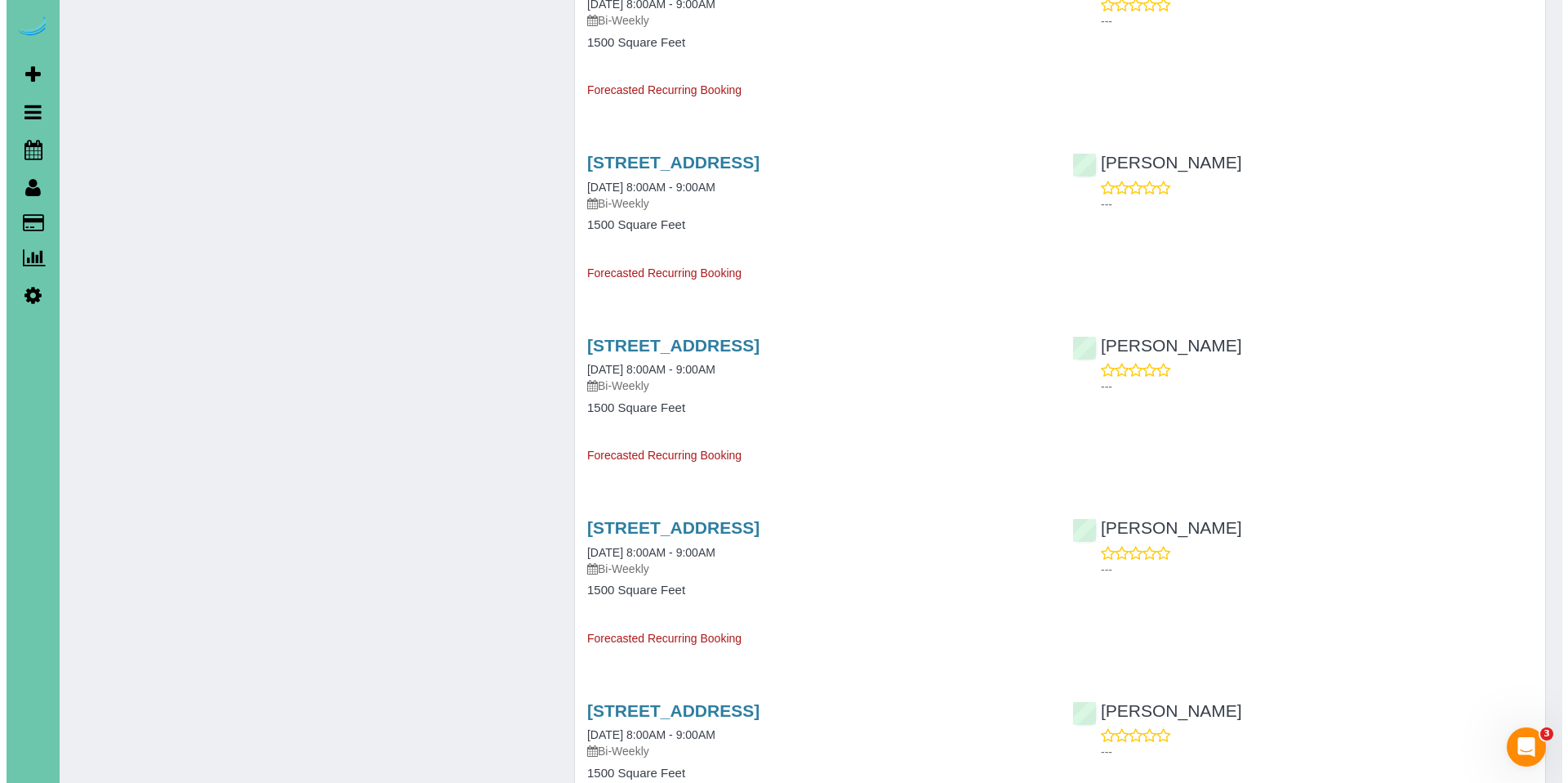
scroll to position [1437, 0]
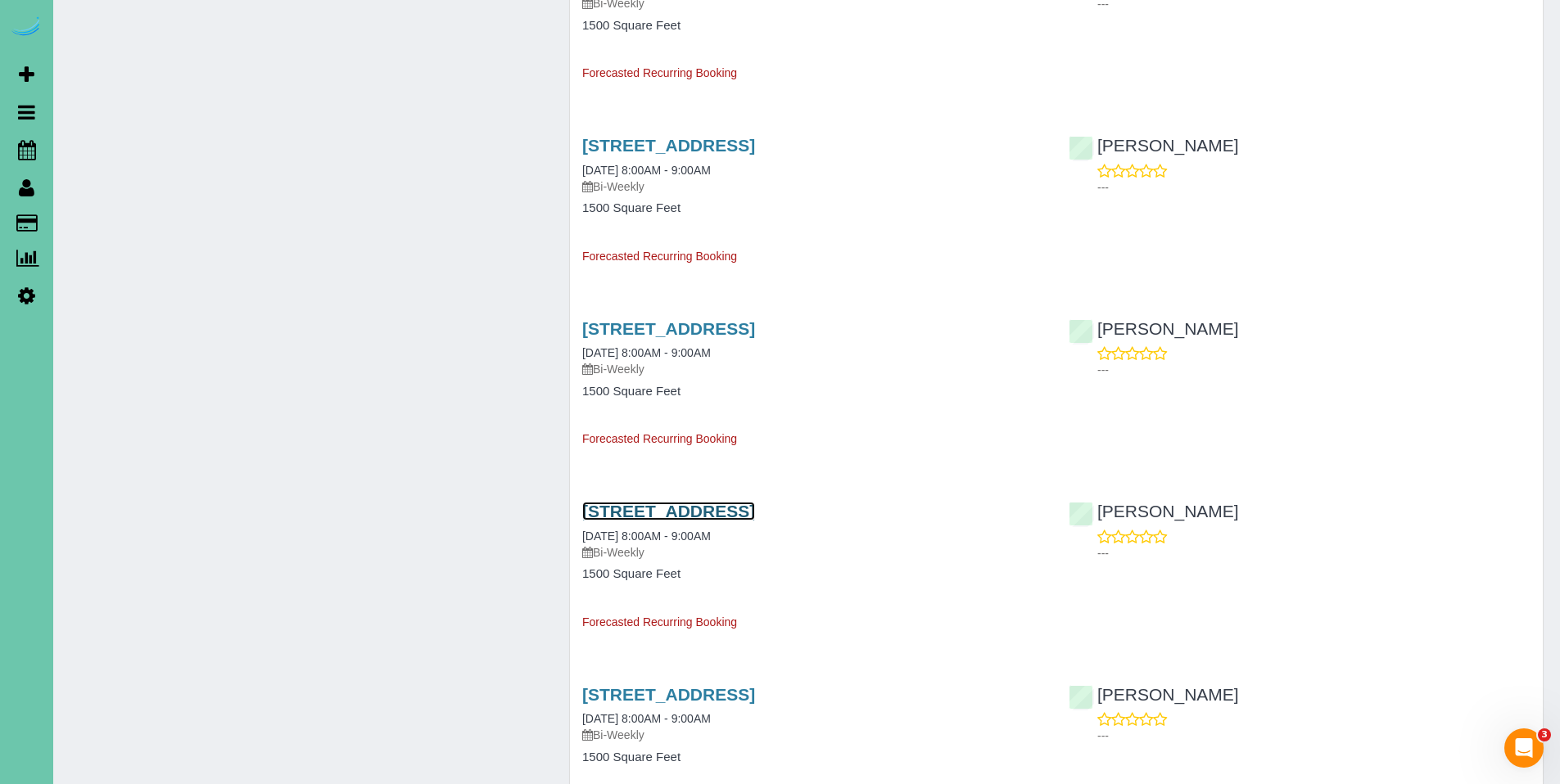
click at [698, 517] on link "[STREET_ADDRESS]" at bounding box center [669, 510] width 173 height 18
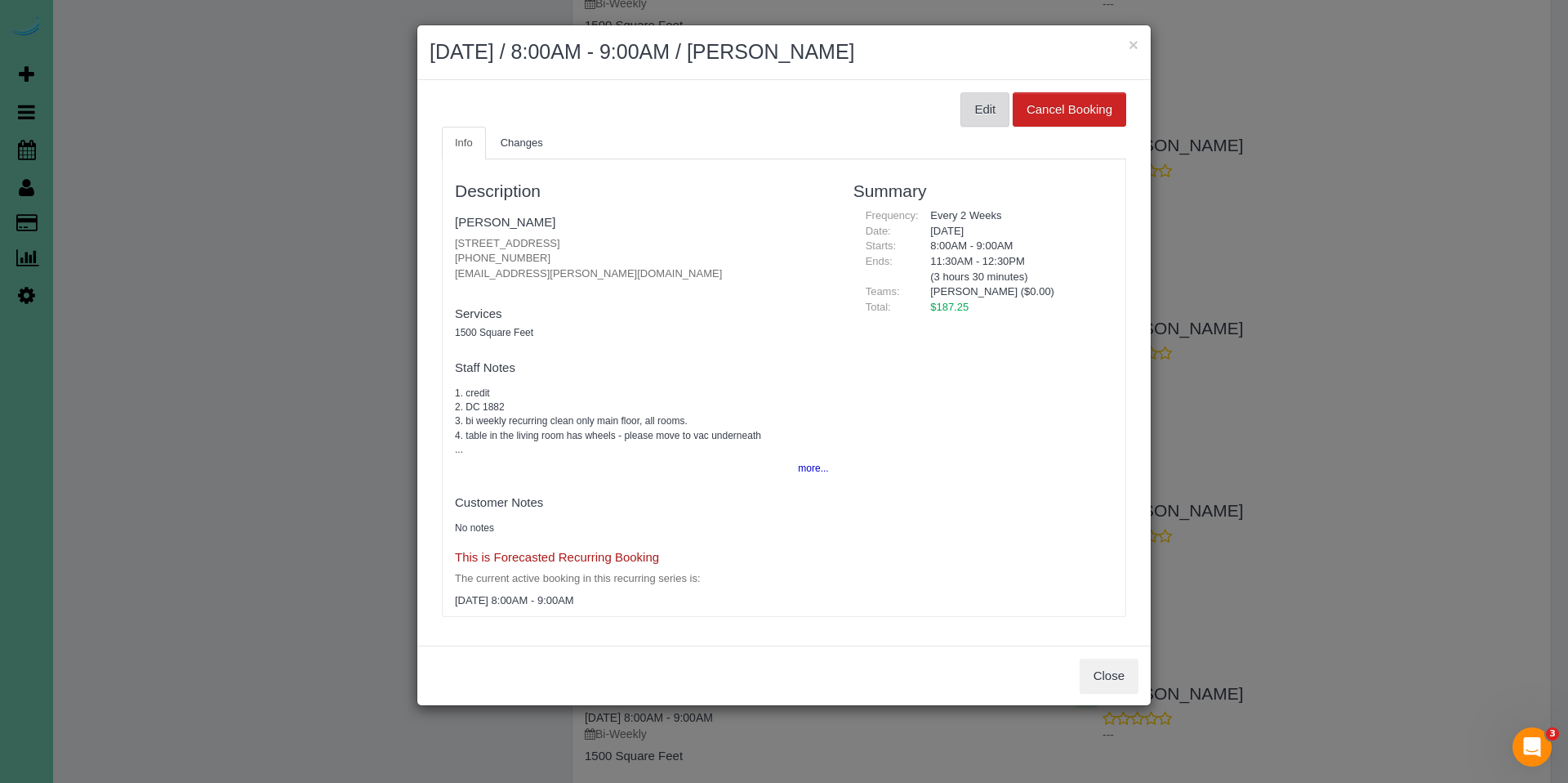
click at [982, 116] on button "Edit" at bounding box center [985, 109] width 49 height 34
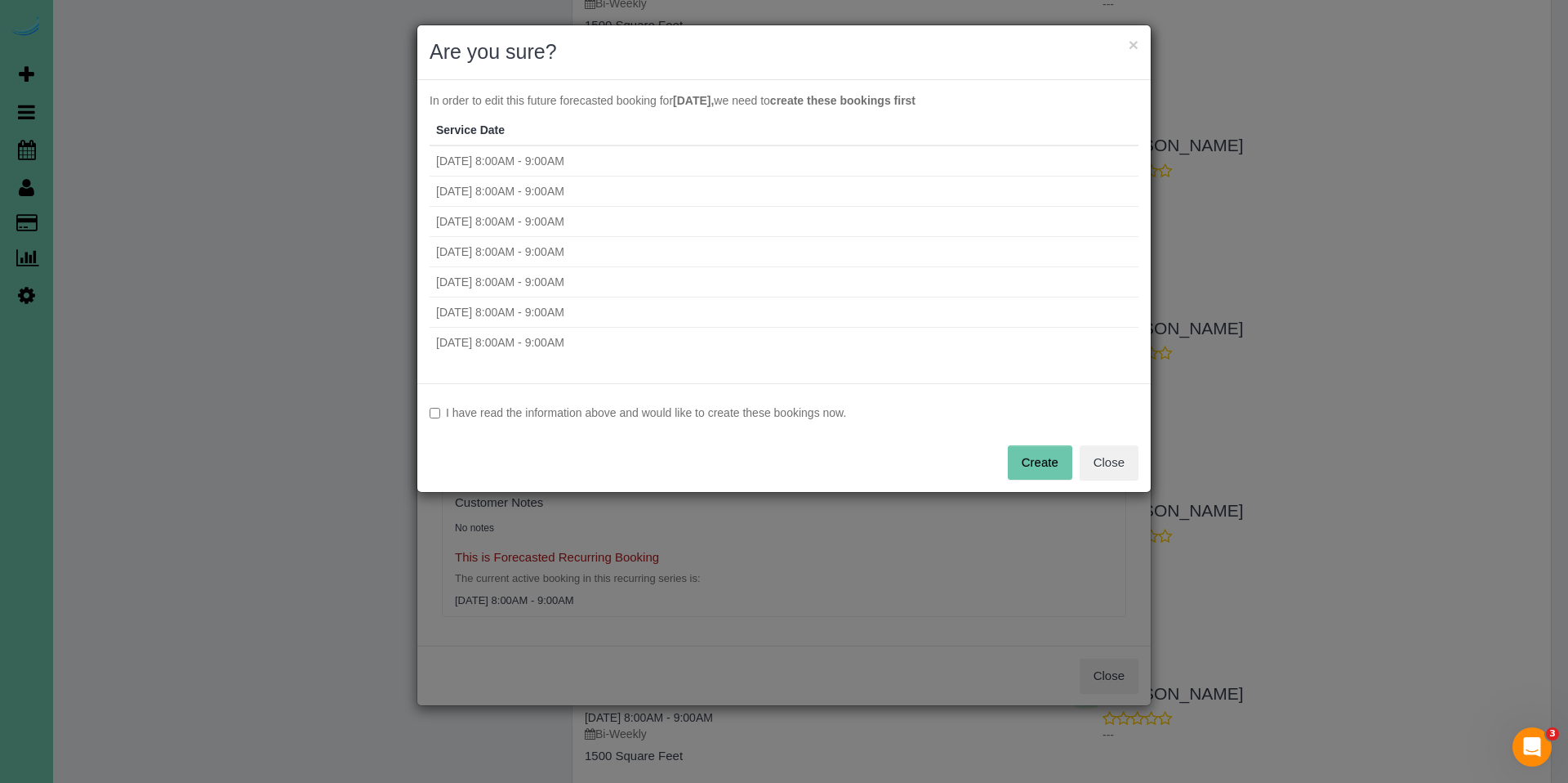
click at [567, 405] on label "I have read the information above and would like to create these bookings now." at bounding box center [784, 412] width 709 height 16
click at [1051, 468] on button "Create" at bounding box center [1040, 462] width 65 height 34
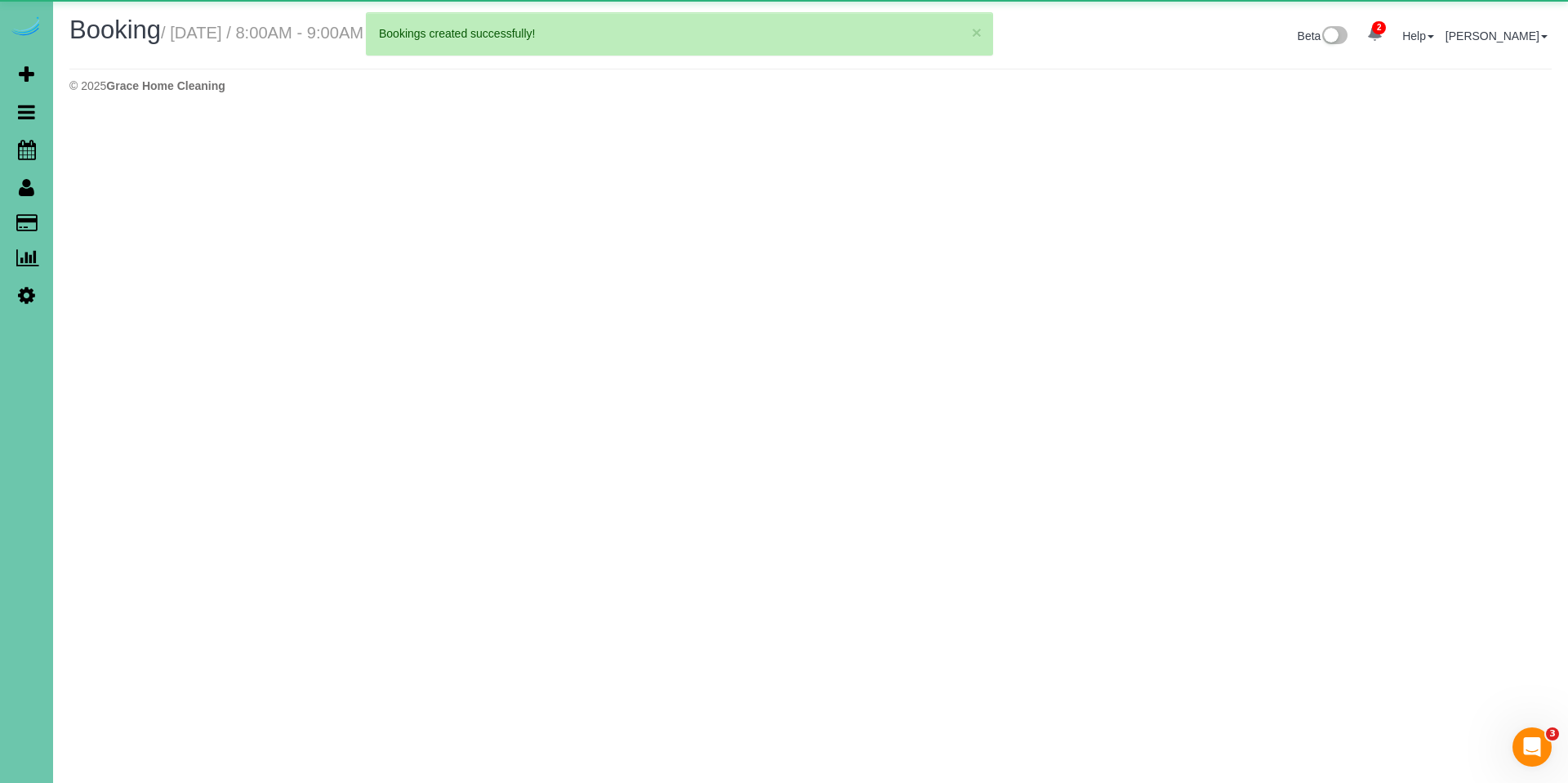
select select "NE"
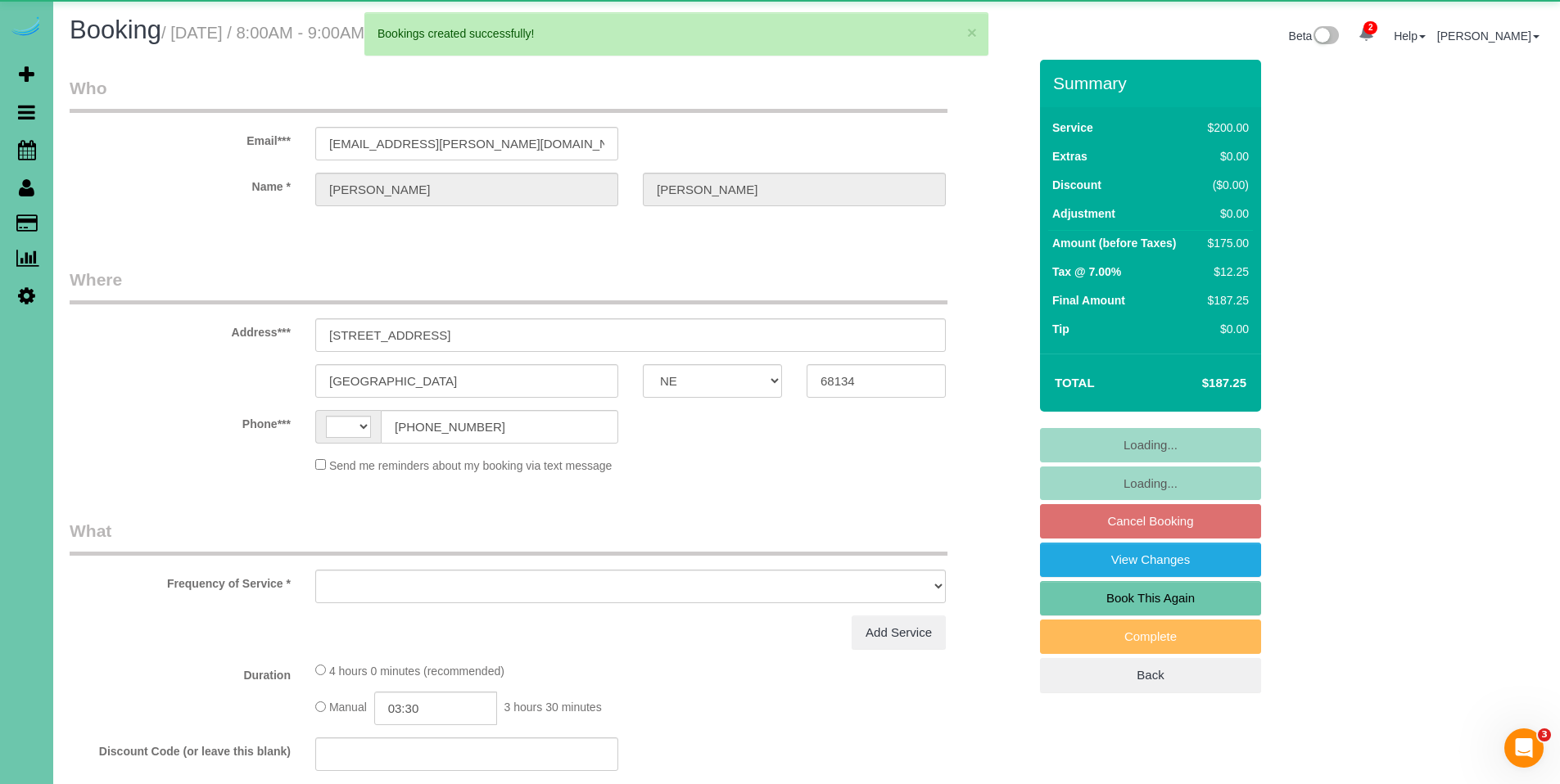
select select "string:[GEOGRAPHIC_DATA]"
select select "object:2596"
select select "string:fspay-3dc75750-c849-4399-bbf0-ea57596d5914"
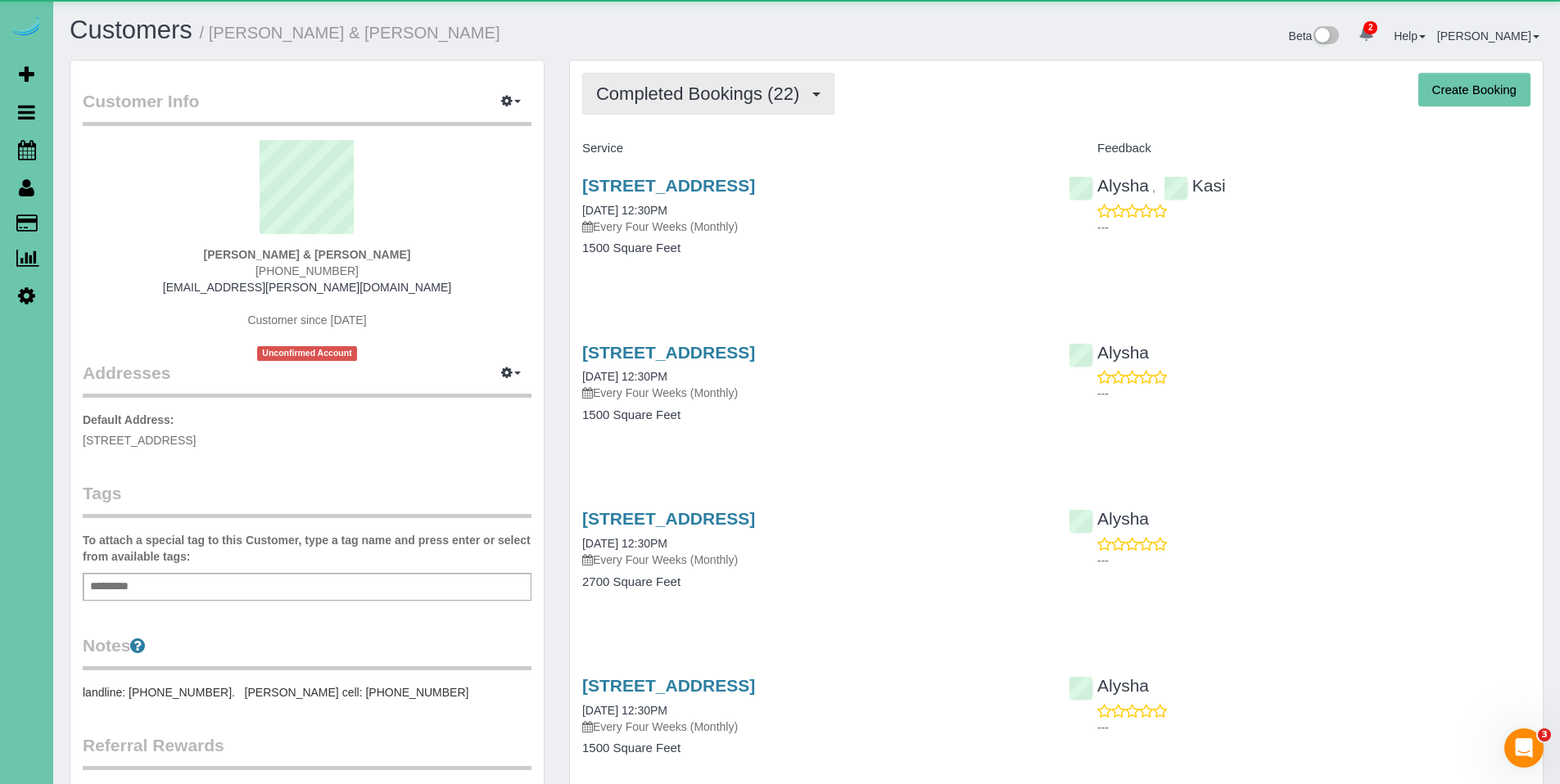
click at [680, 81] on button "Completed Bookings (22)" at bounding box center [708, 93] width 252 height 42
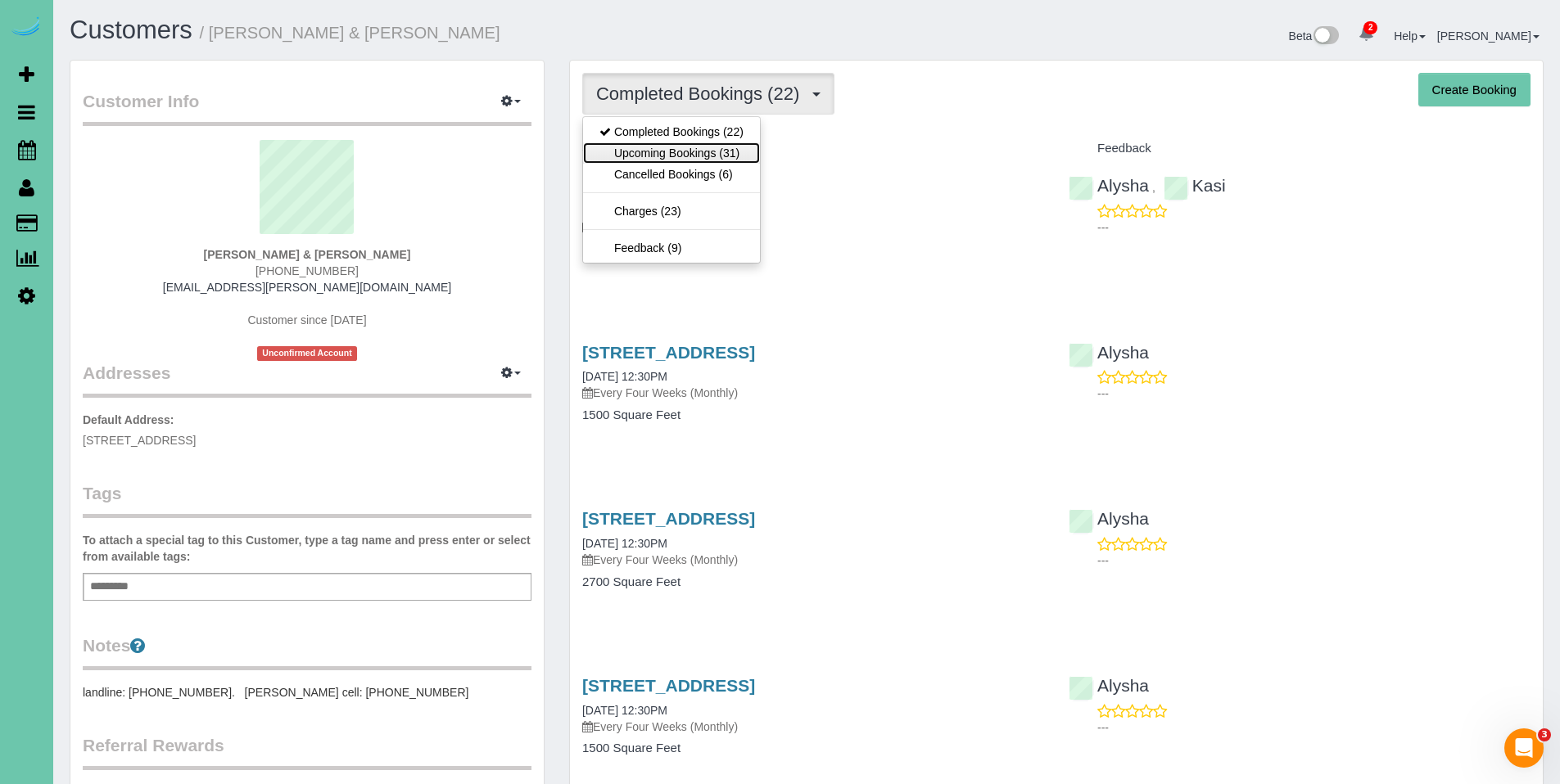
click at [665, 158] on link "Upcoming Bookings (31)" at bounding box center [672, 153] width 177 height 21
